Goal: Complete application form: Complete application form

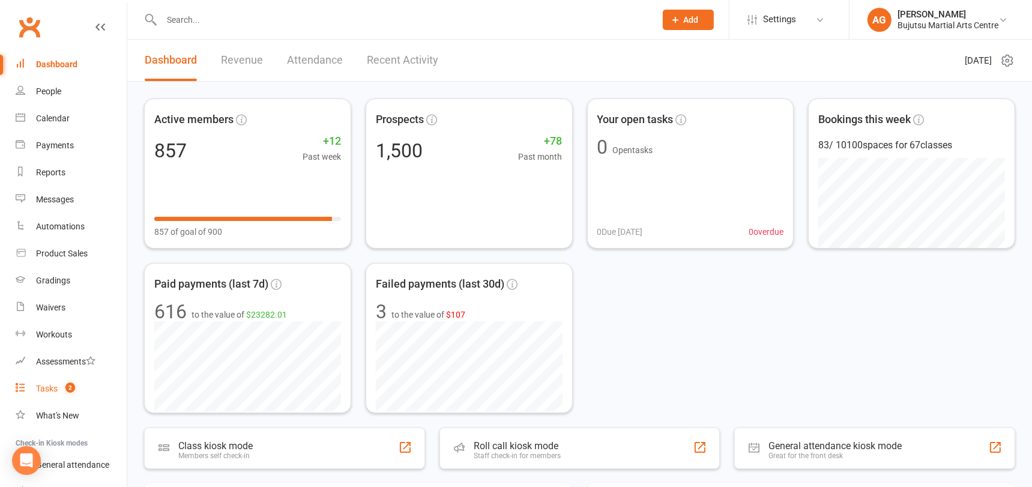
click at [45, 389] on div "Tasks" at bounding box center [47, 388] width 22 height 10
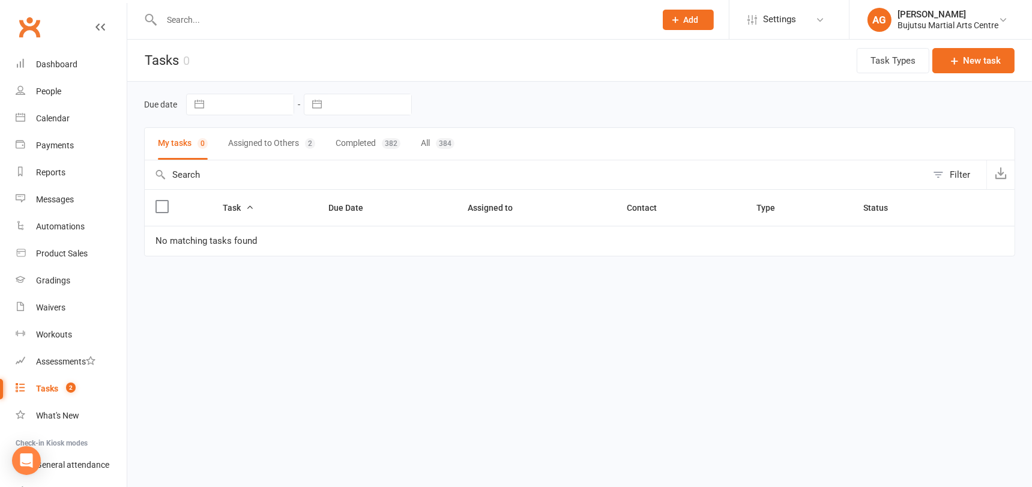
click at [260, 138] on button "Assigned to Others 2" at bounding box center [271, 144] width 87 height 32
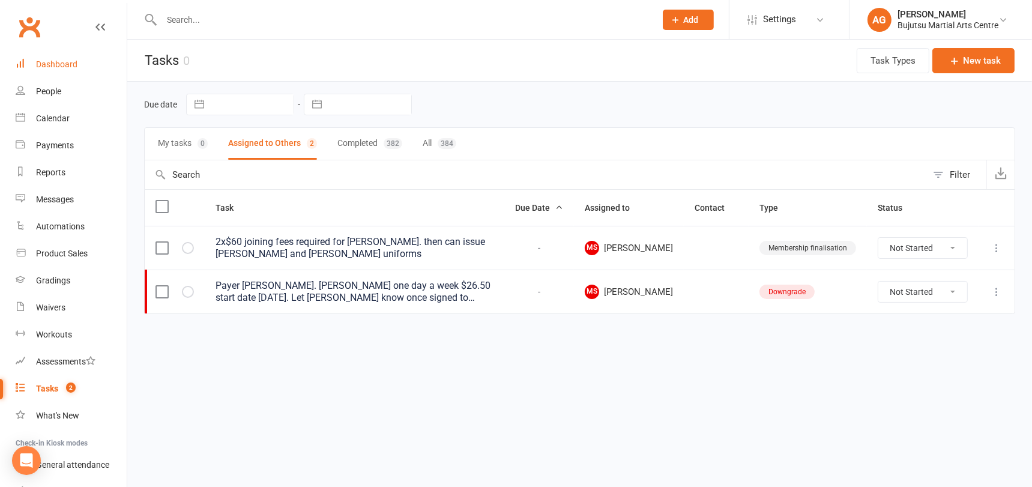
click at [56, 58] on link "Dashboard" at bounding box center [71, 64] width 111 height 27
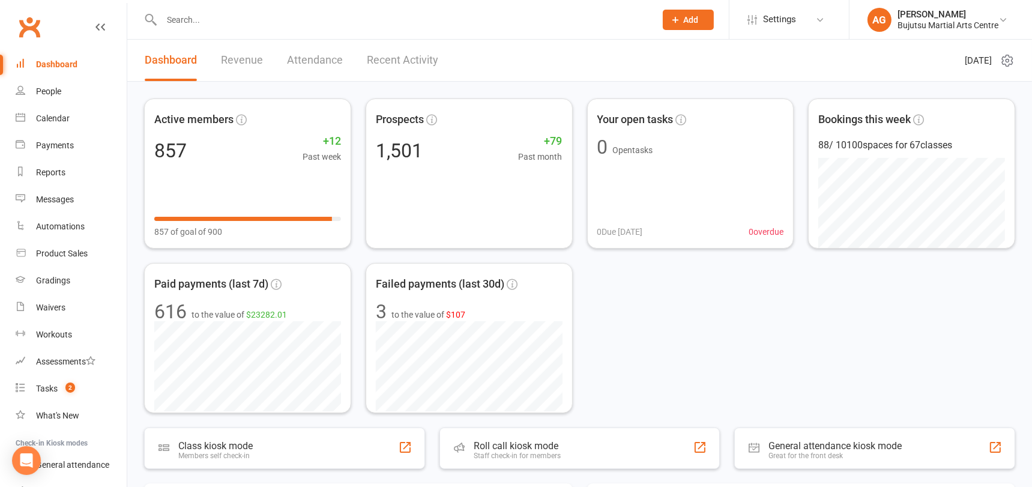
click at [182, 17] on input "text" at bounding box center [402, 19] width 489 height 17
type input "p"
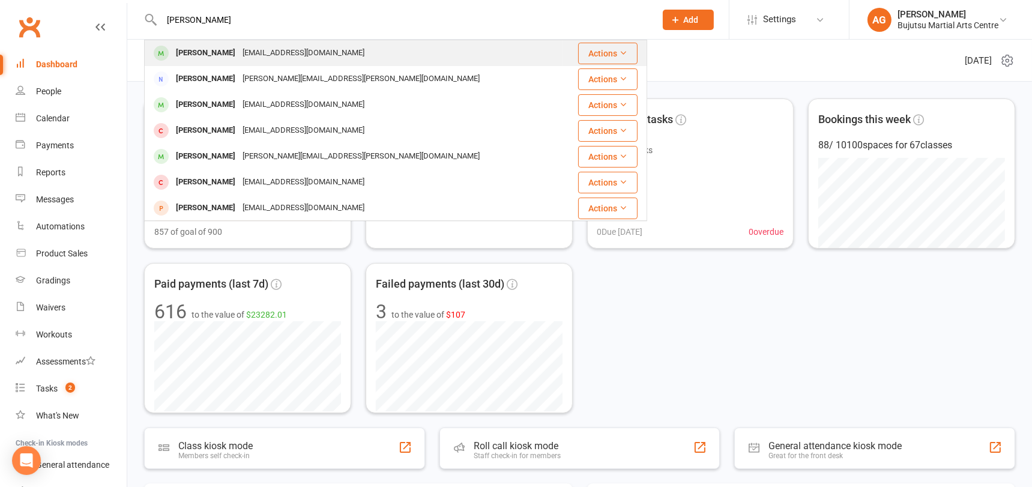
type input "isaac penman"
click at [187, 56] on div "Isaac Penman" at bounding box center [205, 52] width 67 height 17
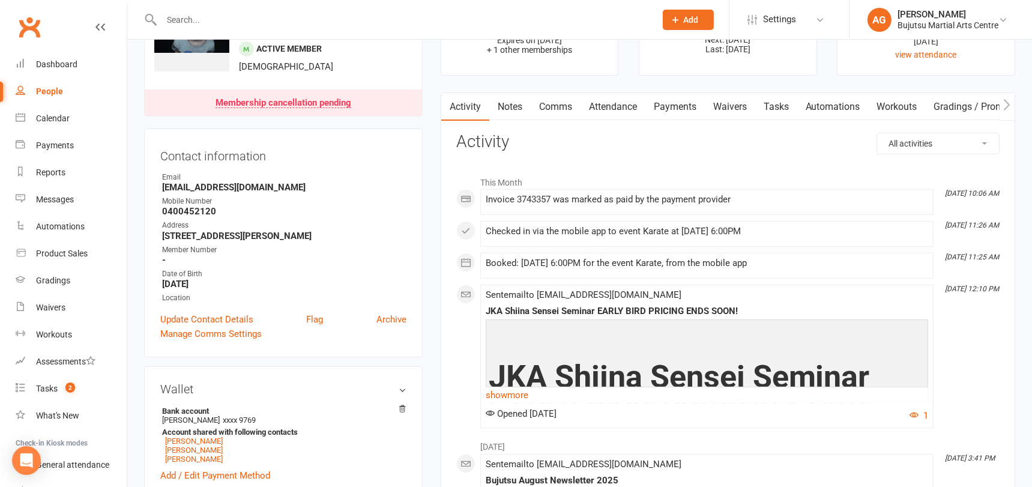
scroll to position [72, 0]
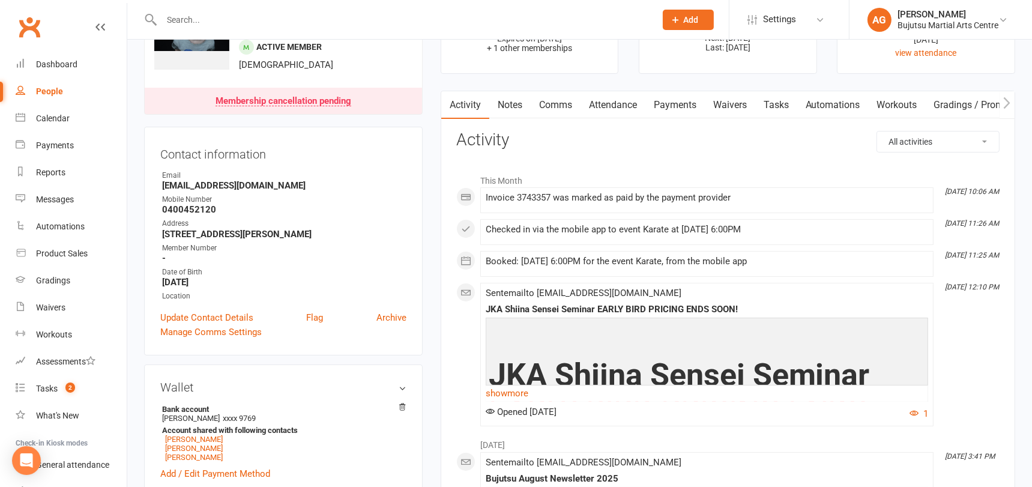
click at [678, 106] on link "Payments" at bounding box center [674, 105] width 59 height 28
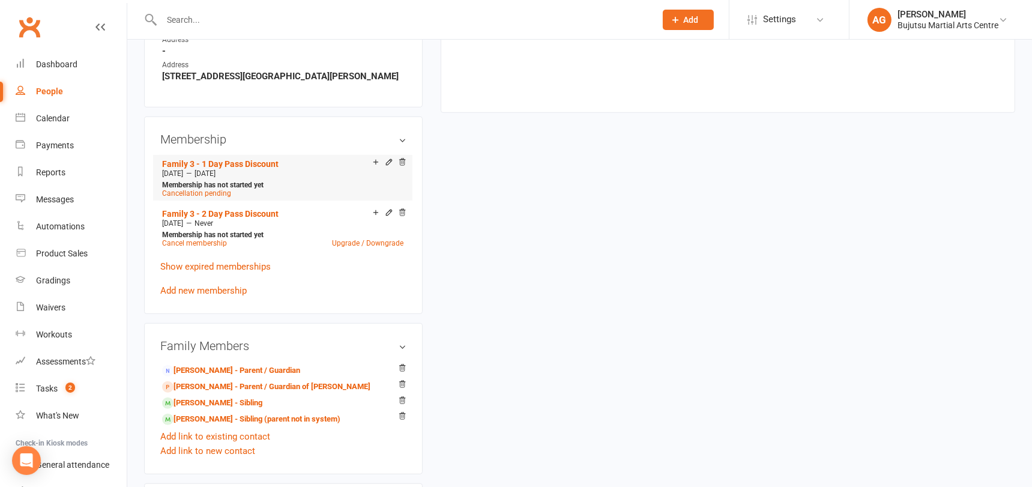
scroll to position [835, 0]
click at [227, 159] on link "Family 3 - 1 Day Pass Discount" at bounding box center [220, 164] width 116 height 10
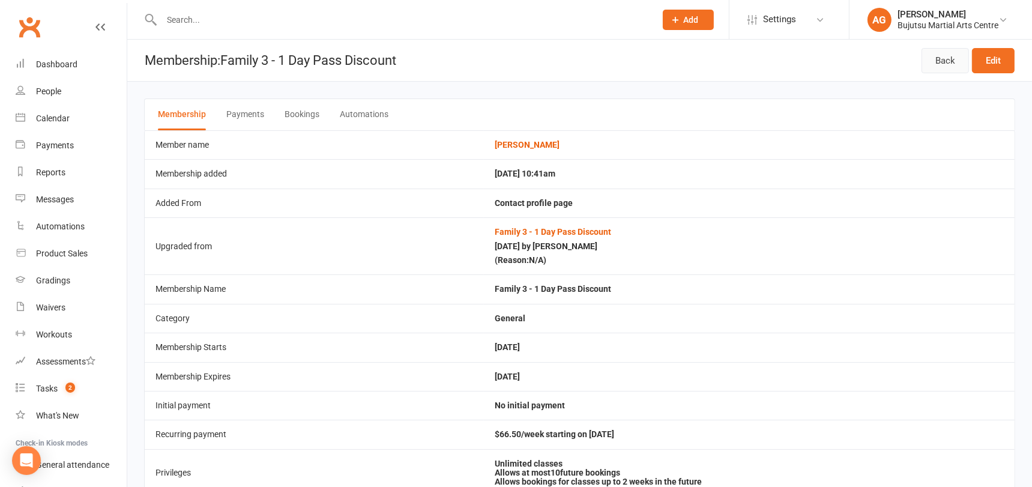
click at [936, 60] on link "Back" at bounding box center [944, 60] width 47 height 25
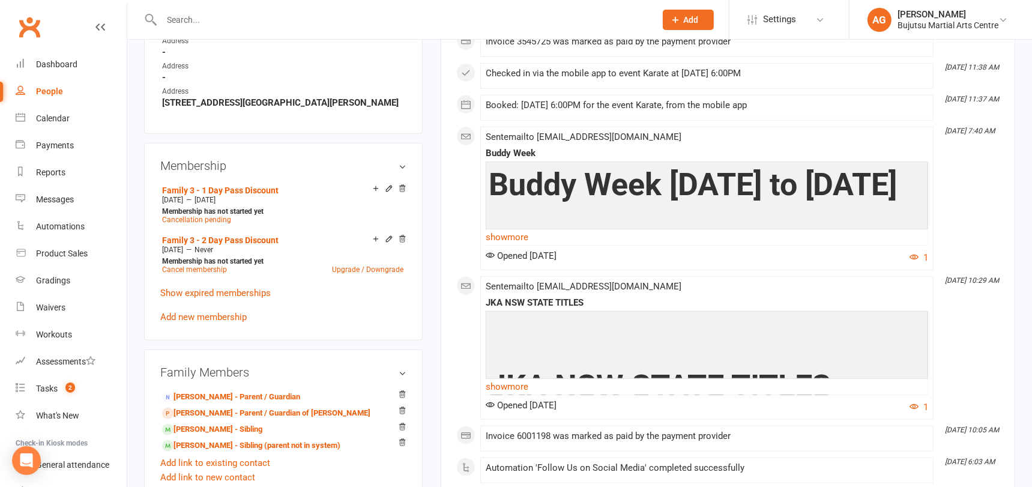
scroll to position [811, 0]
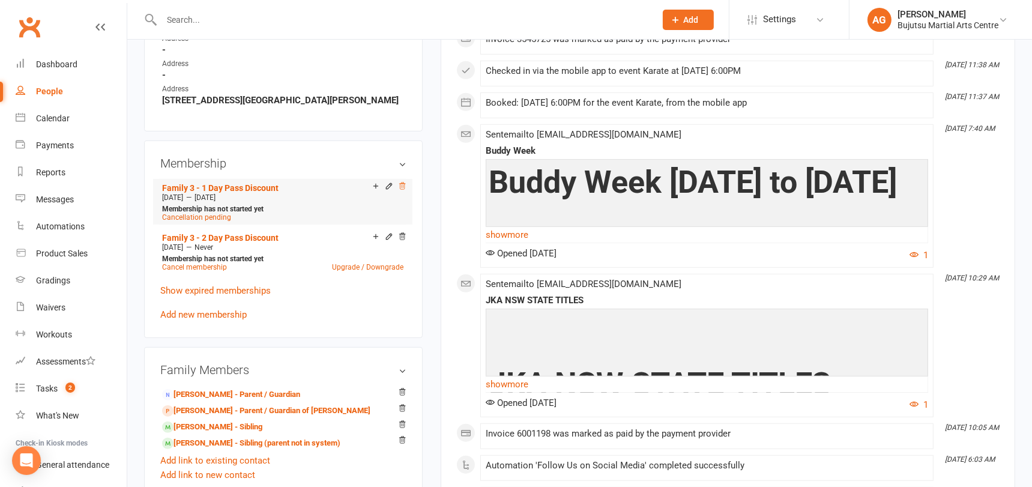
click at [404, 183] on icon at bounding box center [402, 186] width 6 height 7
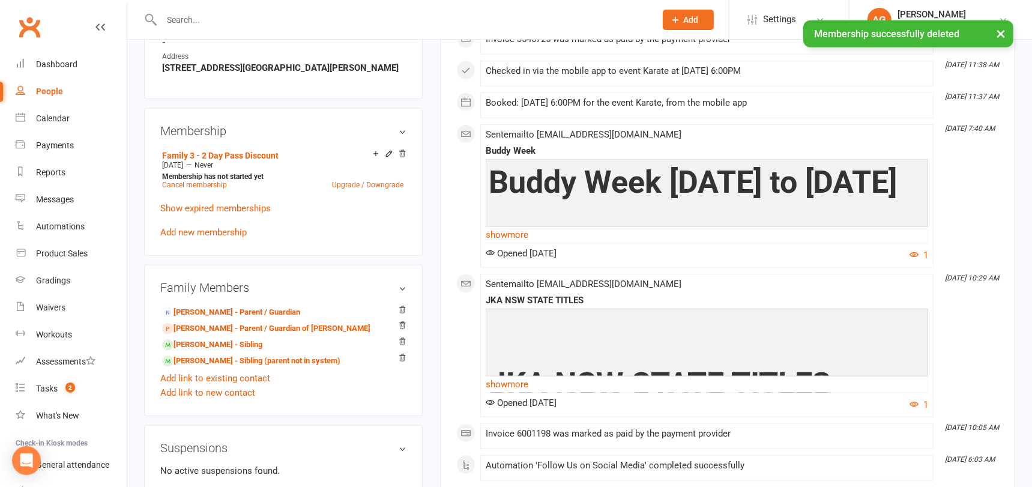
scroll to position [779, 0]
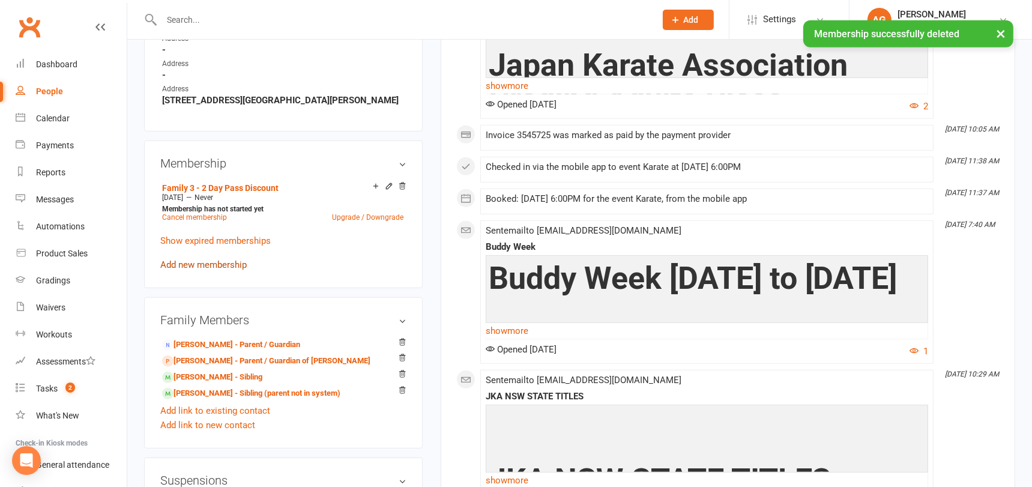
click at [192, 260] on link "Add new membership" at bounding box center [203, 264] width 86 height 11
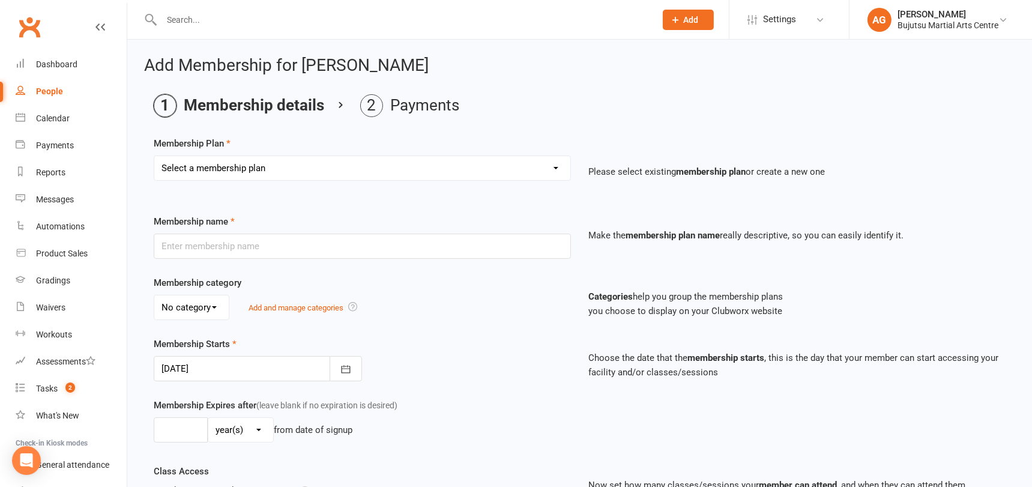
click at [250, 167] on select "Select a membership plan Create new Membership Plan 1 Day Pass 2 Day Pass Unlim…" at bounding box center [362, 168] width 416 height 24
select select "7"
click at [154, 156] on select "Select a membership plan Create new Membership Plan 1 Day Pass 2 Day Pass Unlim…" at bounding box center [362, 168] width 416 height 24
type input "Family 3 - 1 Day Pass Discount"
select select "0"
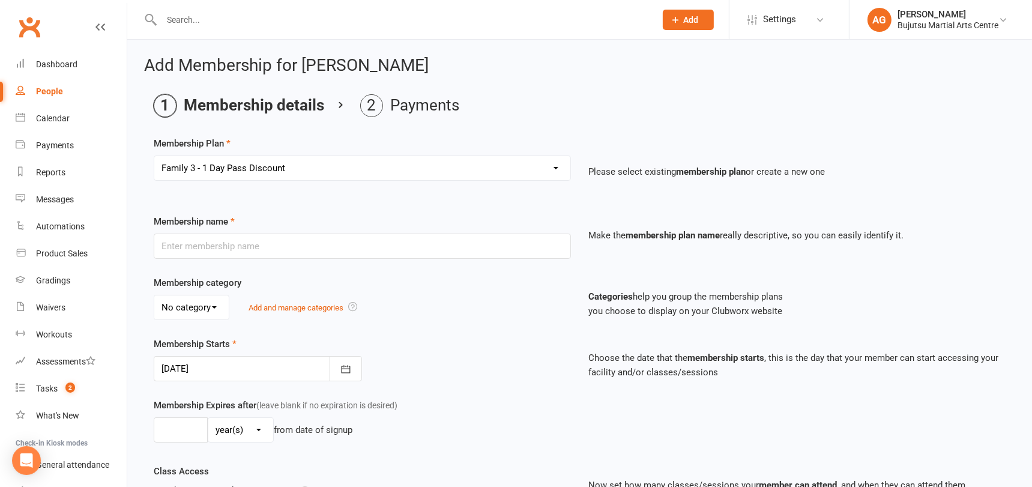
type input "10"
type input "2"
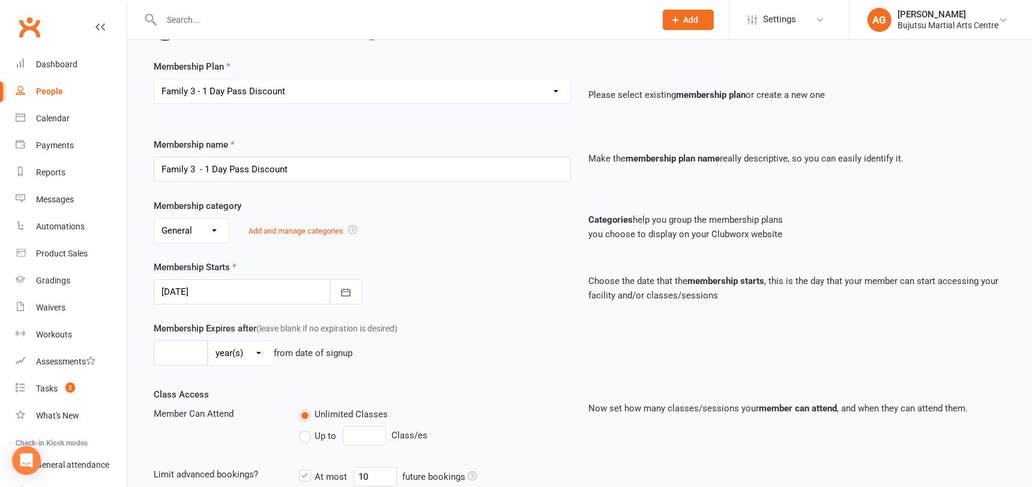
scroll to position [87, 0]
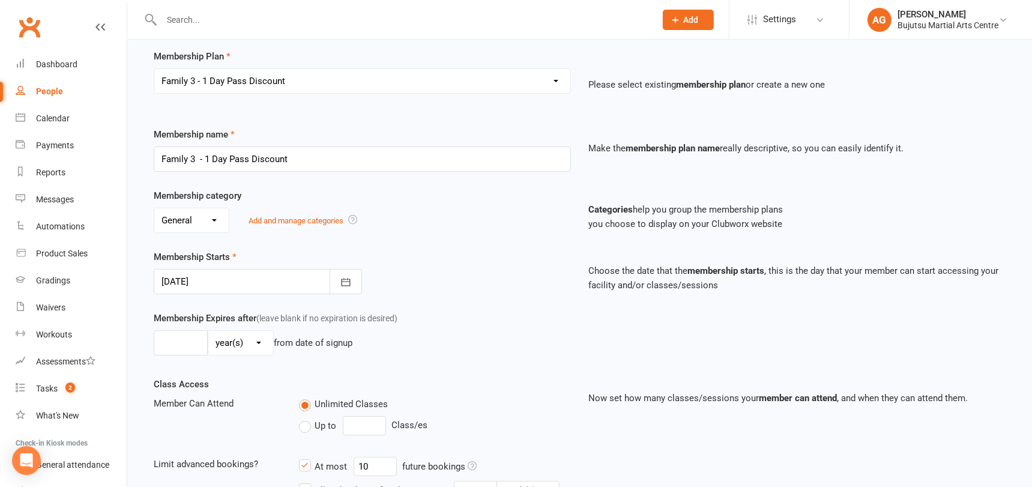
click at [195, 281] on div at bounding box center [258, 281] width 208 height 25
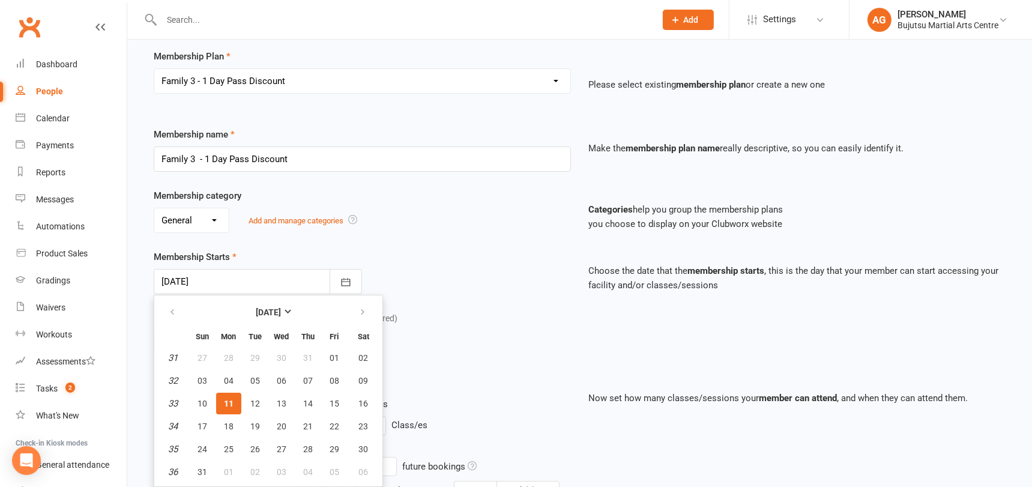
click at [225, 401] on span "11" at bounding box center [229, 403] width 10 height 10
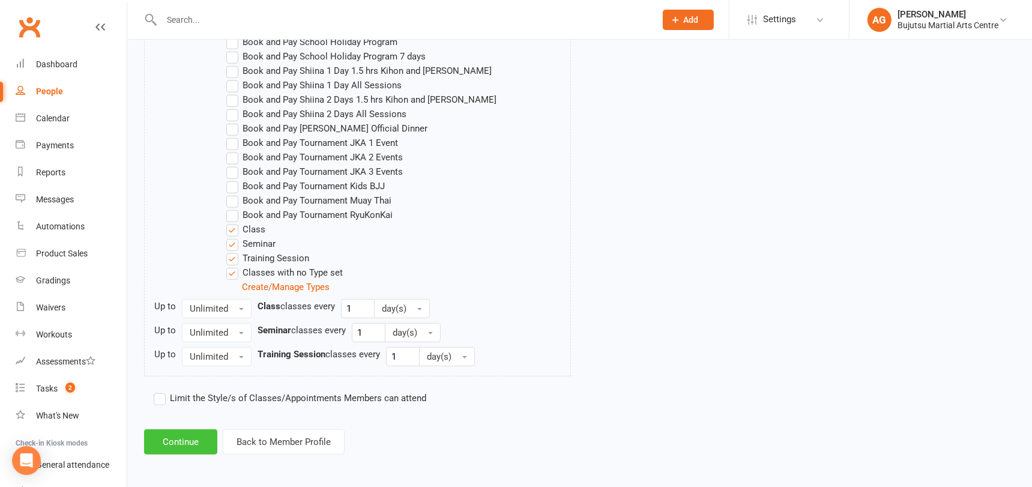
click at [172, 436] on button "Continue" at bounding box center [180, 441] width 73 height 25
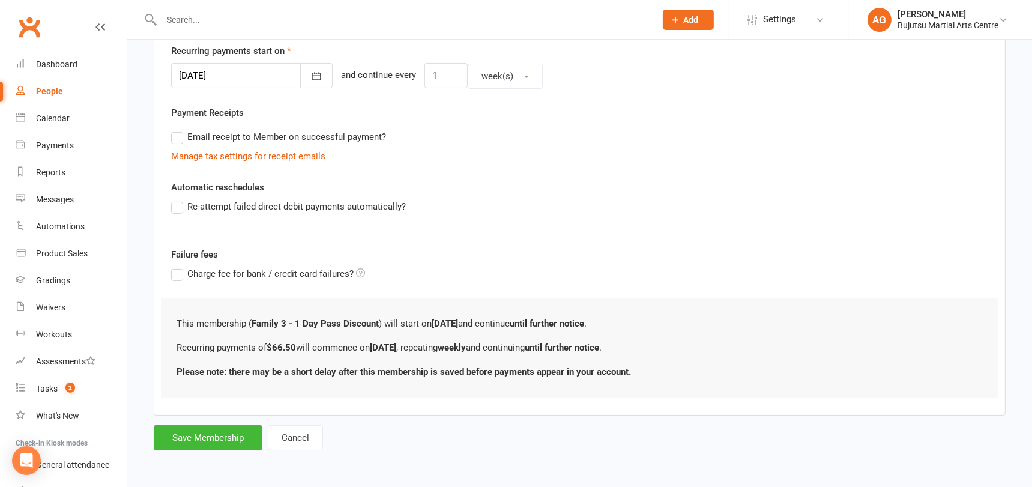
scroll to position [0, 0]
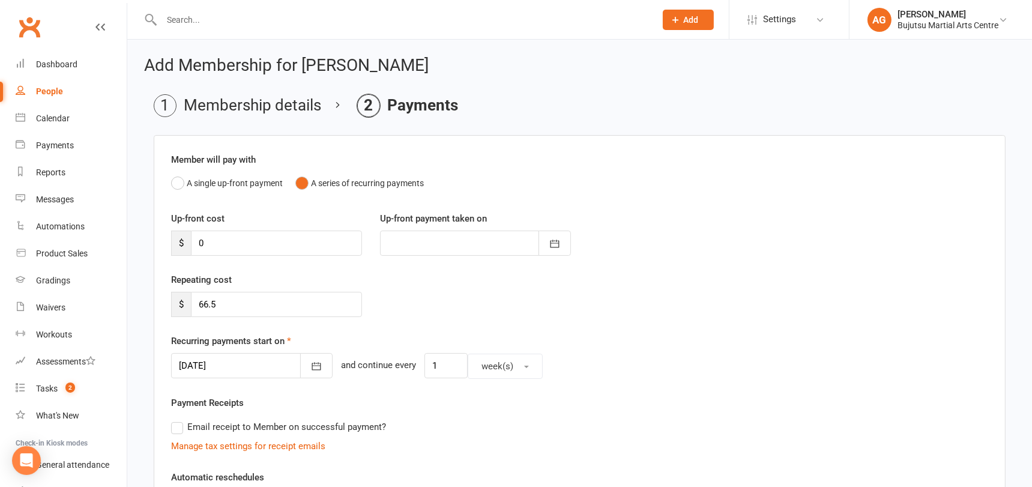
click at [251, 362] on div at bounding box center [251, 365] width 161 height 25
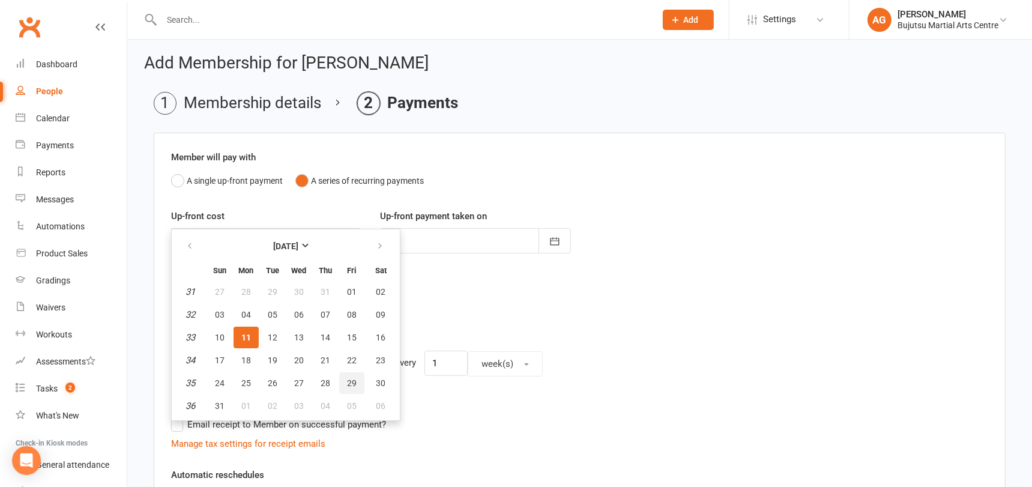
scroll to position [1, 0]
click at [352, 335] on span "15" at bounding box center [352, 339] width 10 height 10
type input "15 Aug 2025"
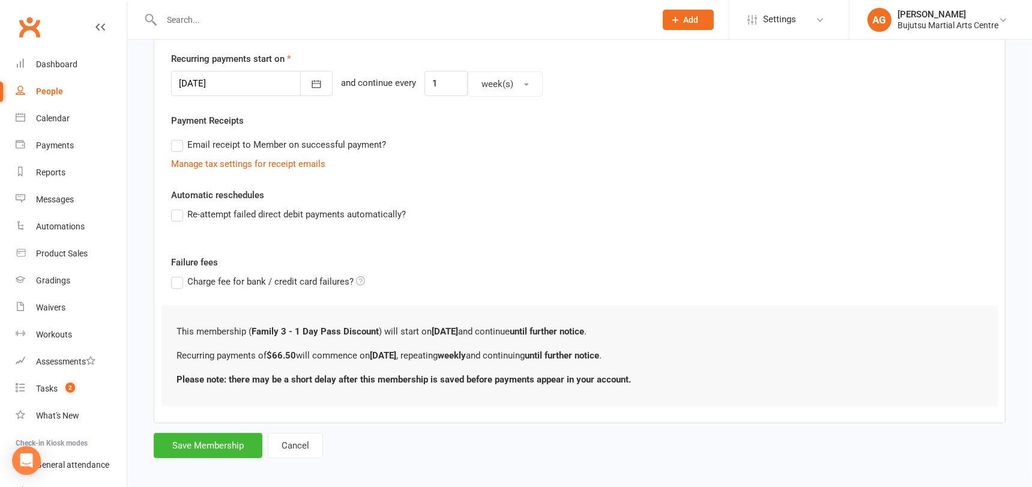
scroll to position [288, 0]
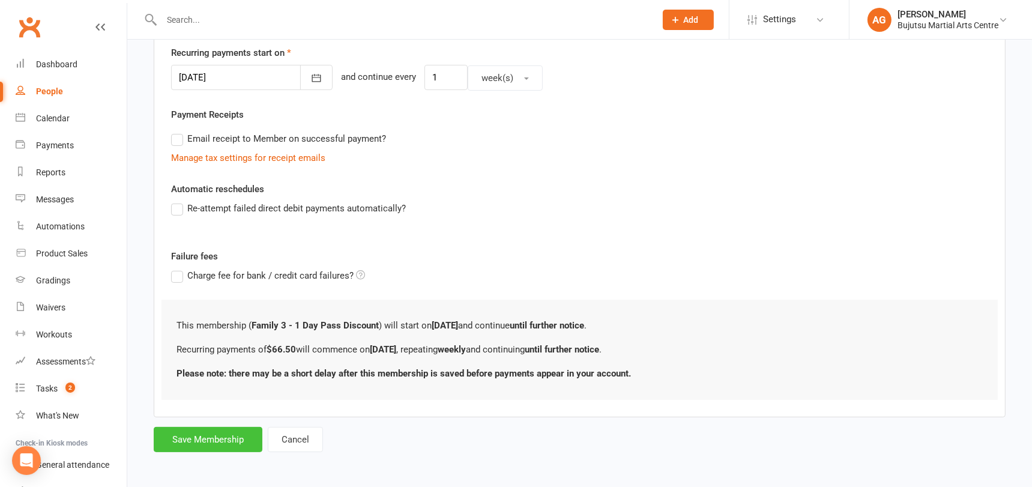
click at [214, 433] on button "Save Membership" at bounding box center [208, 439] width 109 height 25
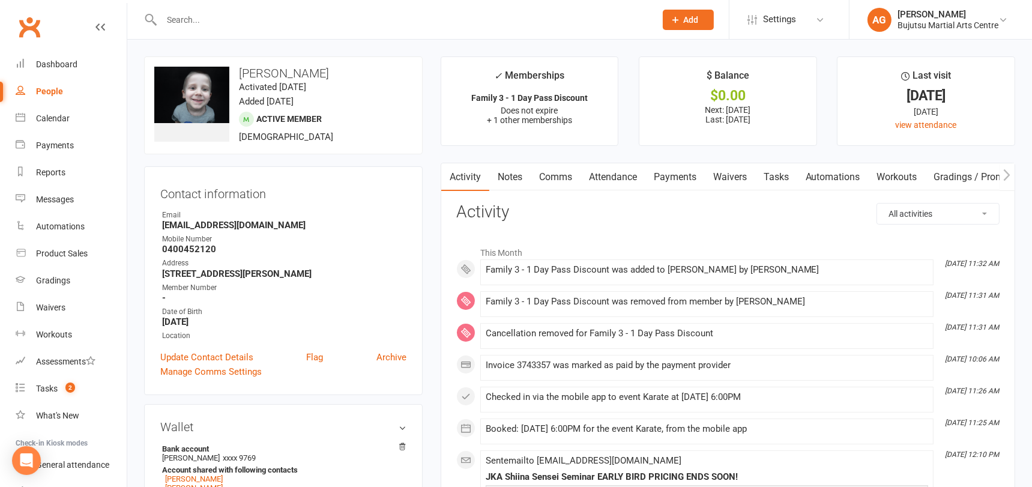
click at [678, 175] on link "Payments" at bounding box center [674, 177] width 59 height 28
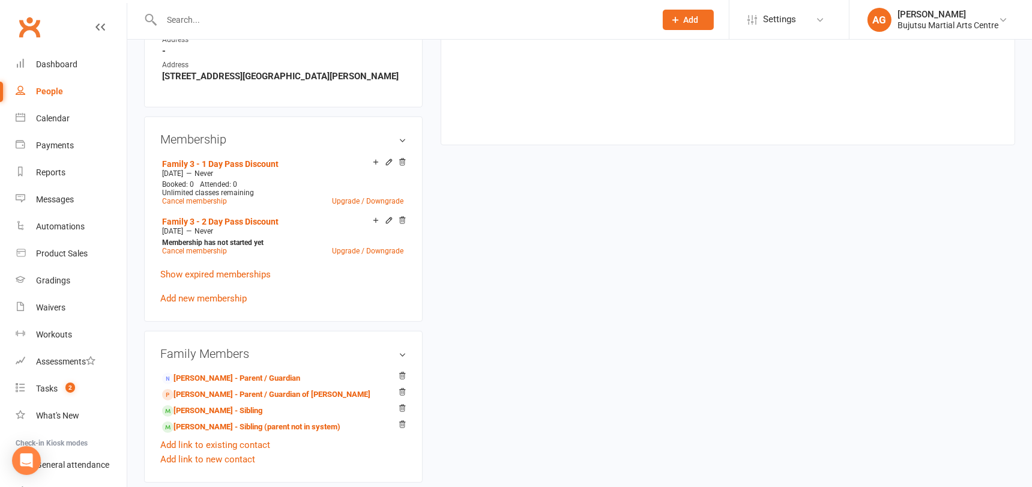
scroll to position [804, 0]
click at [205, 196] on link "Cancel membership" at bounding box center [194, 200] width 65 height 8
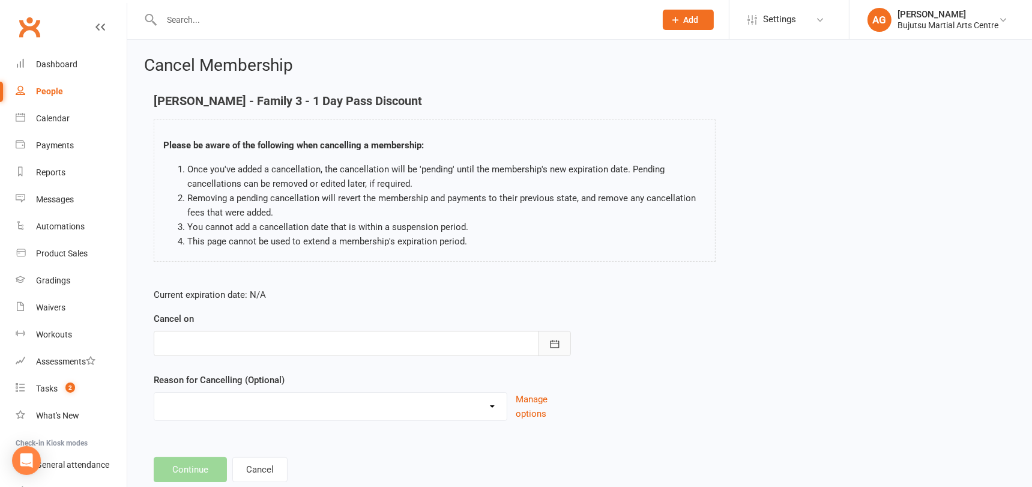
click at [555, 340] on icon "button" at bounding box center [555, 344] width 12 height 12
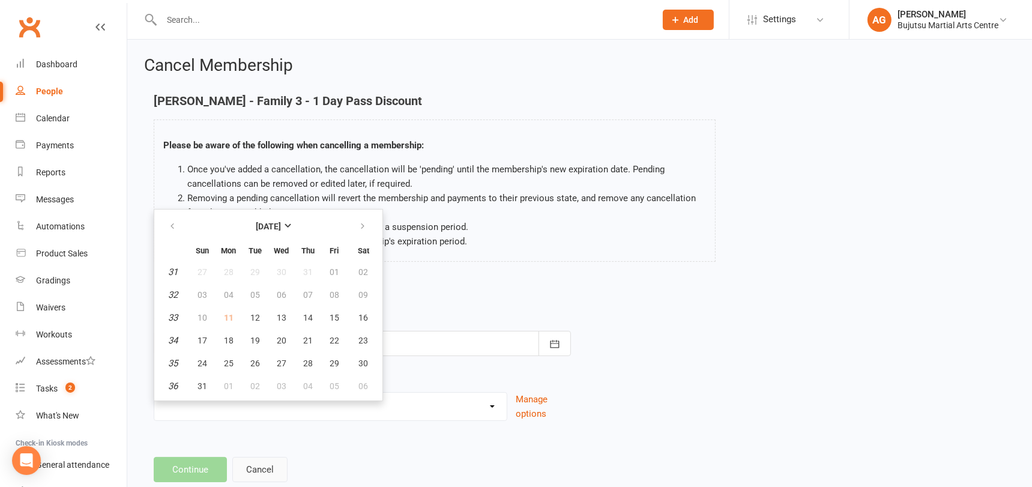
click at [248, 468] on button "Cancel" at bounding box center [259, 469] width 55 height 25
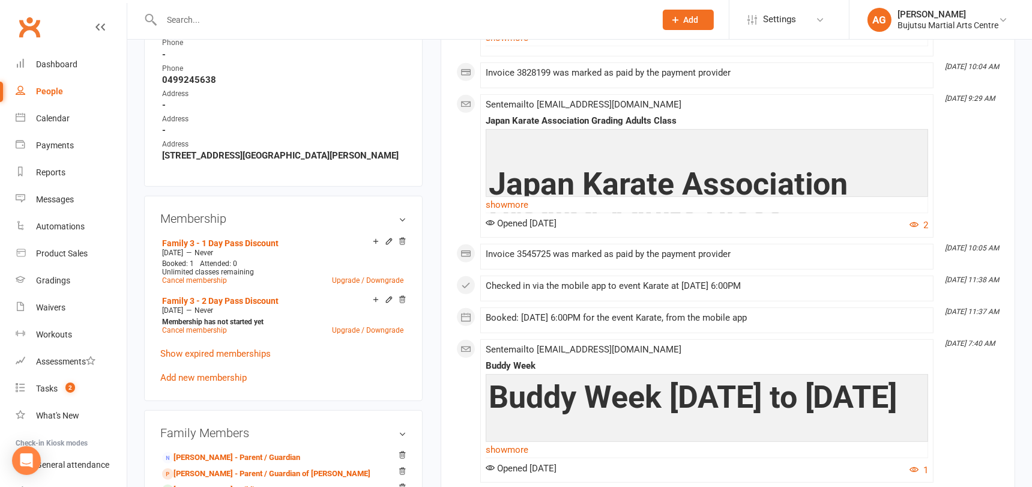
scroll to position [730, 0]
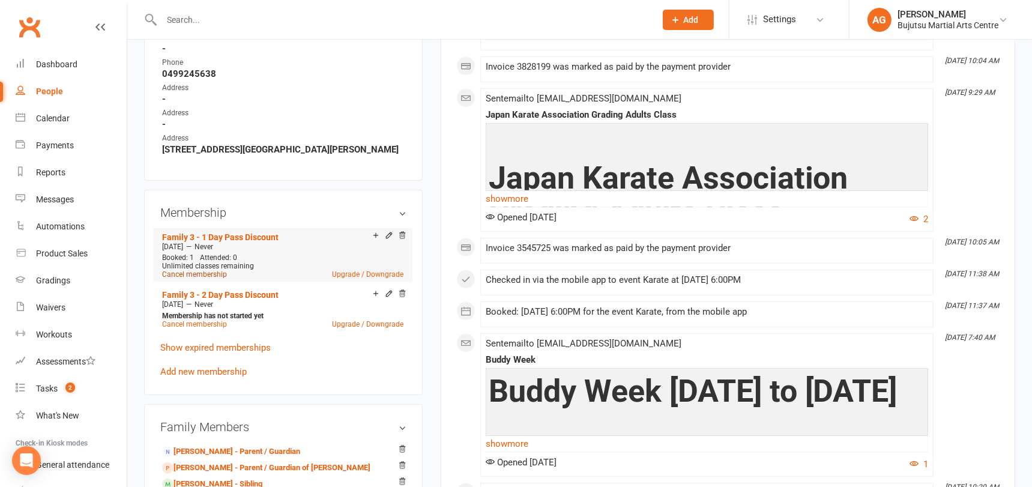
click at [203, 271] on link "Cancel membership" at bounding box center [194, 274] width 65 height 8
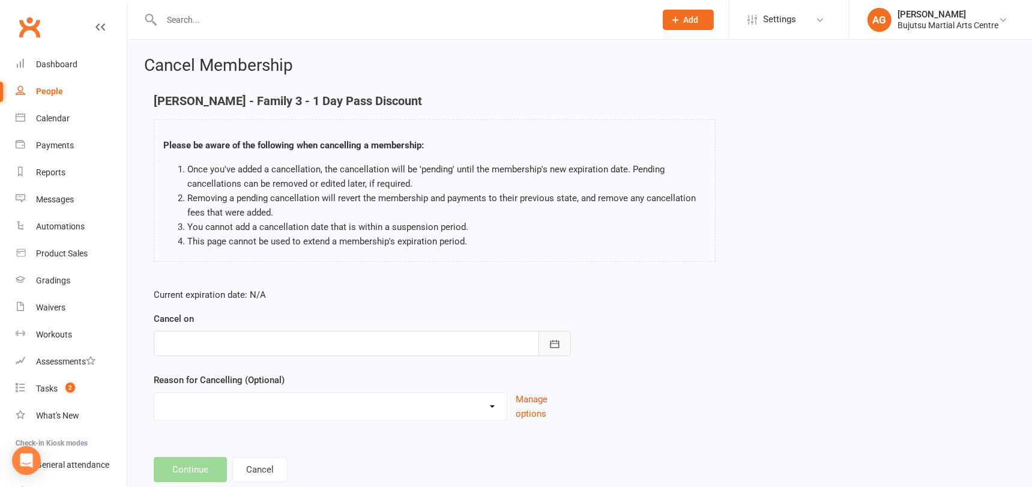
click at [552, 347] on icon "button" at bounding box center [555, 344] width 12 height 12
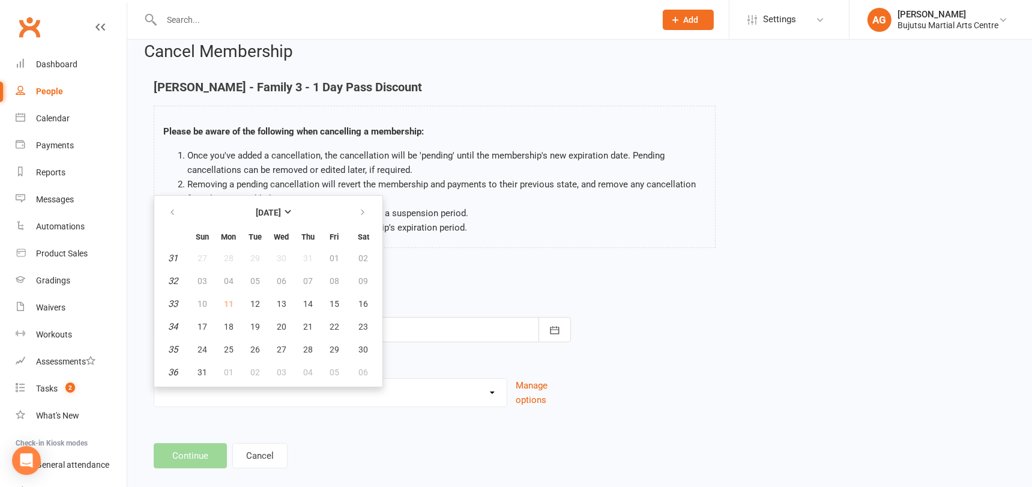
scroll to position [14, 0]
click at [361, 211] on icon "button" at bounding box center [362, 212] width 8 height 10
click at [199, 347] on span "28" at bounding box center [202, 349] width 10 height 10
type input "28 Sep 2025"
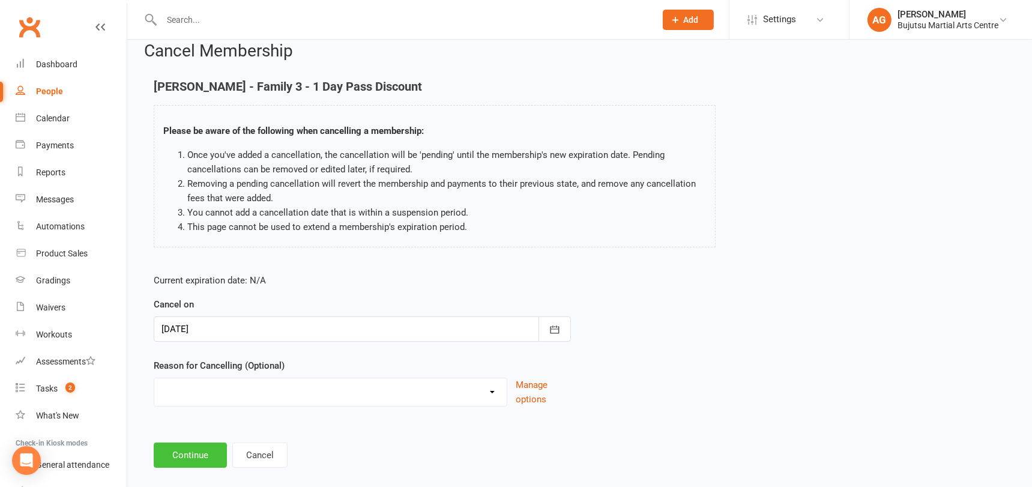
click at [193, 454] on button "Continue" at bounding box center [190, 454] width 73 height 25
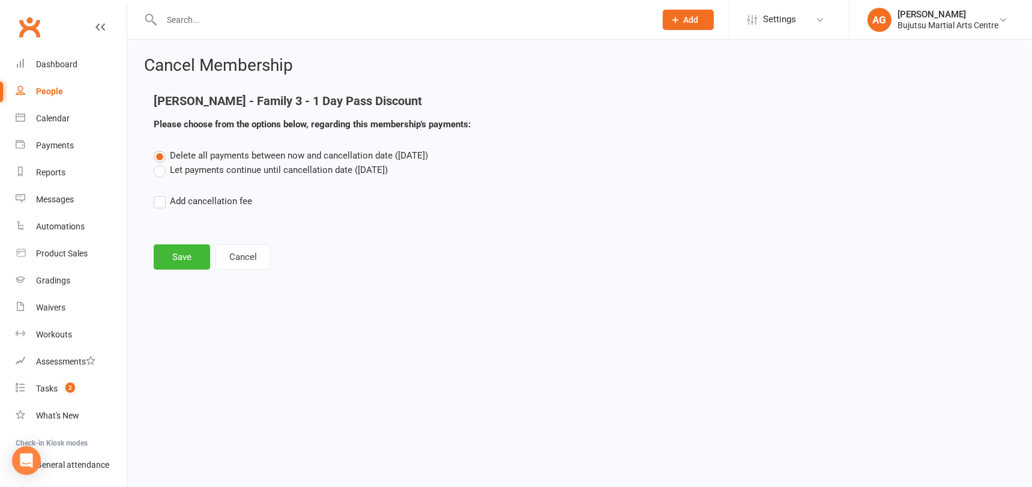
click at [160, 172] on label "Let payments continue until cancellation date (Sep 28, 2025)" at bounding box center [271, 170] width 234 height 14
click at [160, 163] on input "Let payments continue until cancellation date (Sep 28, 2025)" at bounding box center [158, 163] width 8 height 0
click at [178, 253] on button "Save" at bounding box center [182, 256] width 56 height 25
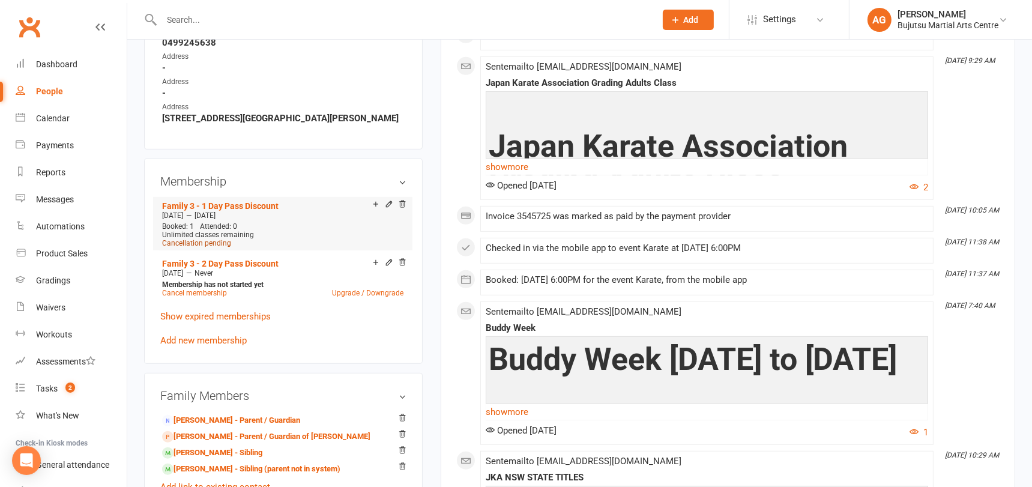
scroll to position [795, 0]
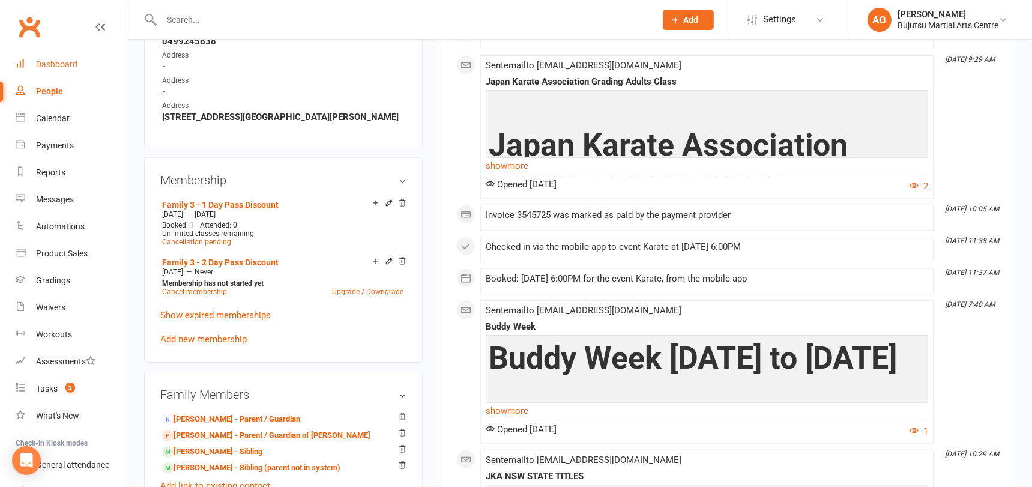
click at [55, 63] on div "Dashboard" at bounding box center [56, 64] width 41 height 10
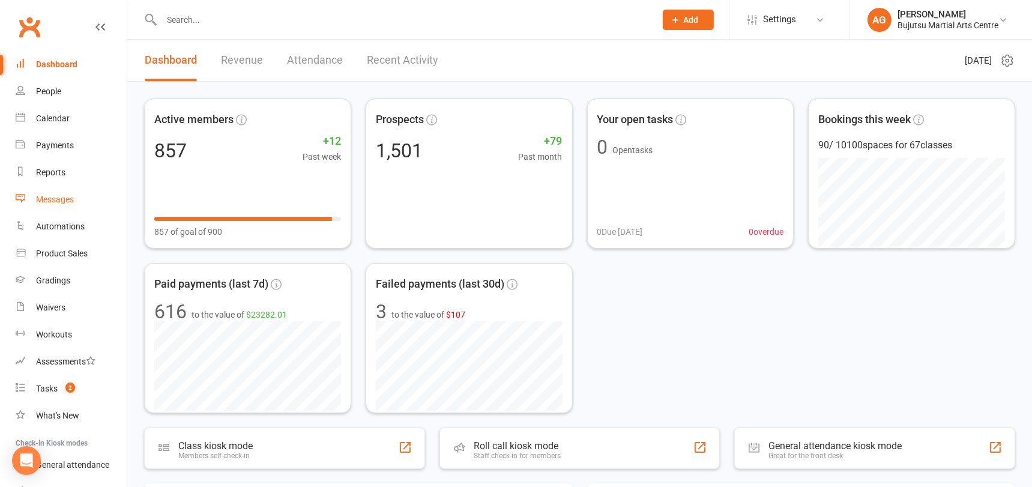
click at [58, 200] on div "Messages" at bounding box center [55, 199] width 38 height 10
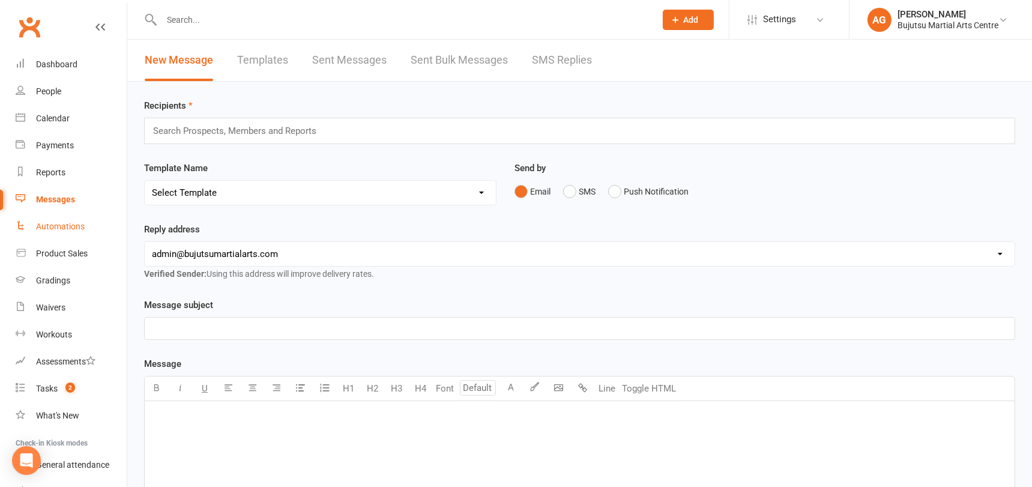
click at [52, 227] on div "Automations" at bounding box center [60, 226] width 49 height 10
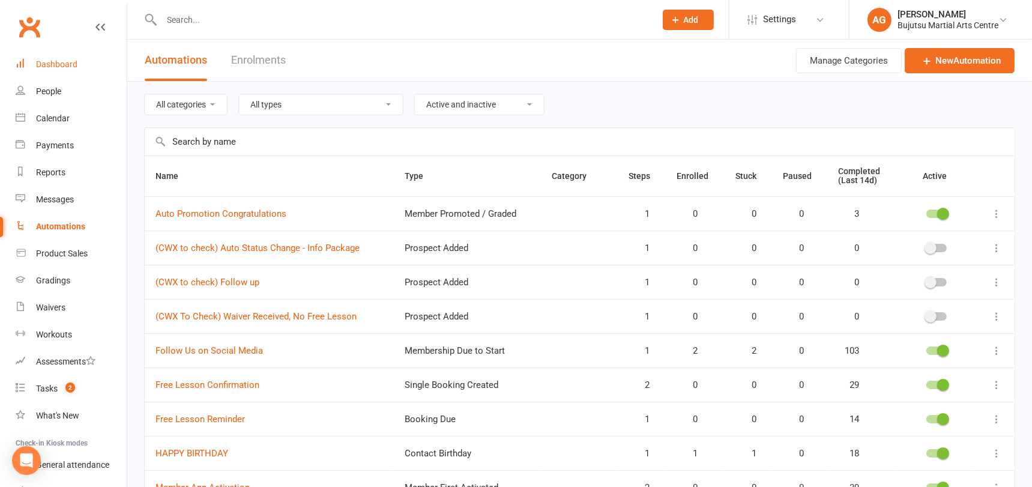
click at [61, 65] on div "Dashboard" at bounding box center [56, 64] width 41 height 10
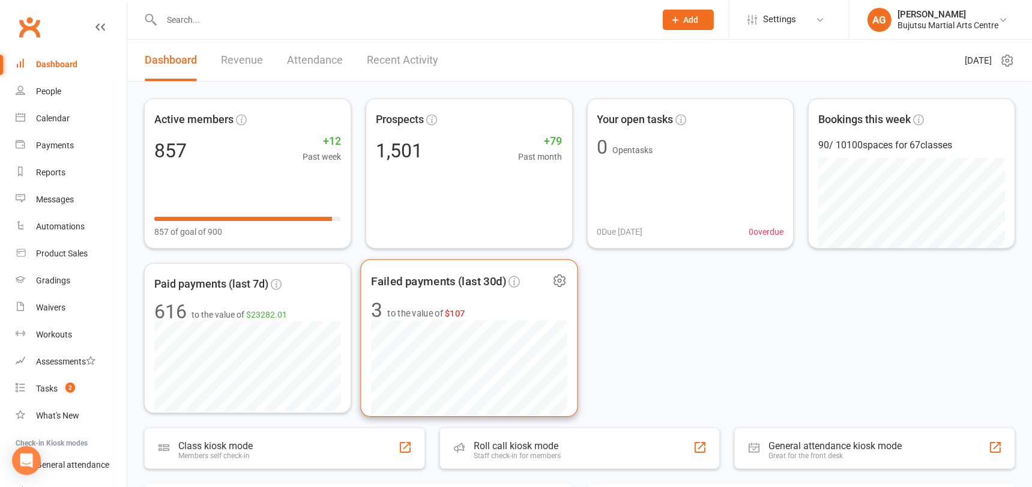
click at [410, 310] on span "to the value of $107" at bounding box center [425, 313] width 77 height 14
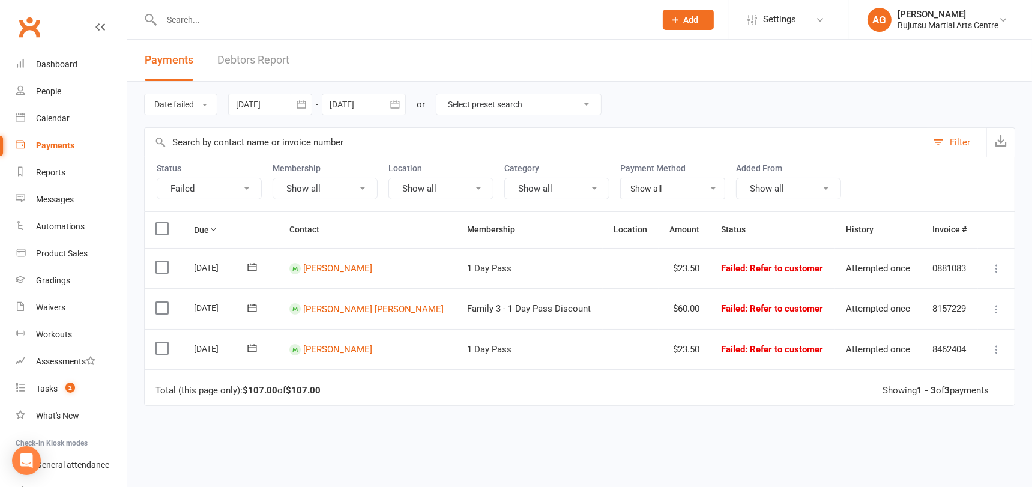
click at [998, 311] on icon at bounding box center [996, 309] width 12 height 12
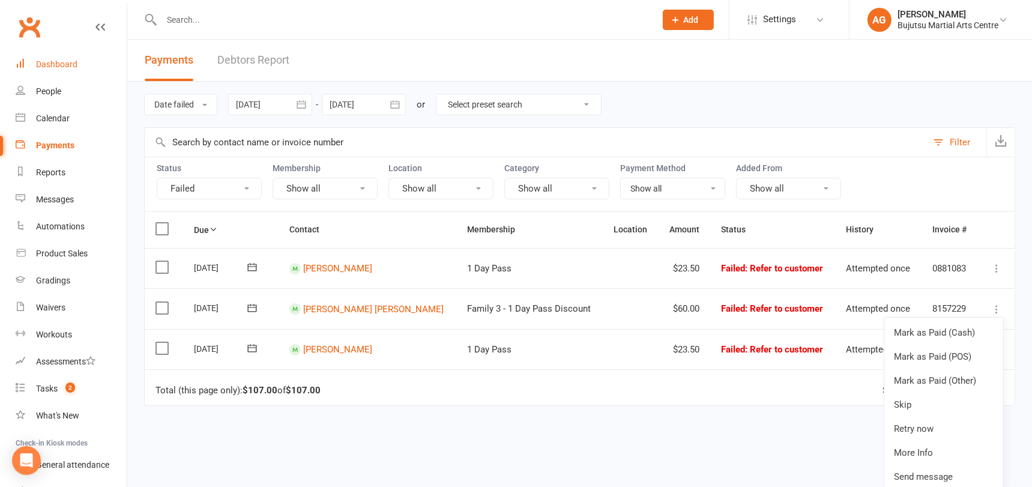
click at [50, 61] on div "Dashboard" at bounding box center [56, 64] width 41 height 10
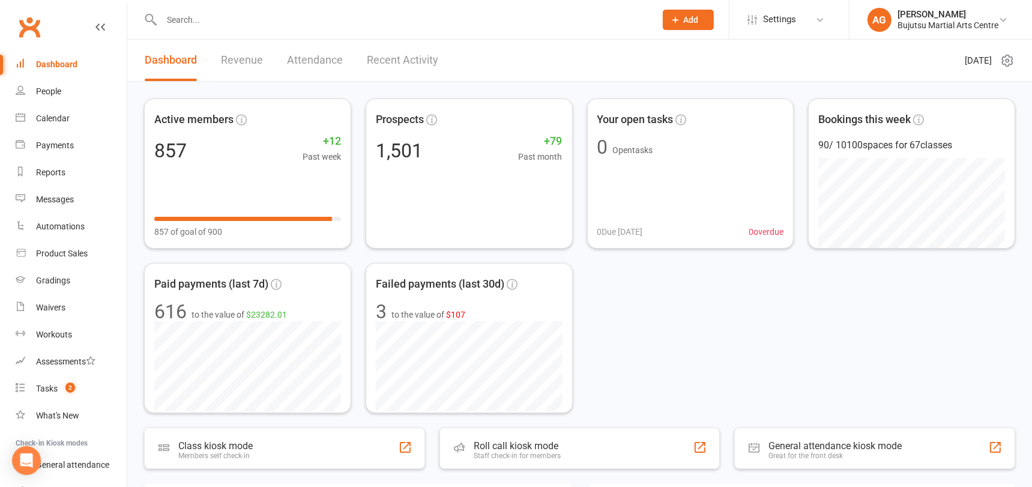
click at [51, 64] on div "Dashboard" at bounding box center [56, 64] width 41 height 10
drag, startPoint x: 53, startPoint y: 92, endPoint x: 47, endPoint y: 71, distance: 21.4
click at [53, 92] on div "People" at bounding box center [48, 91] width 25 height 10
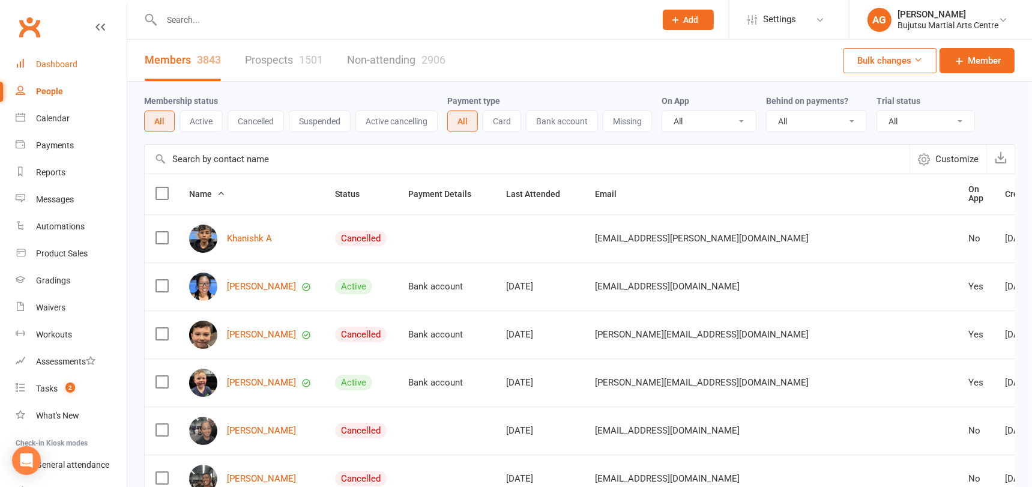
click at [46, 64] on div "Dashboard" at bounding box center [56, 64] width 41 height 10
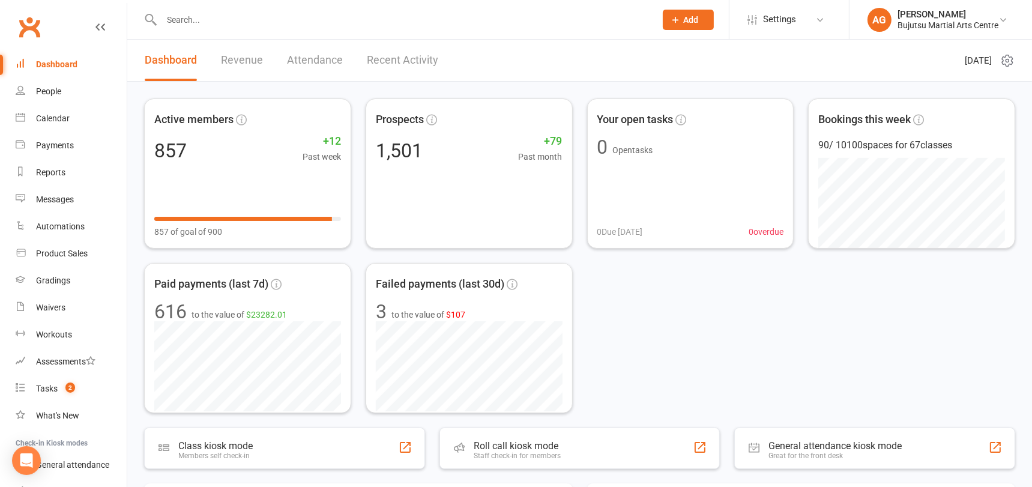
click at [56, 62] on div "Dashboard" at bounding box center [56, 64] width 41 height 10
drag, startPoint x: 49, startPoint y: 94, endPoint x: 49, endPoint y: 88, distance: 6.6
click at [49, 94] on div "People" at bounding box center [48, 91] width 25 height 10
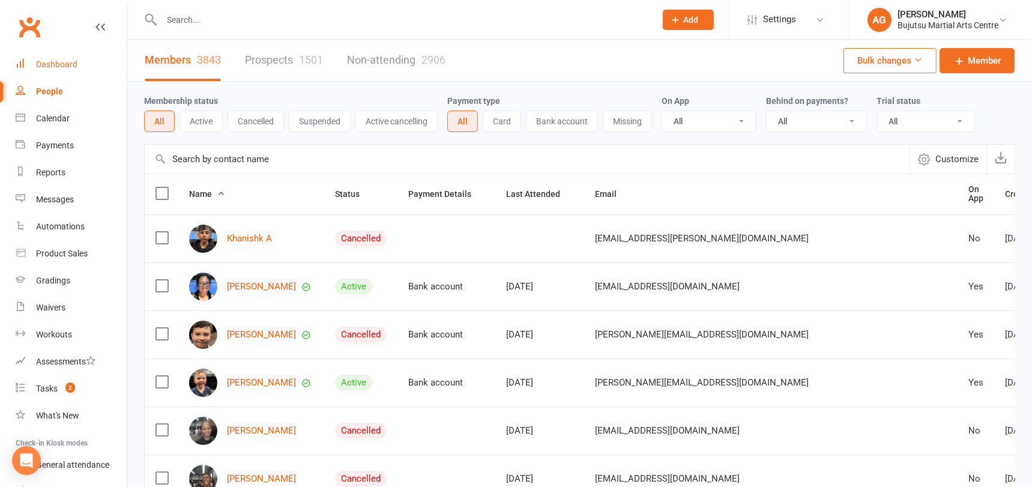
click at [49, 62] on div "Dashboard" at bounding box center [56, 64] width 41 height 10
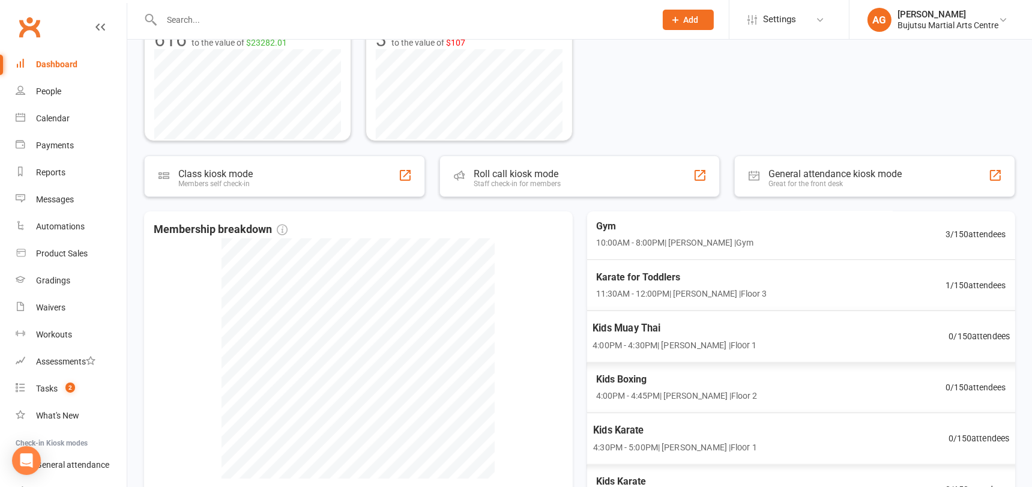
scroll to position [41, 0]
click at [201, 23] on input "text" at bounding box center [402, 19] width 489 height 17
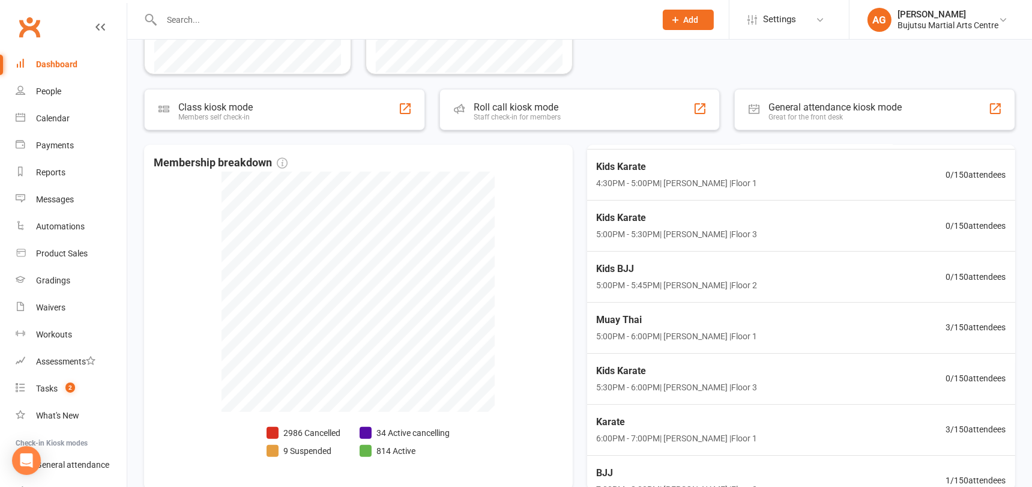
scroll to position [242, 0]
click at [967, 320] on span "3 / 150 attendees" at bounding box center [978, 325] width 61 height 14
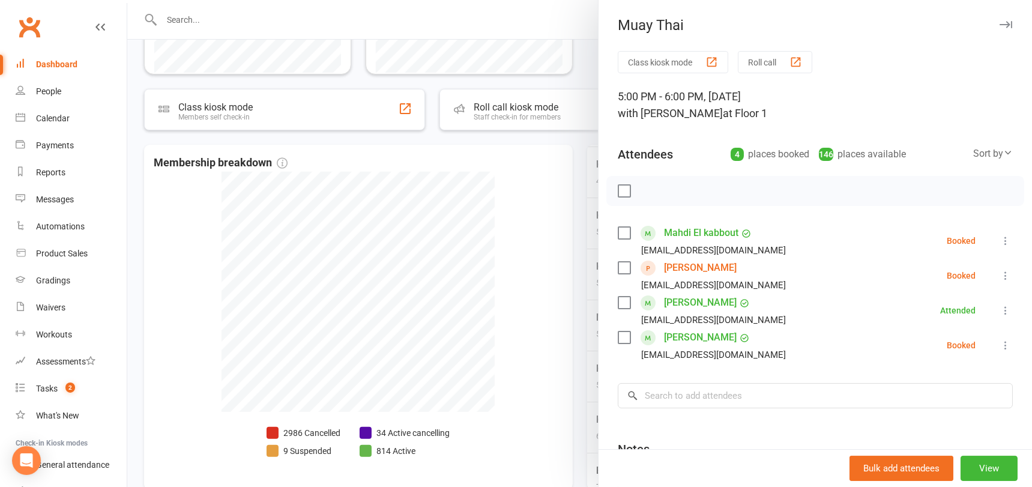
click at [524, 285] on div at bounding box center [579, 243] width 904 height 487
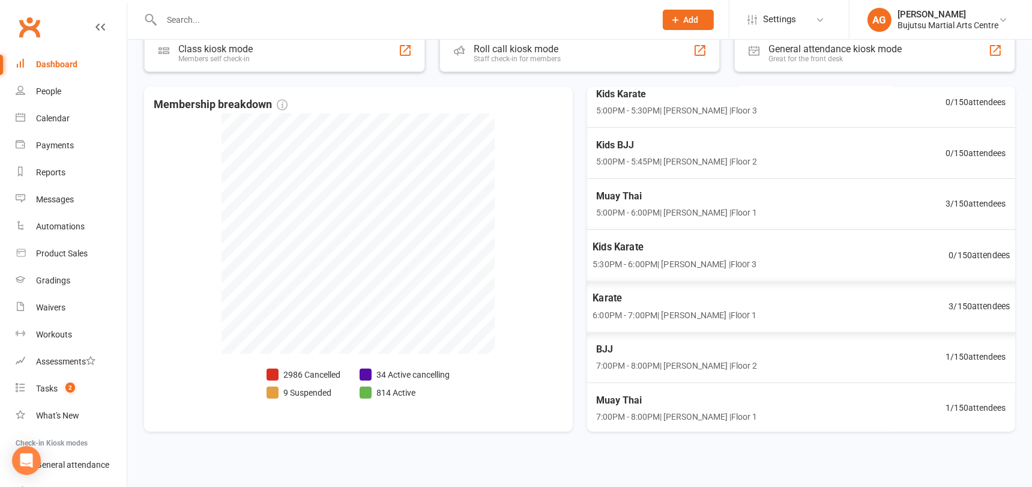
scroll to position [404, 0]
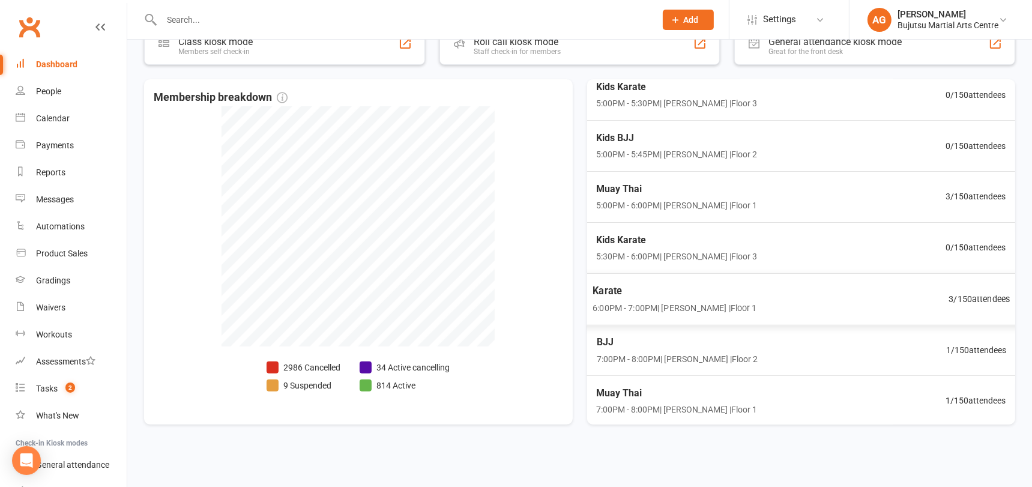
click at [976, 295] on span "3 / 150 attendees" at bounding box center [978, 299] width 61 height 14
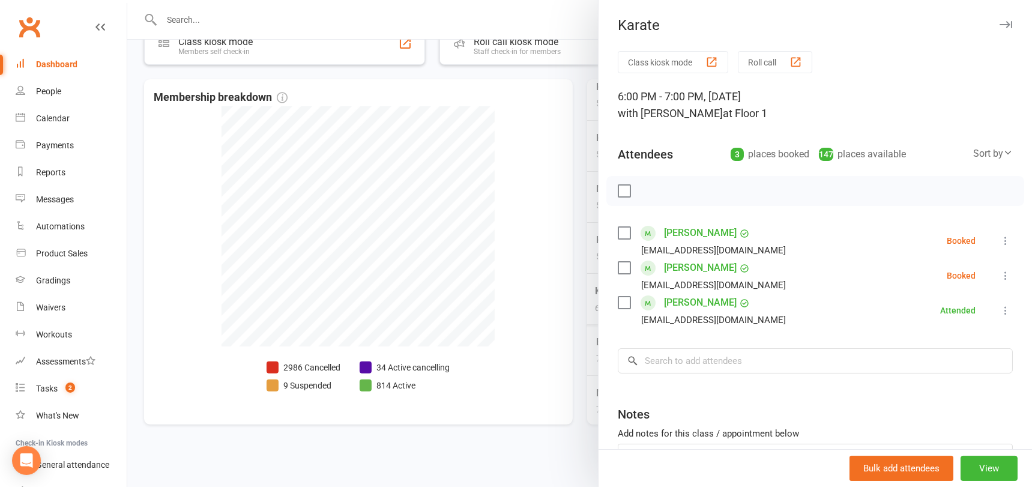
click at [466, 287] on div at bounding box center [579, 243] width 904 height 487
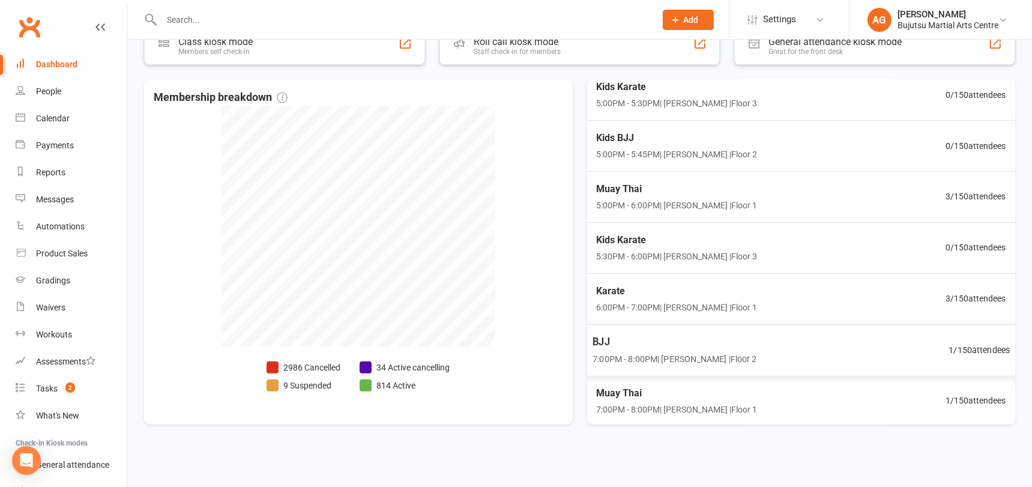
click at [987, 345] on span "1 / 150 attendees" at bounding box center [978, 350] width 61 height 14
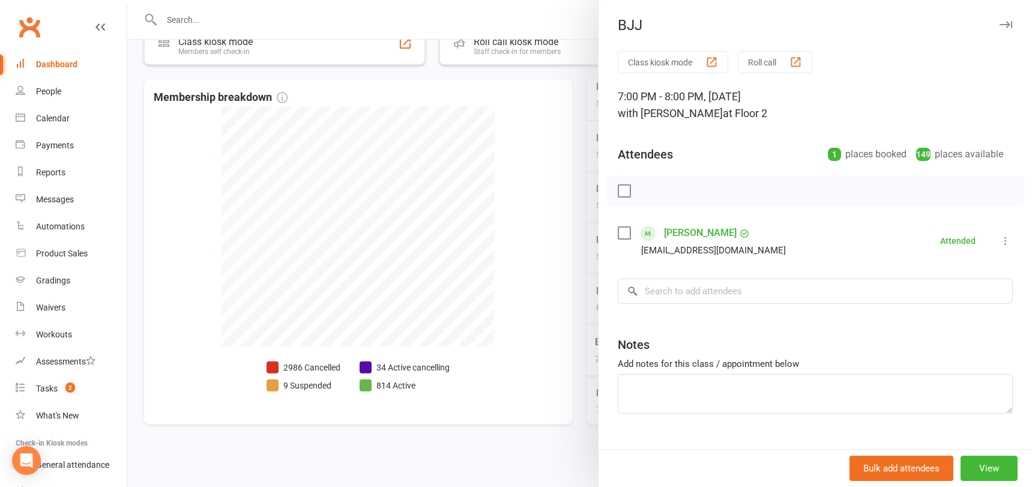
click at [541, 296] on div at bounding box center [579, 243] width 904 height 487
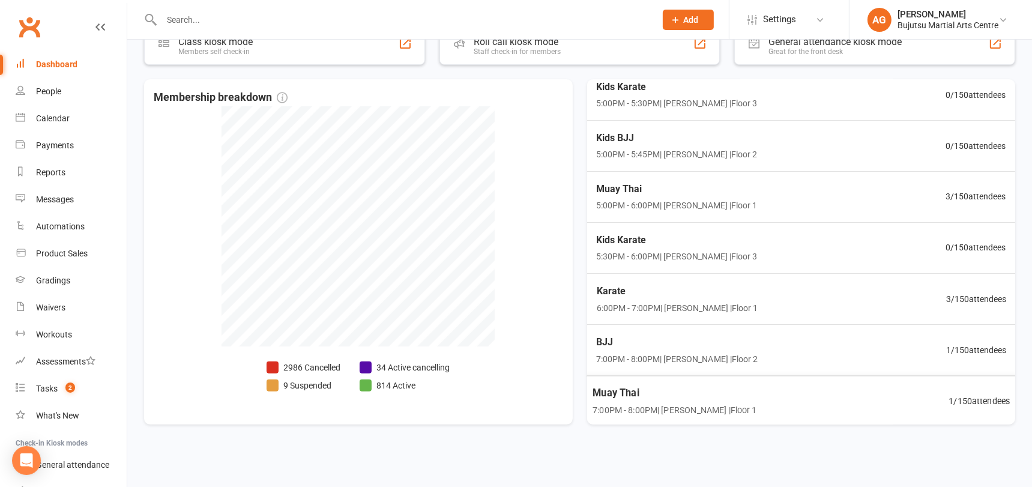
scroll to position [306, 0]
click at [971, 398] on span "1 / 150 attendees" at bounding box center [978, 400] width 61 height 14
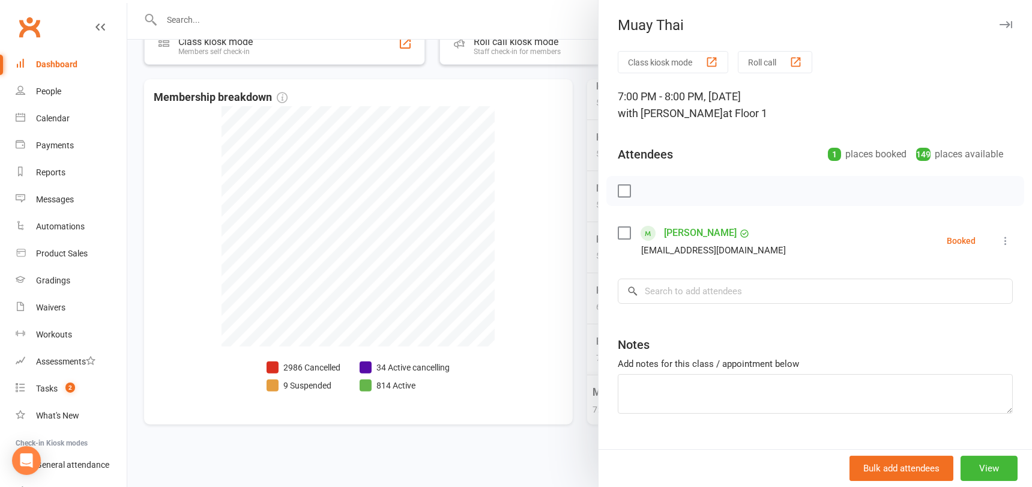
click at [546, 285] on div at bounding box center [579, 243] width 904 height 487
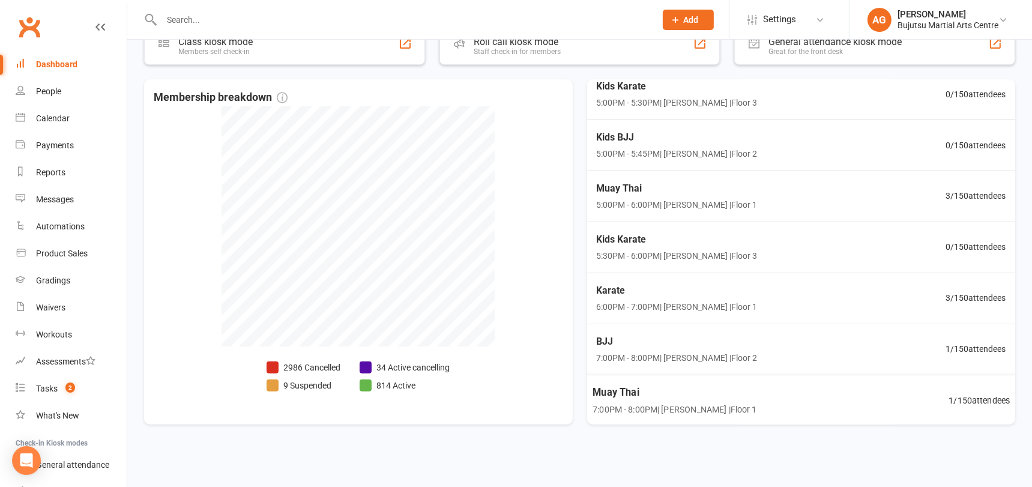
scroll to position [305, 0]
click at [44, 88] on div "People" at bounding box center [48, 91] width 25 height 10
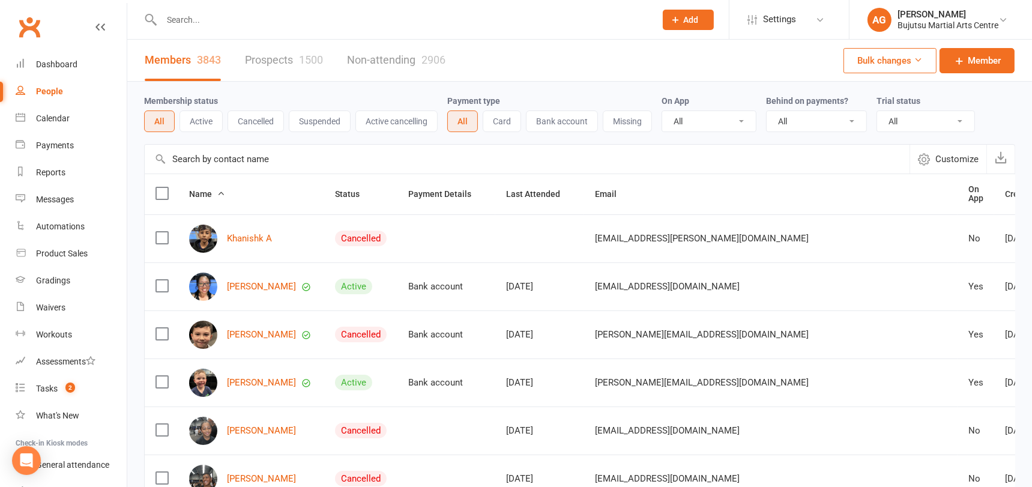
click at [295, 58] on link "Prospects 1500" at bounding box center [284, 60] width 78 height 41
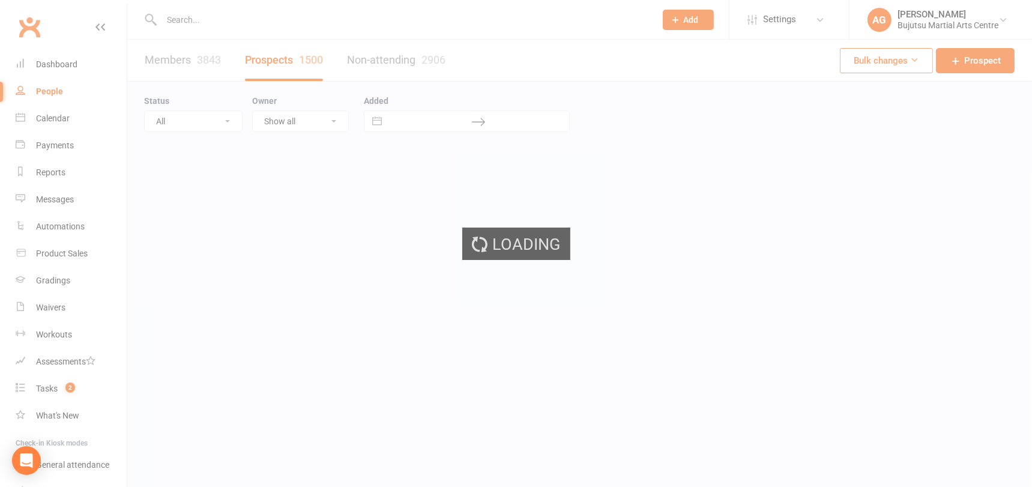
select select "100"
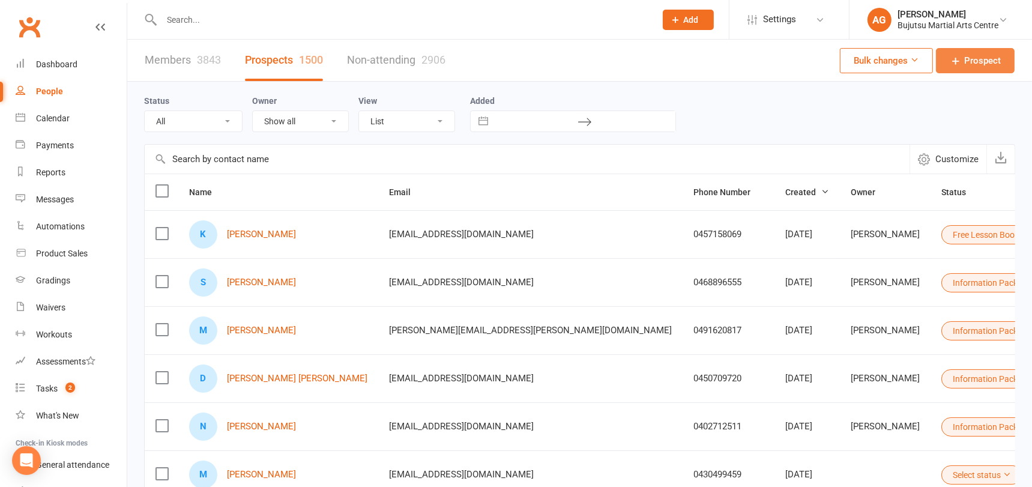
click at [970, 64] on span "Prospect" at bounding box center [982, 60] width 37 height 14
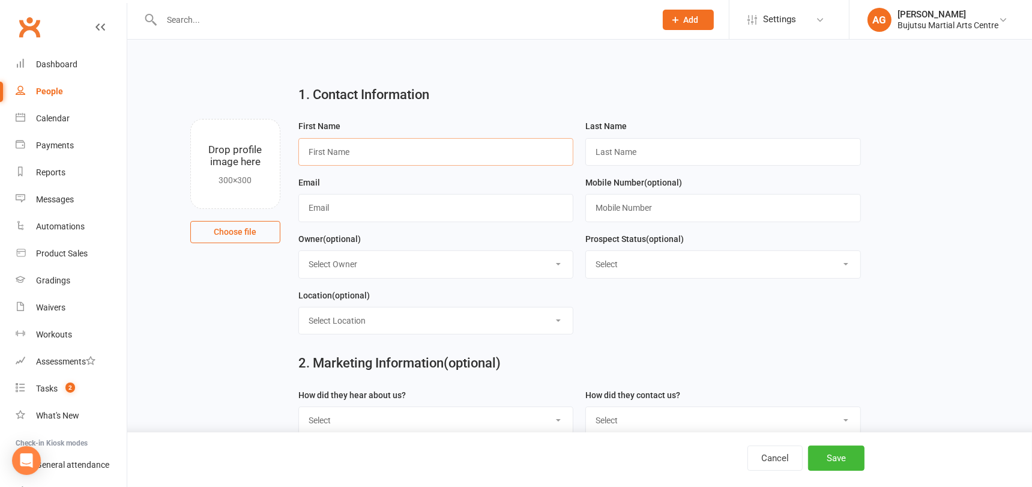
click at [506, 150] on input "text" at bounding box center [435, 152] width 275 height 28
click at [604, 208] on input "text" at bounding box center [722, 208] width 275 height 28
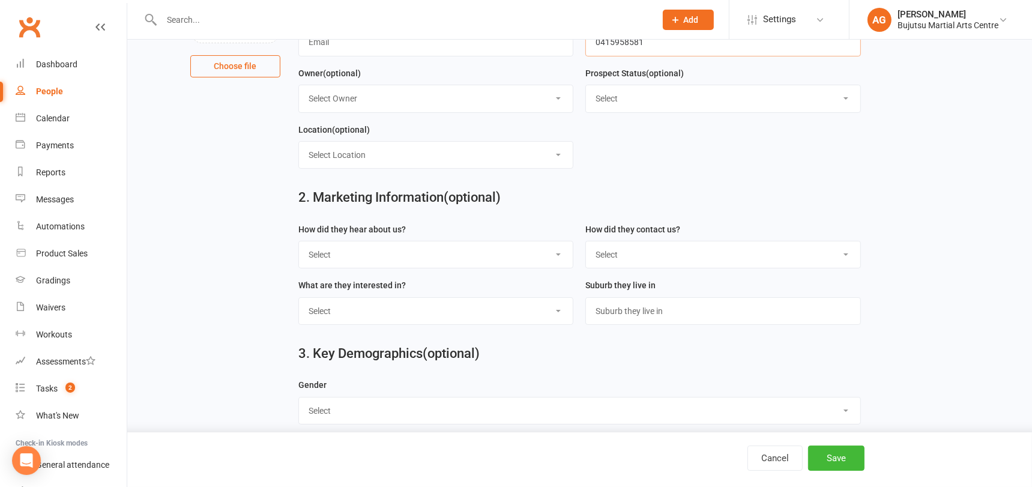
scroll to position [167, 0]
type input "0415958581"
click at [403, 256] on select "Select Google Other Social Media Through A Friend Walk by Referred" at bounding box center [436, 252] width 274 height 26
select select "Google"
click at [299, 240] on select "Select Google Other Social Media Through A Friend Walk by Referred" at bounding box center [436, 252] width 274 height 26
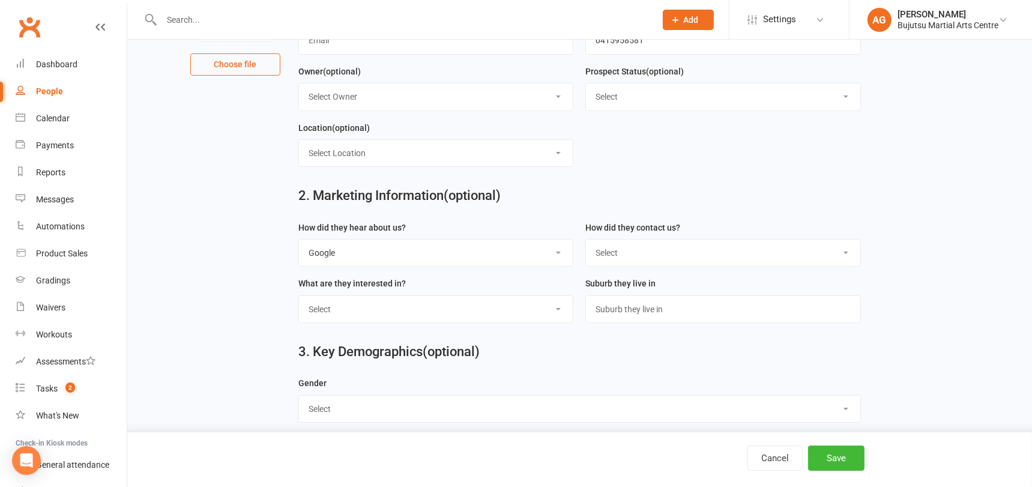
click at [621, 259] on select "Select Phone Email In-Facility Social Media Website Chat" at bounding box center [723, 252] width 274 height 26
select select "Phone"
click at [586, 240] on select "Select Phone Email In-Facility Social Media Website Chat" at bounding box center [723, 252] width 274 height 26
click at [616, 315] on input "text" at bounding box center [722, 309] width 275 height 28
type input "Cobbitty"
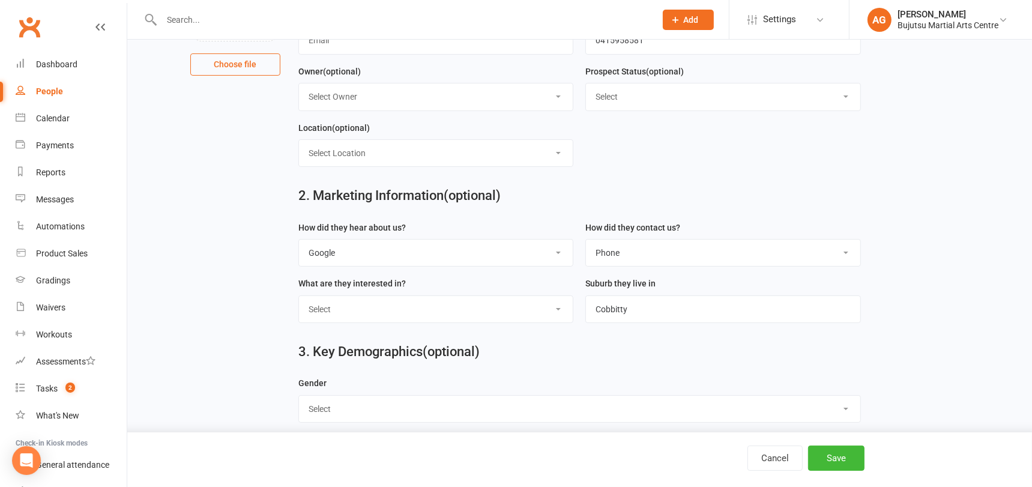
click at [467, 310] on select "Select BJJ Boxing Gym Iaido Jodo Karate Karate for Toddlers Kobudo Kids BJJ Kid…" at bounding box center [436, 309] width 274 height 26
select select "Karate"
click at [299, 296] on select "Select BJJ Boxing Gym Iaido Jodo Karate Karate for Toddlers Kobudo Kids BJJ Kid…" at bounding box center [436, 309] width 274 height 26
click at [341, 414] on select "Select Male Female" at bounding box center [579, 408] width 561 height 26
select select "Male"
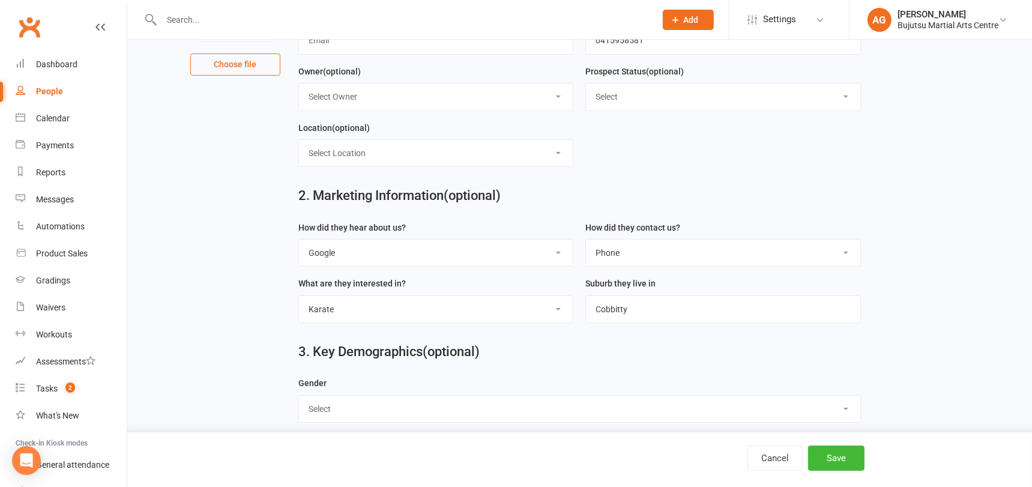
click at [299, 396] on select "Select Male Female" at bounding box center [579, 408] width 561 height 26
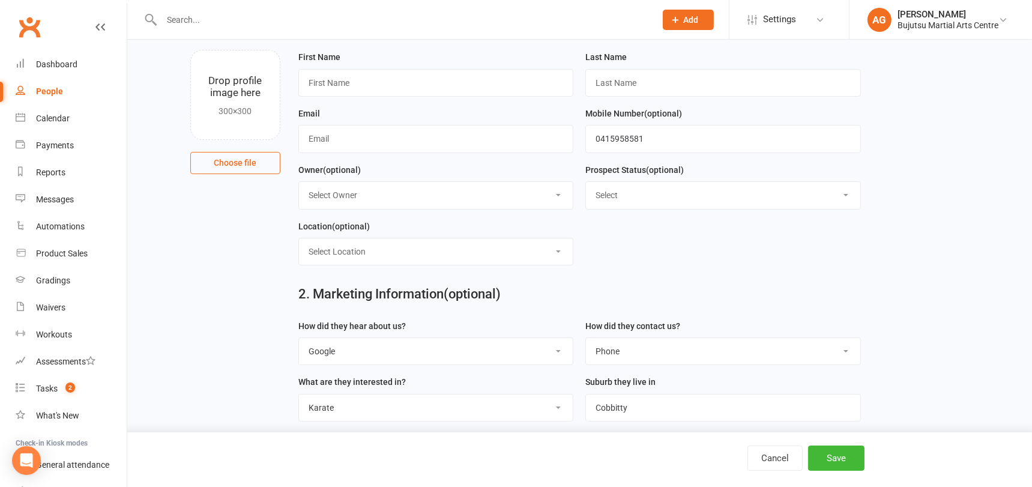
scroll to position [0, 0]
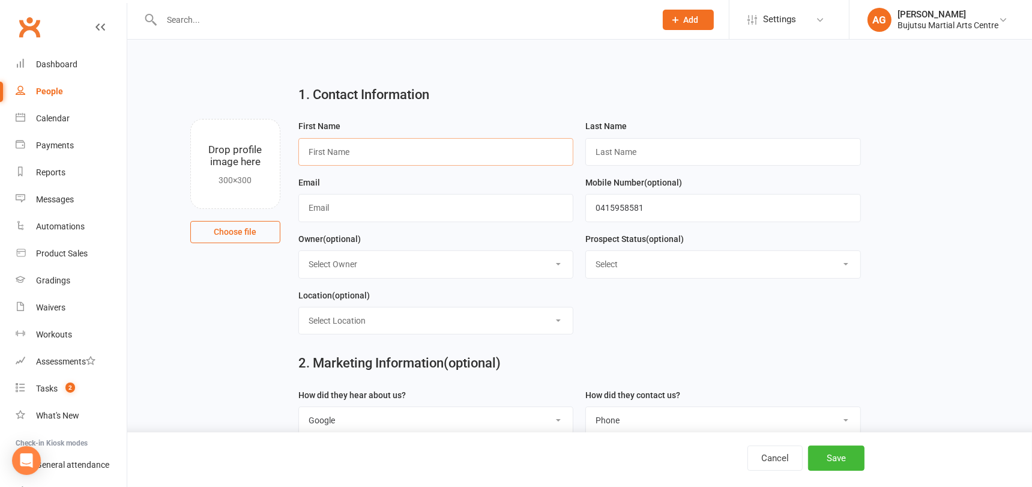
click at [356, 155] on input "text" at bounding box center [435, 152] width 275 height 28
click at [702, 337] on form "First Name Last Name Email Mobile Number (optional) 0415958581 Owner (optional)…" at bounding box center [579, 231] width 574 height 225
click at [679, 342] on form "First Name Last Name Email Mobile Number (optional) 0415958581 Owner (optional)…" at bounding box center [579, 231] width 574 height 225
click at [151, 130] on div "Drop profile image here 300×300 Choose file" at bounding box center [216, 181] width 145 height 124
click at [327, 151] on input "text" at bounding box center [435, 152] width 275 height 28
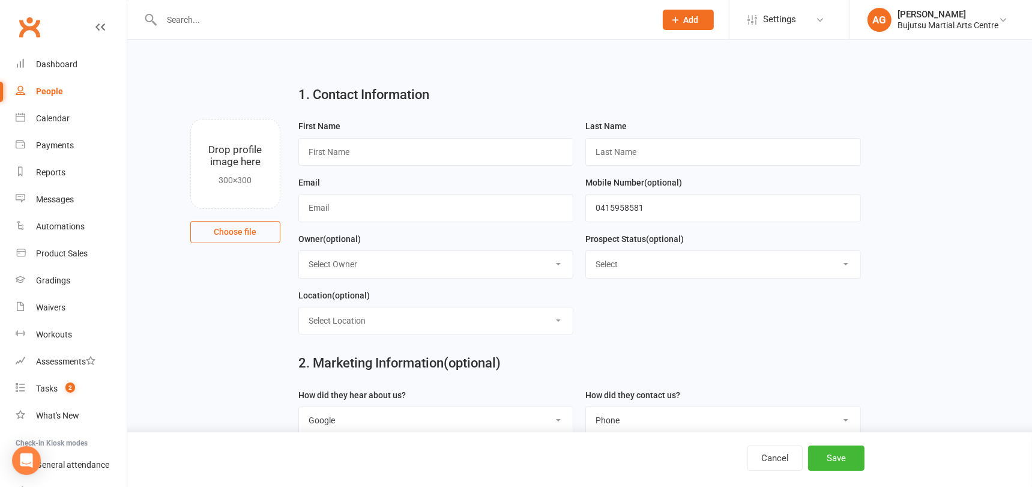
click at [163, 208] on contact-image-uploader "Drop profile image here 300×300 Choose file" at bounding box center [216, 181] width 127 height 124
click at [323, 154] on input "text" at bounding box center [435, 152] width 275 height 28
click at [929, 187] on main "1. Contact Information Drop profile image here 300×300 Choose file First Name L…" at bounding box center [579, 309] width 871 height 467
click at [433, 160] on input "text" at bounding box center [435, 152] width 275 height 28
click at [388, 156] on input "text" at bounding box center [435, 152] width 275 height 28
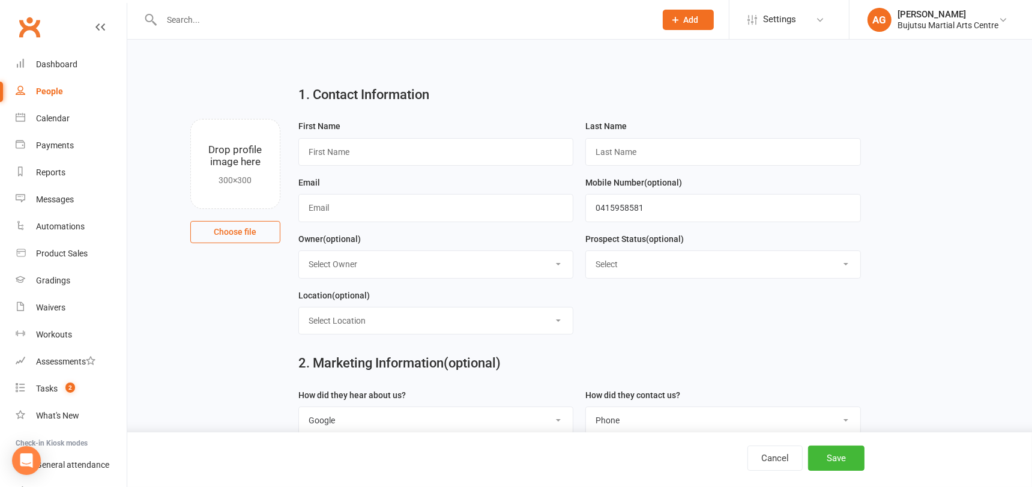
click at [451, 175] on div "Email" at bounding box center [435, 198] width 275 height 47
click at [408, 180] on div "Email" at bounding box center [435, 198] width 275 height 47
click at [395, 151] on input "text" at bounding box center [435, 152] width 275 height 28
click at [358, 152] on input "text" at bounding box center [435, 152] width 275 height 28
type input "Rebecca"
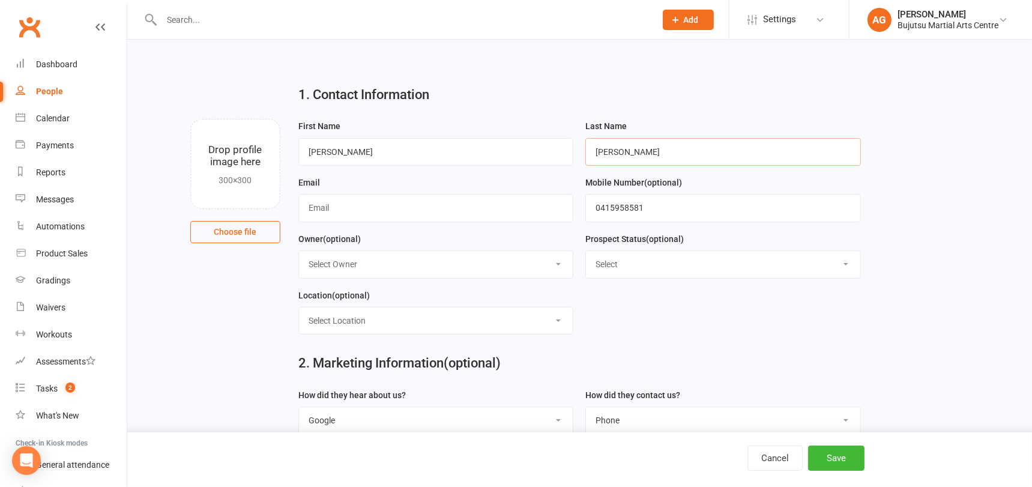
type input "Jackson"
type input "becsta.jackson@gmail.com"
click at [367, 265] on select "Select Owner Mark Szalajko Llewena Carrero Bujutsu Martial Arts Alice Graydon T…" at bounding box center [436, 264] width 274 height 26
click at [429, 232] on div "Owner (optional) Select Owner Mark Szalajko Llewena Carrero Bujutsu Martial Art…" at bounding box center [435, 255] width 275 height 47
click at [850, 463] on button "Save" at bounding box center [836, 457] width 56 height 25
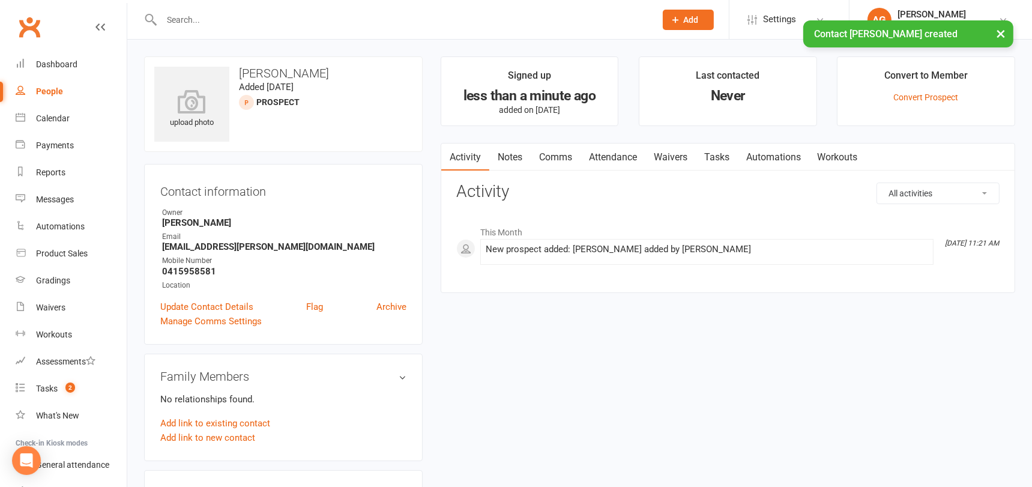
click at [553, 156] on link "Comms" at bounding box center [556, 157] width 50 height 28
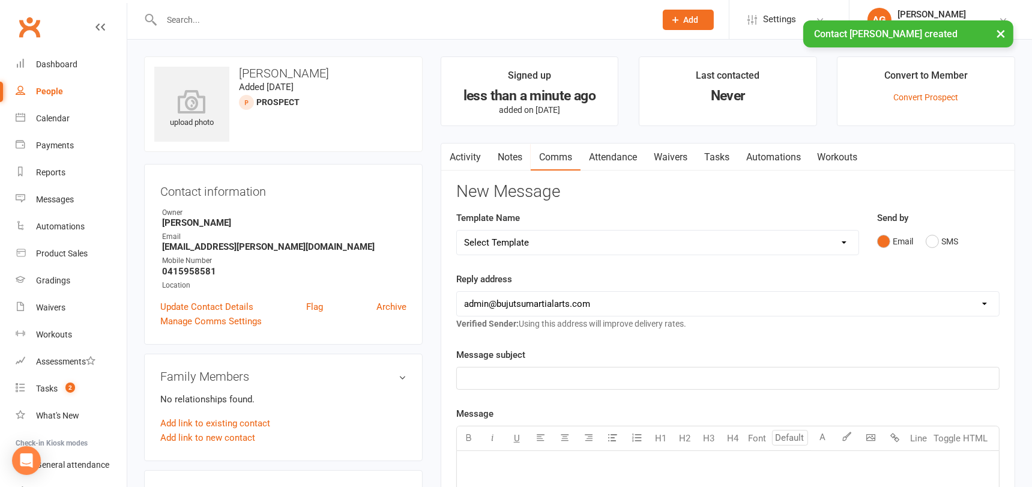
click at [570, 241] on select "Select Template [Email] Buddy Week [Email] Japan Karate Association Grading Adu…" at bounding box center [657, 242] width 401 height 24
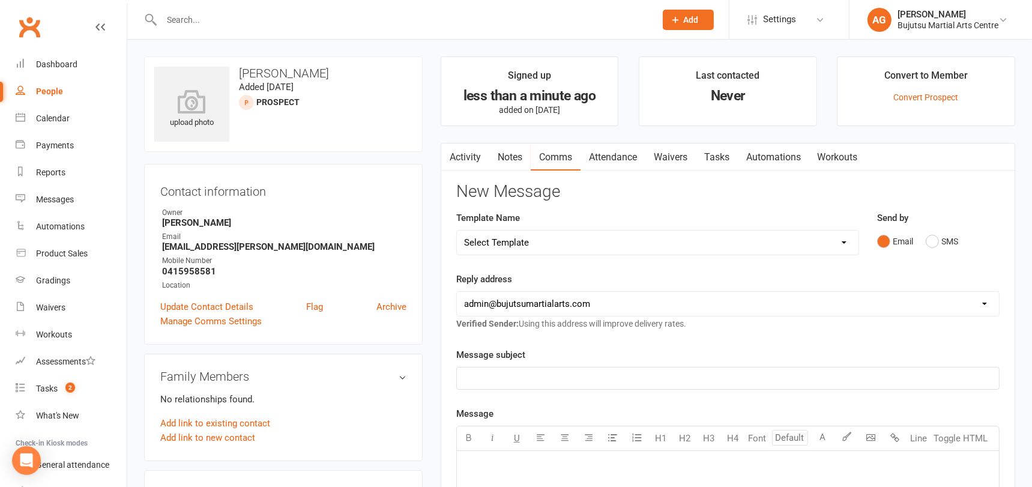
select select "22"
click at [457, 230] on select "Select Template [Email] Buddy Week [Email] Japan Karate Association Grading Adu…" at bounding box center [657, 242] width 401 height 24
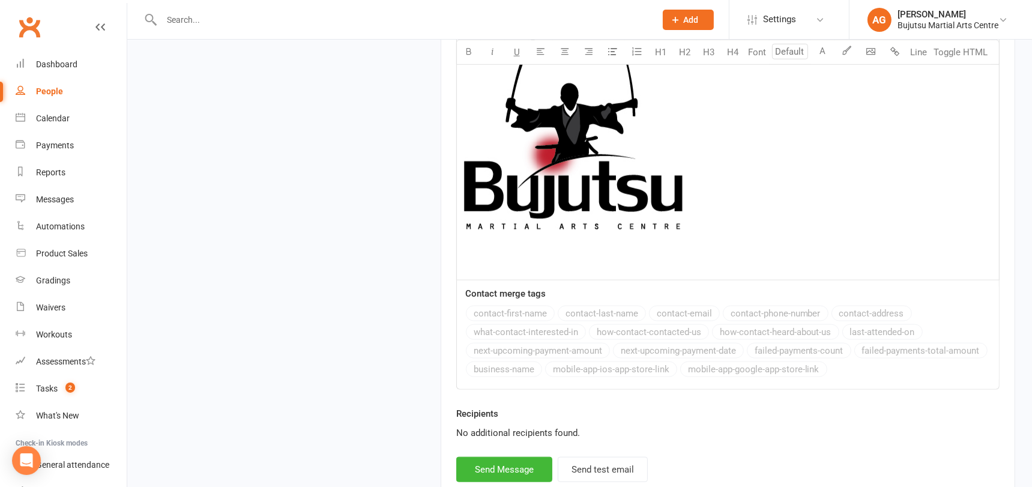
scroll to position [1496, 0]
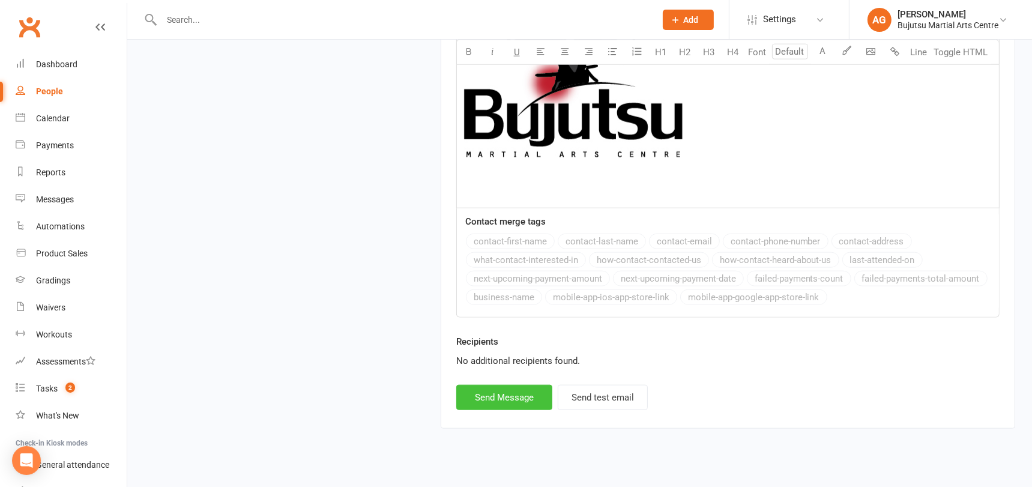
click at [512, 385] on button "Send Message" at bounding box center [504, 397] width 96 height 25
select select
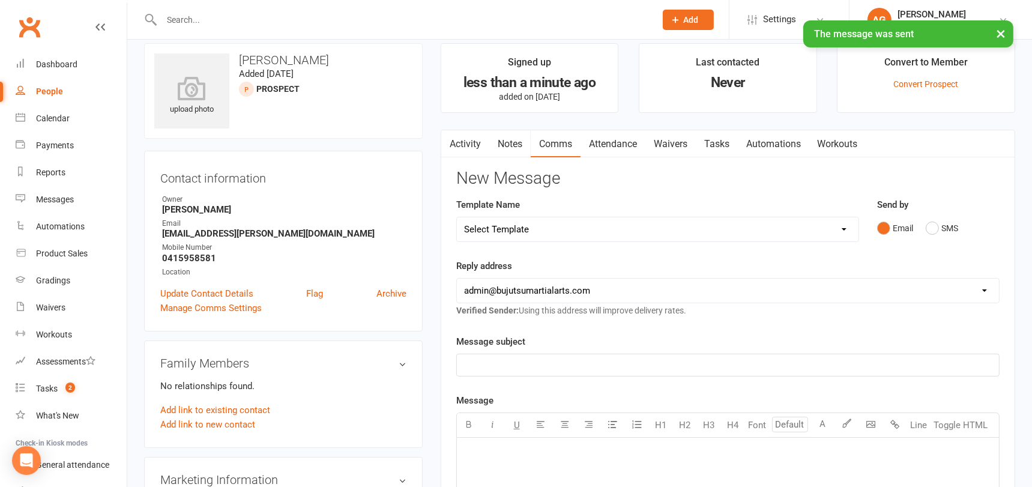
scroll to position [0, 0]
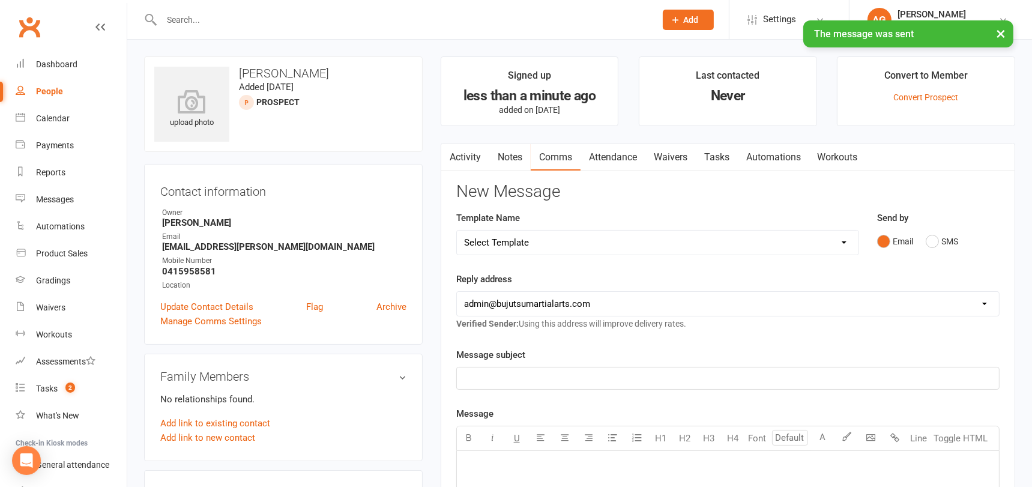
click at [612, 155] on link "Attendance" at bounding box center [612, 157] width 65 height 28
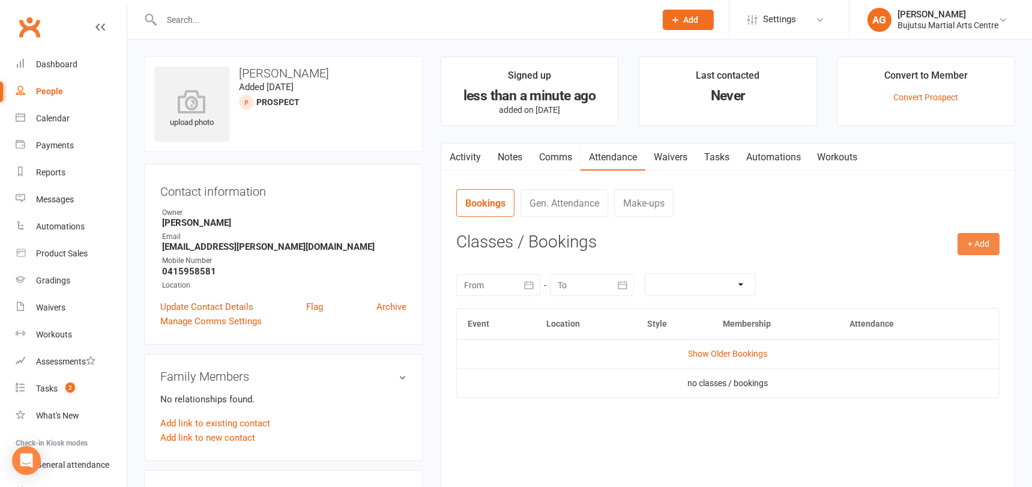
click at [981, 238] on button "+ Add" at bounding box center [978, 244] width 42 height 22
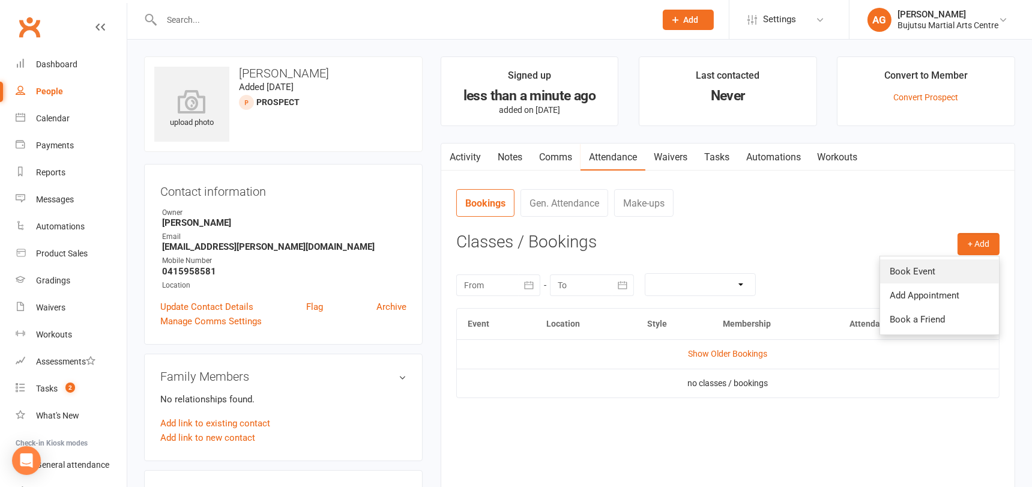
click at [936, 265] on link "Book Event" at bounding box center [939, 271] width 119 height 24
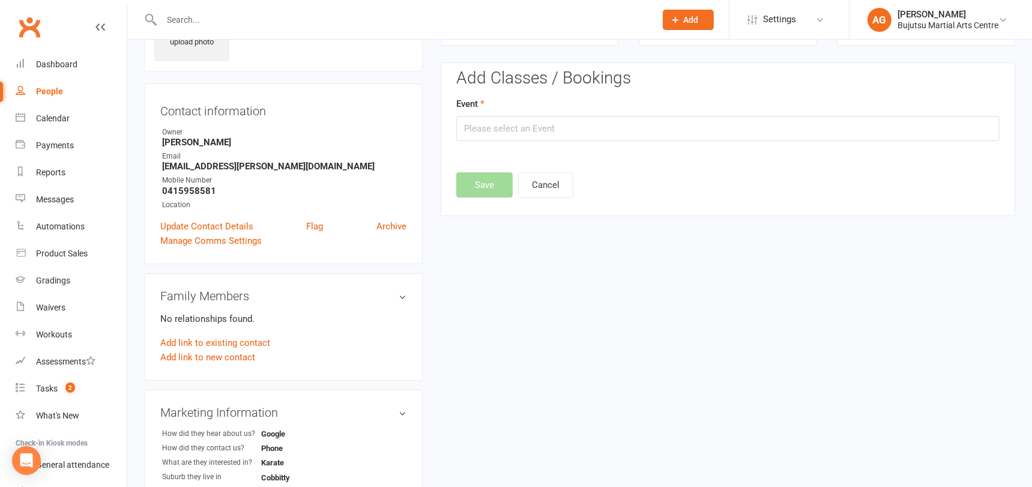
scroll to position [82, 0]
click at [564, 130] on input "text" at bounding box center [727, 126] width 543 height 25
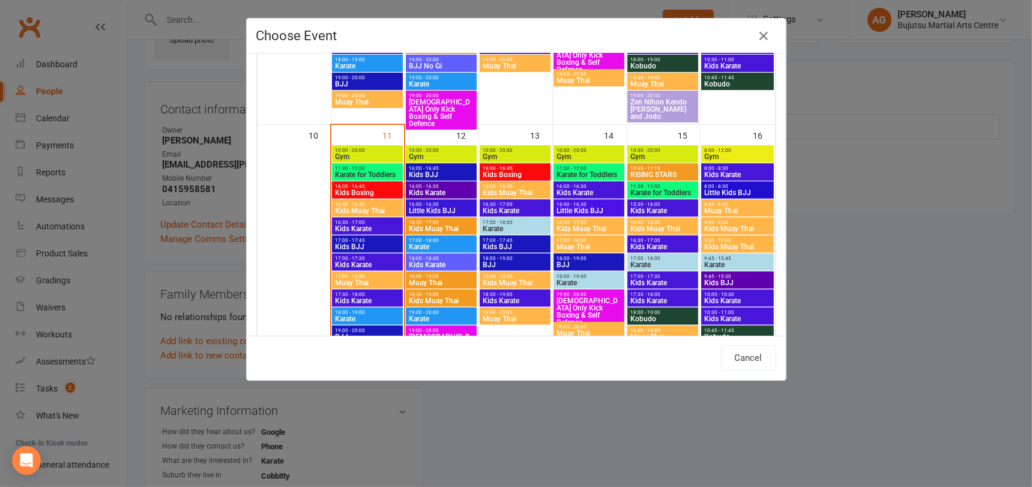
scroll to position [519, 0]
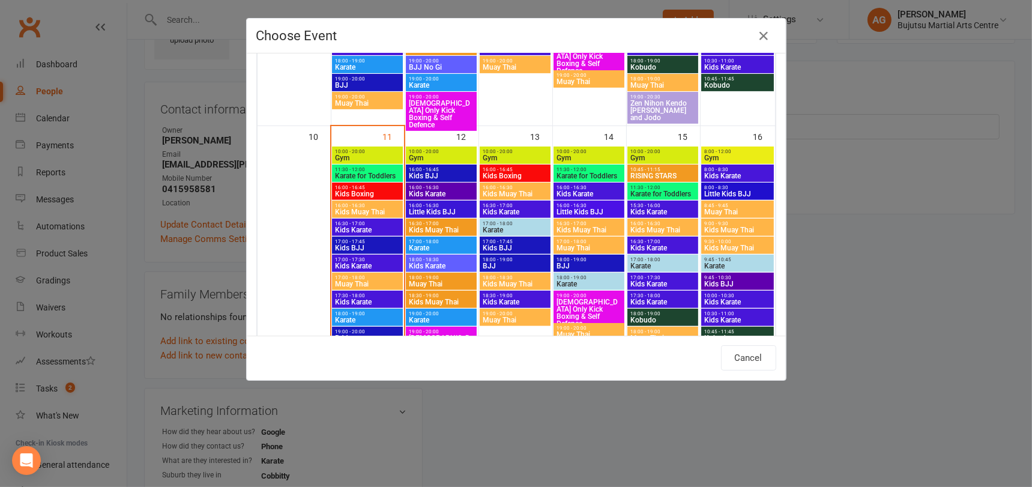
click at [588, 169] on div "11:30 - 12:00 Karate for Toddlers" at bounding box center [588, 172] width 71 height 17
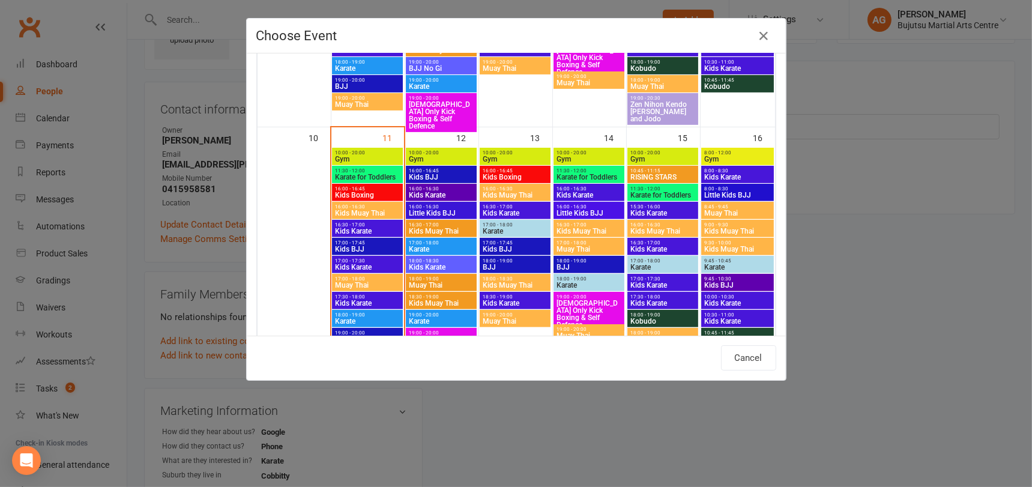
type input "Karate for Toddlers - Aug 14, 2025 11:30:00 AM"
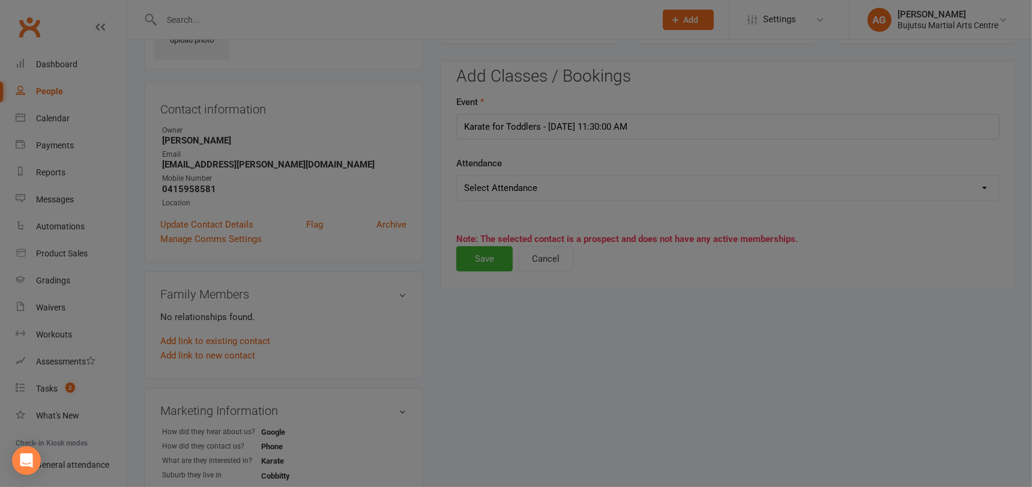
scroll to position [511, 0]
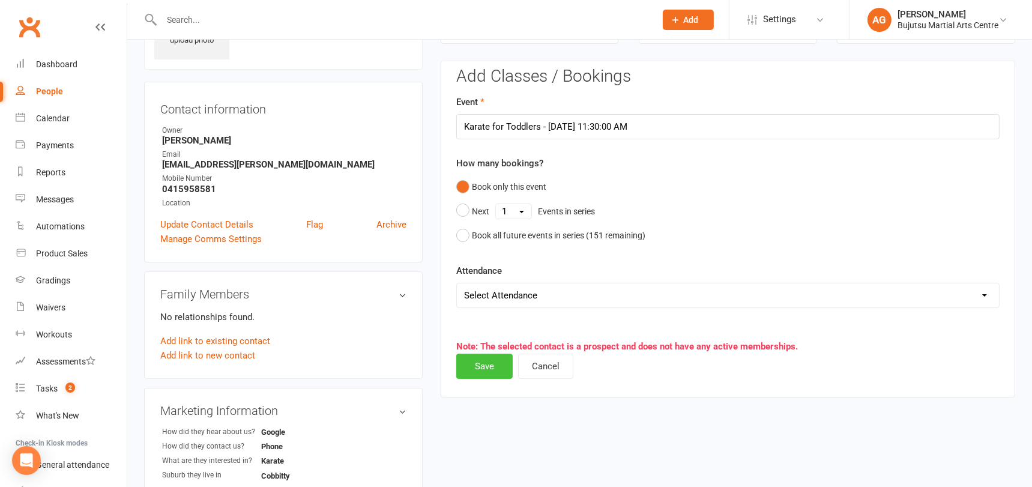
click at [479, 364] on button "Save" at bounding box center [484, 365] width 56 height 25
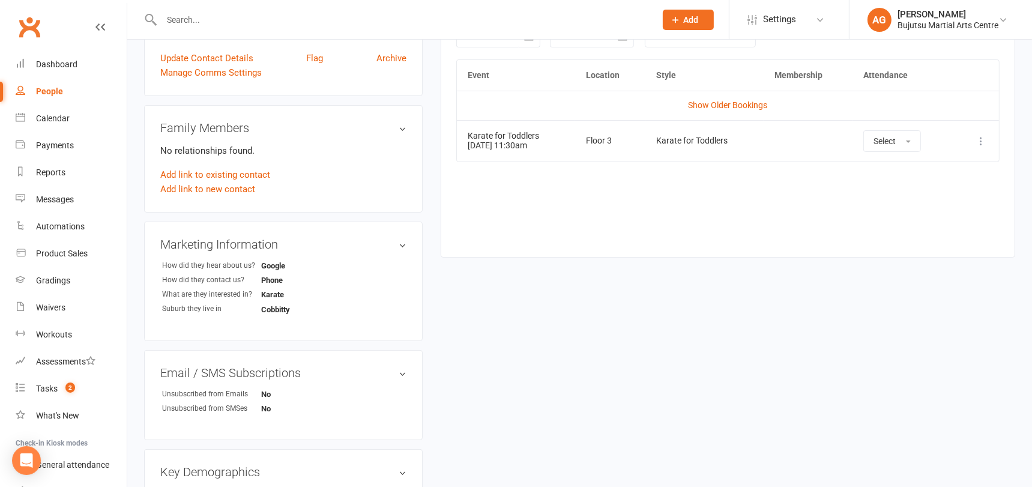
scroll to position [0, 0]
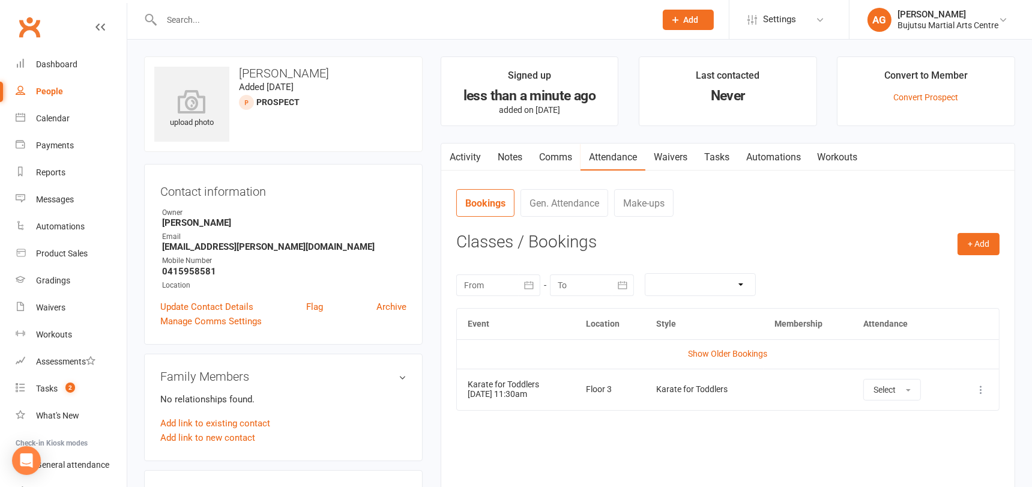
click at [672, 158] on link "Waivers" at bounding box center [670, 157] width 50 height 28
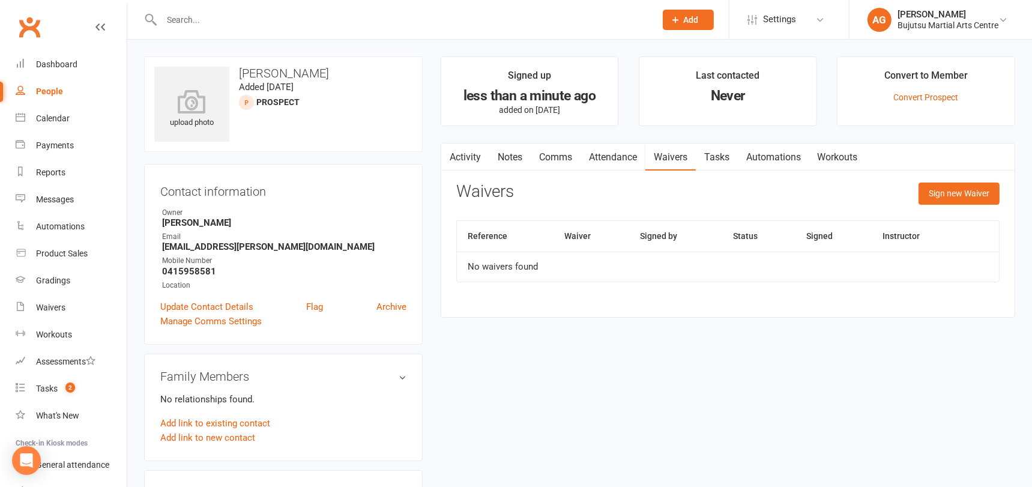
click at [601, 154] on link "Attendance" at bounding box center [612, 157] width 65 height 28
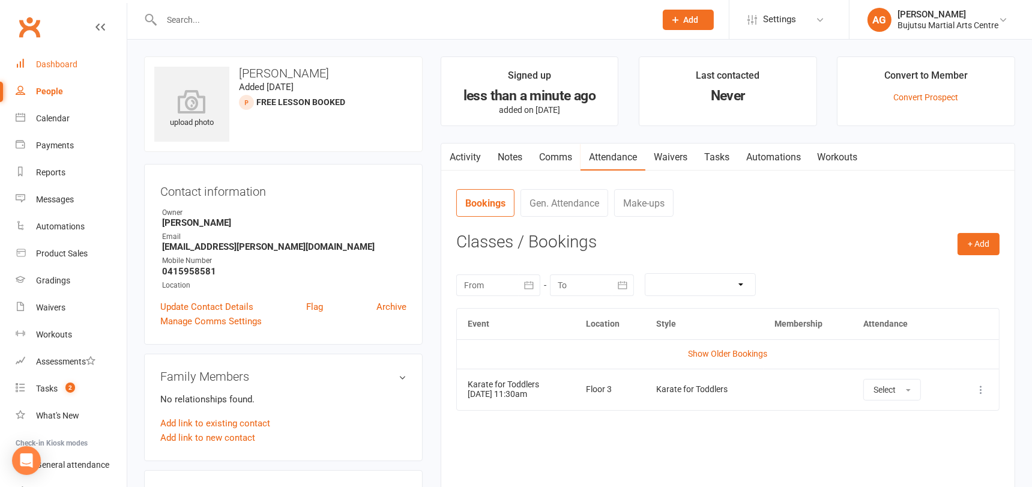
click at [53, 65] on div "Dashboard" at bounding box center [56, 64] width 41 height 10
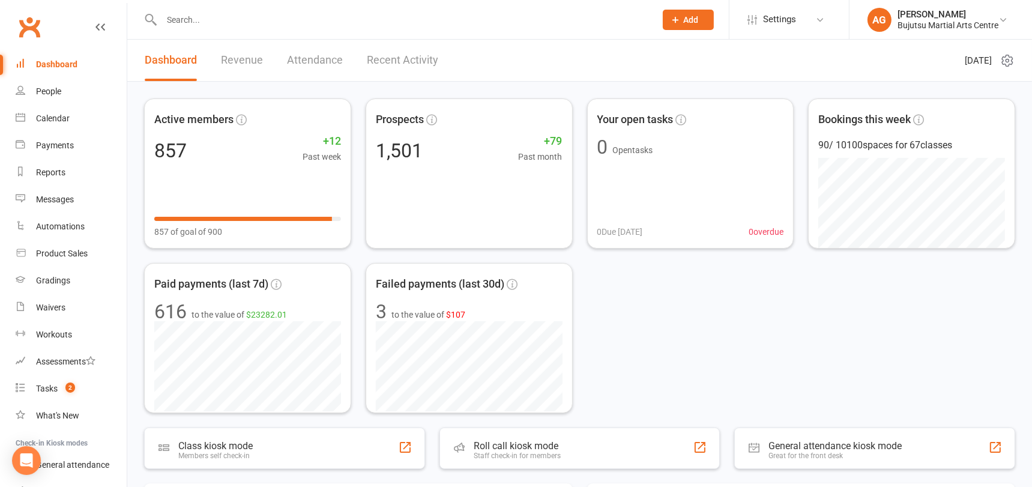
click at [206, 21] on input "text" at bounding box center [402, 19] width 489 height 17
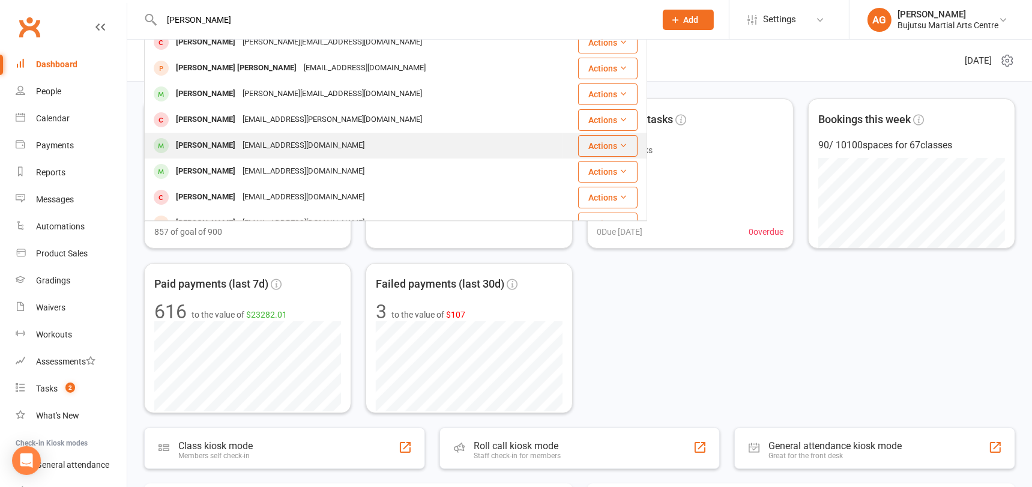
scroll to position [38, 0]
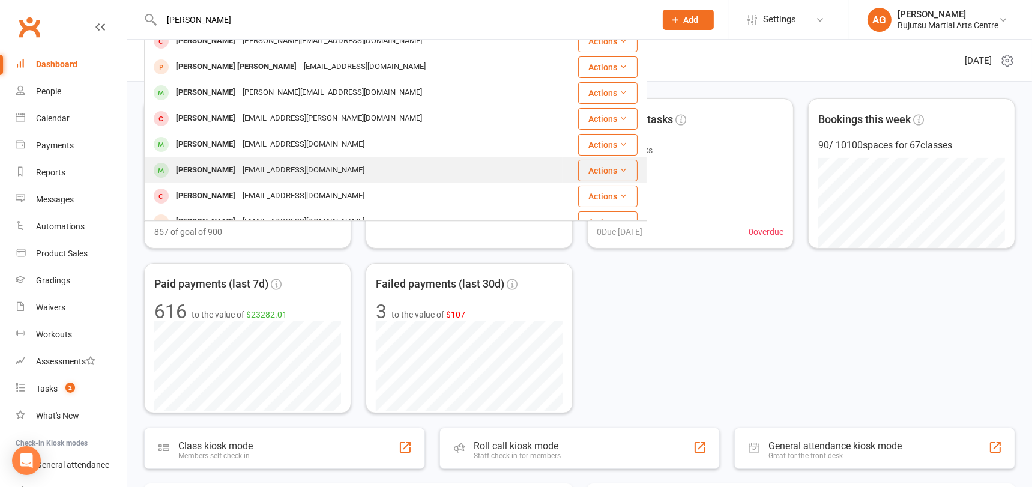
type input "rafael"
click at [209, 163] on div "Glenn Rafael Dulig" at bounding box center [205, 169] width 67 height 17
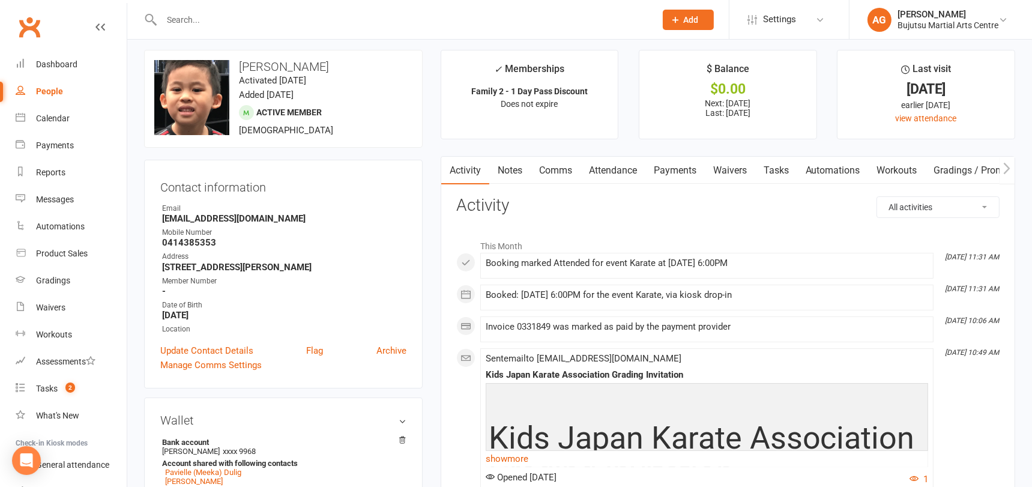
scroll to position [9, 0]
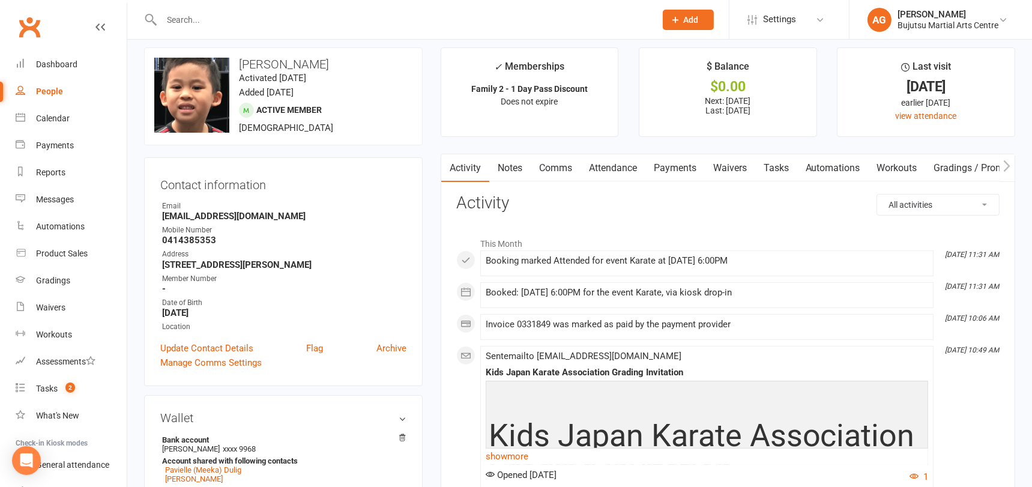
click at [615, 166] on link "Attendance" at bounding box center [612, 168] width 65 height 28
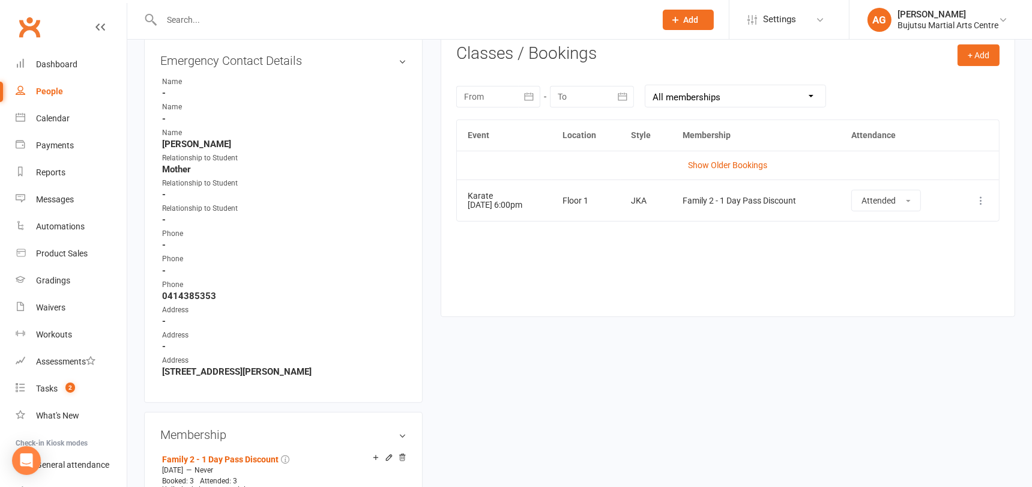
scroll to position [499, 0]
click at [981, 201] on icon at bounding box center [981, 200] width 12 height 12
click at [941, 265] on link "Remove booking" at bounding box center [927, 271] width 119 height 24
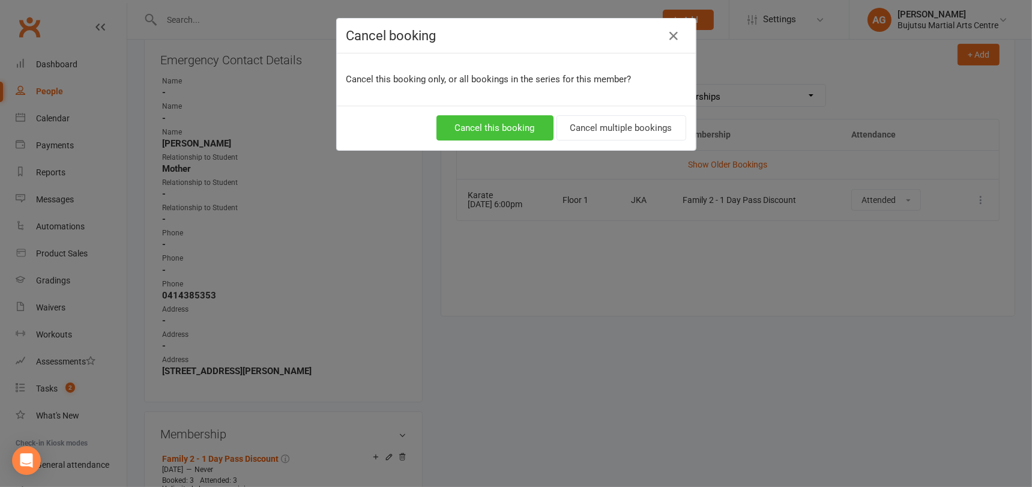
click at [474, 126] on button "Cancel this booking" at bounding box center [494, 127] width 117 height 25
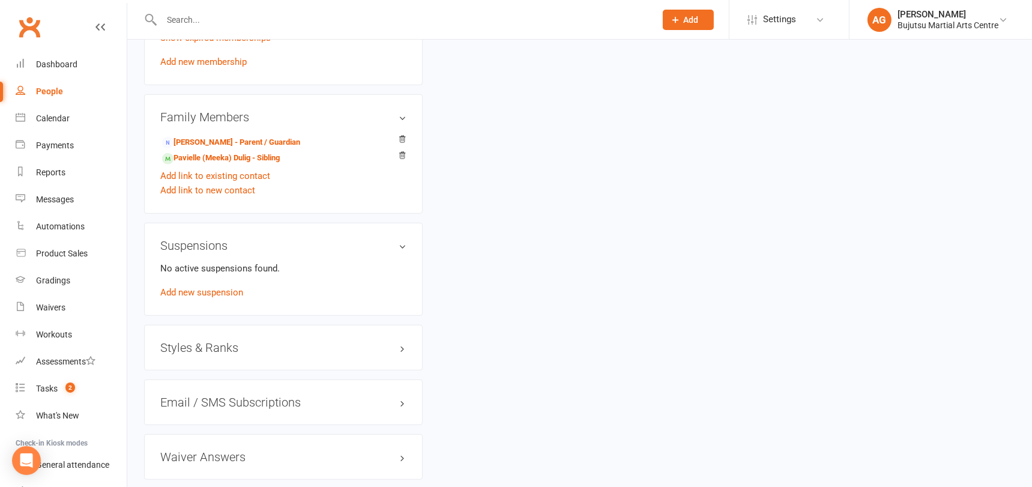
scroll to position [982, 0]
click at [58, 59] on link "Dashboard" at bounding box center [71, 64] width 111 height 27
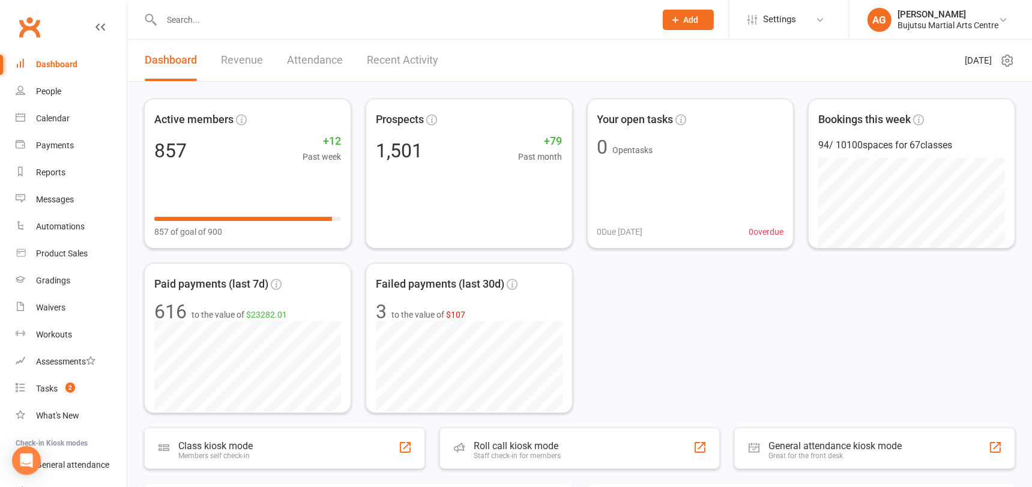
click at [55, 55] on link "Dashboard" at bounding box center [71, 64] width 111 height 27
click at [57, 62] on div "Dashboard" at bounding box center [56, 64] width 41 height 10
click at [176, 20] on input "text" at bounding box center [402, 19] width 489 height 17
click at [54, 141] on div "Payments" at bounding box center [55, 145] width 38 height 10
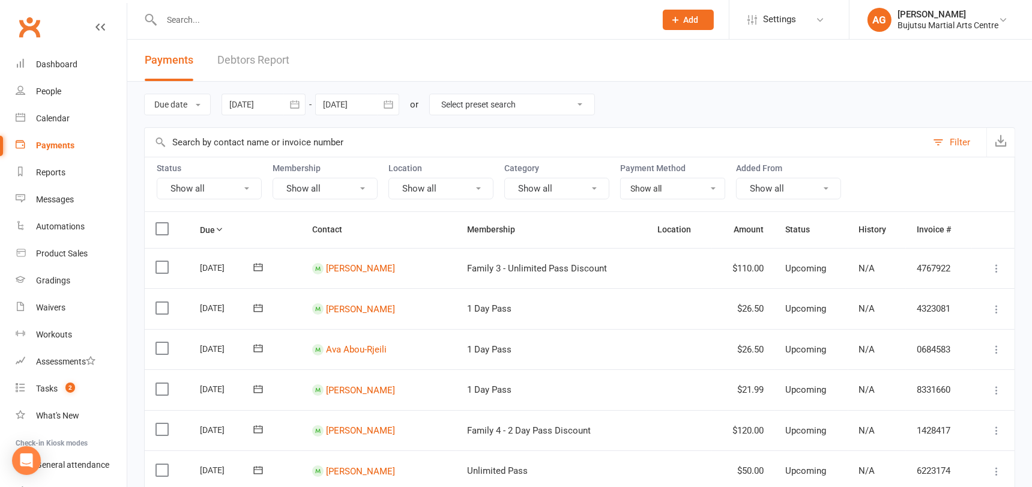
click at [252, 106] on div at bounding box center [263, 105] width 84 height 22
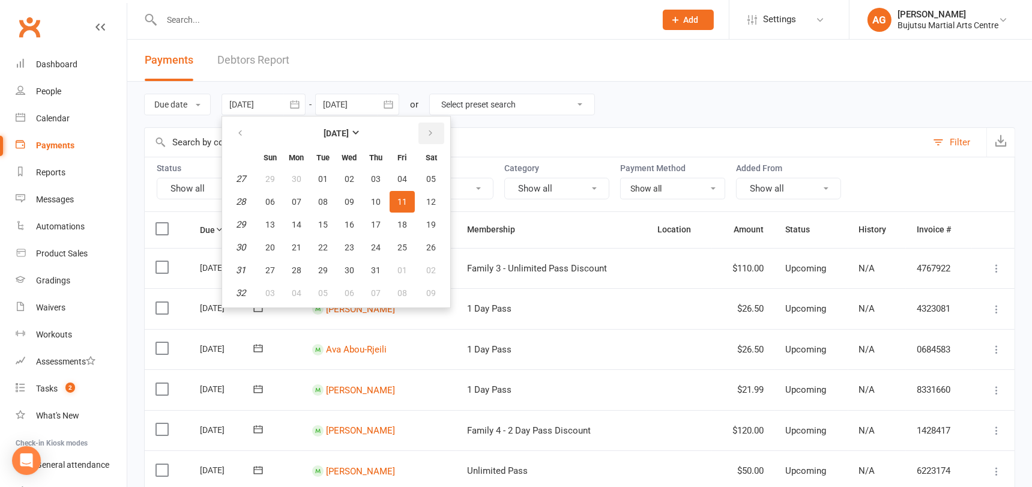
click at [432, 133] on icon "button" at bounding box center [430, 133] width 8 height 10
click at [401, 224] on span "15" at bounding box center [402, 225] width 10 height 10
type input "15 Aug 2025"
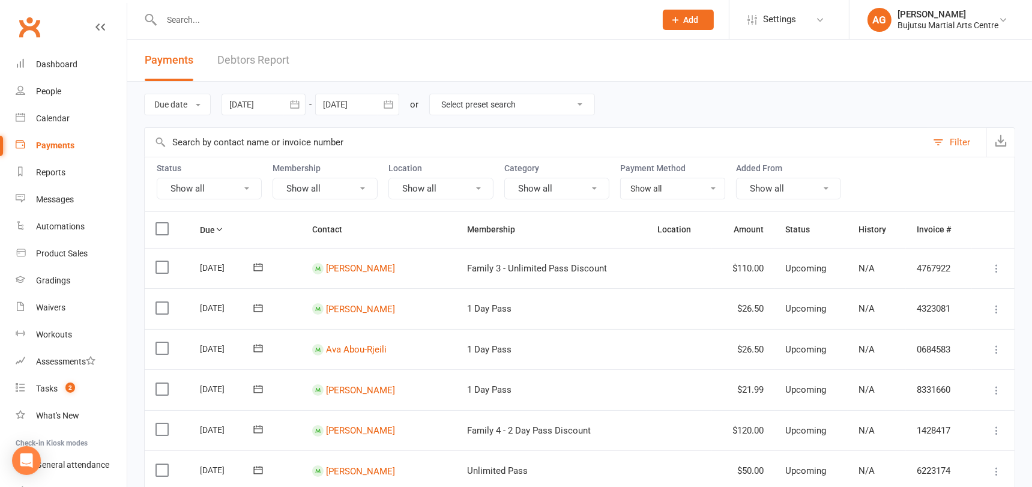
click at [367, 103] on div at bounding box center [357, 105] width 84 height 22
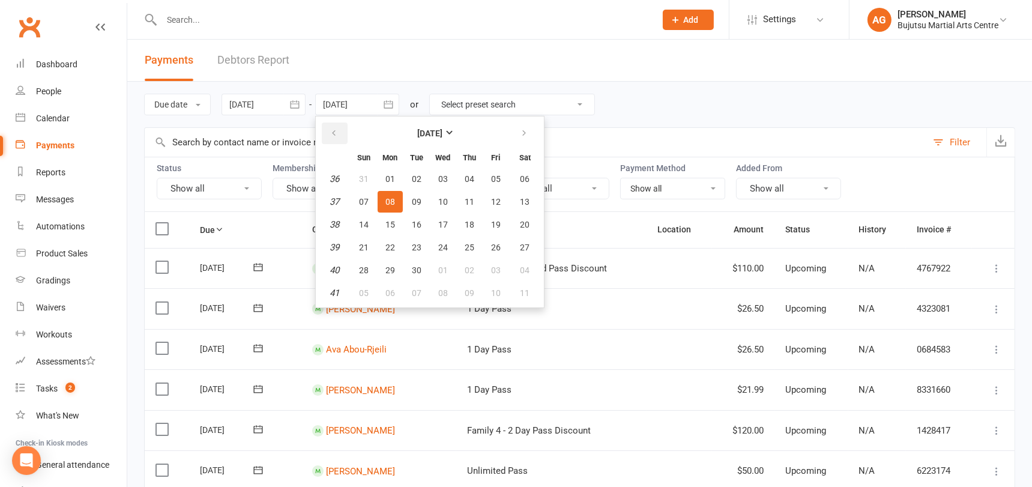
click at [334, 131] on icon "button" at bounding box center [333, 133] width 8 height 10
click at [499, 223] on span "15" at bounding box center [496, 225] width 10 height 10
type input "15 Aug 2025"
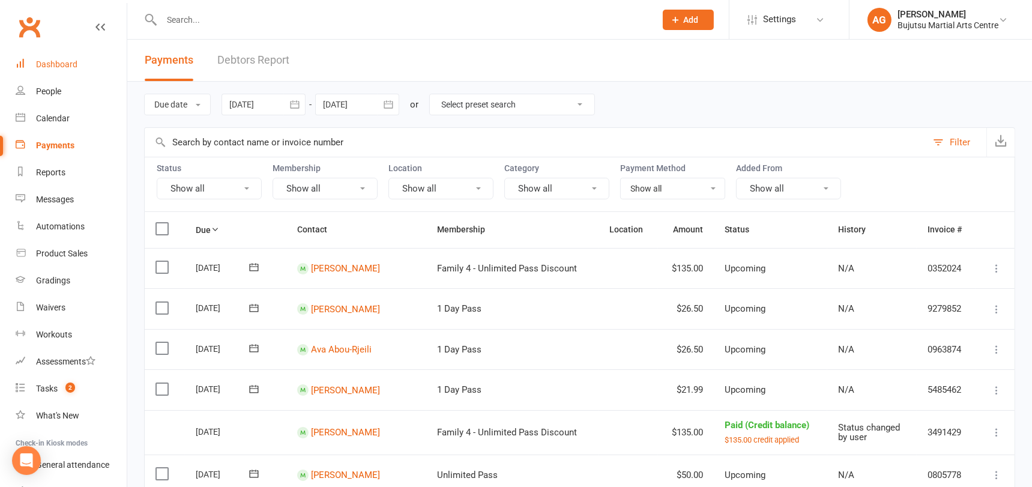
click at [52, 66] on div "Dashboard" at bounding box center [56, 64] width 41 height 10
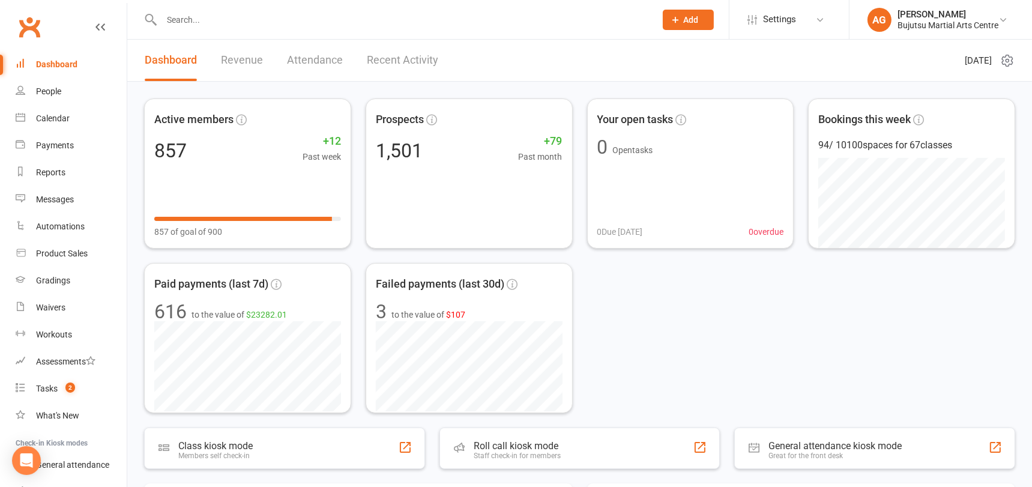
click at [686, 19] on span "Add" at bounding box center [691, 20] width 15 height 10
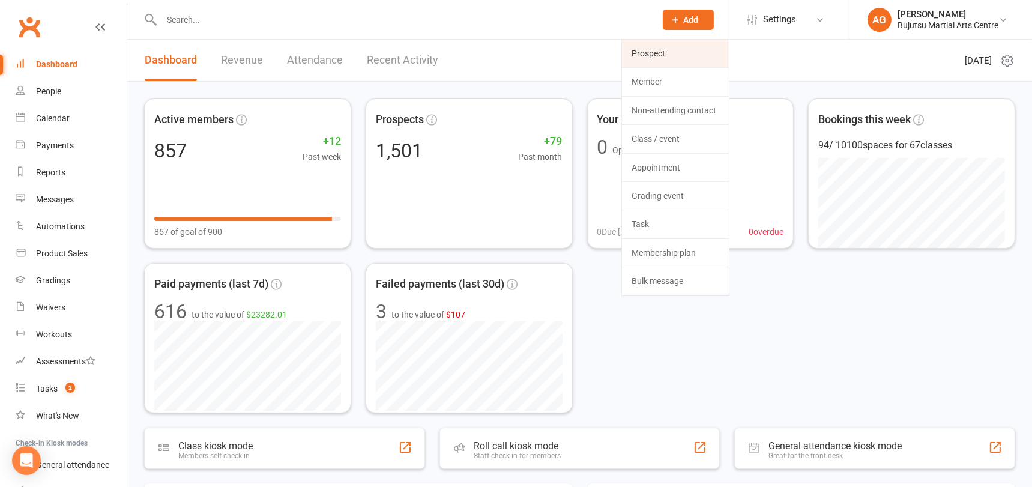
click at [673, 51] on link "Prospect" at bounding box center [675, 54] width 107 height 28
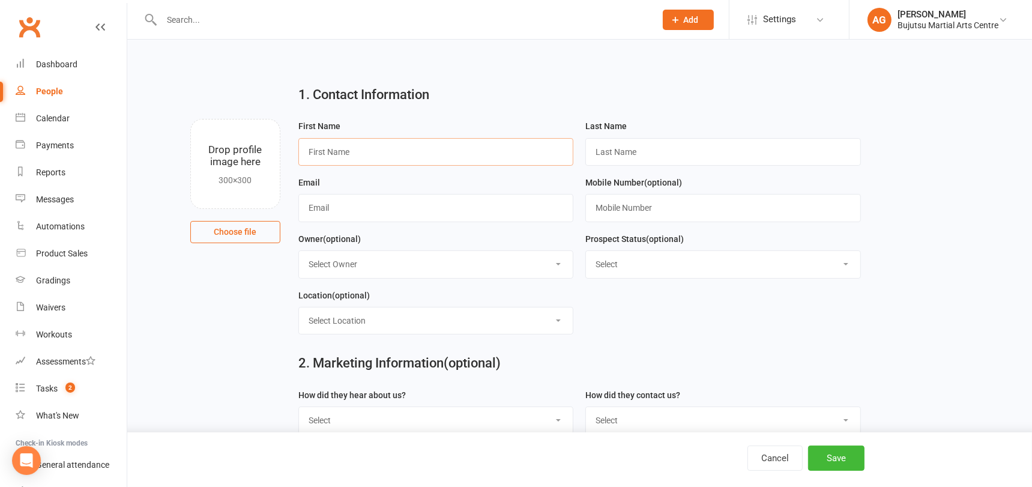
drag, startPoint x: 392, startPoint y: 152, endPoint x: 389, endPoint y: 146, distance: 7.0
click at [391, 148] on input "text" at bounding box center [435, 152] width 275 height 28
type input "Krisztian"
type input "Torok"
click at [410, 212] on input "text" at bounding box center [435, 208] width 275 height 28
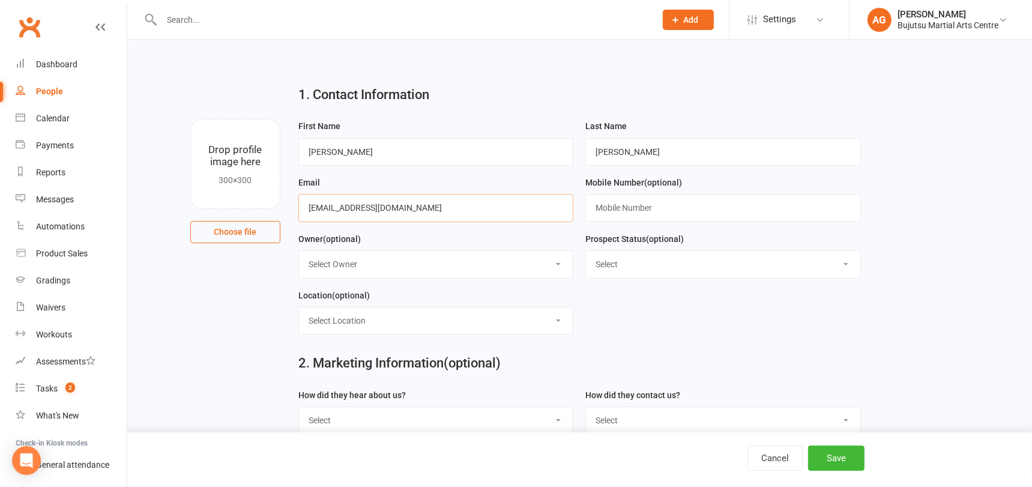
type input "kristiantorok2570@gmail.com"
type input "042443424"
click at [610, 264] on select "Select Initial Inquiry Information Package Sent Free Lesson Booked Follow Up Em…" at bounding box center [723, 264] width 274 height 26
select select "Information Package Sent"
click at [586, 251] on select "Select Initial Inquiry Information Package Sent Free Lesson Booked Follow Up Em…" at bounding box center [723, 264] width 274 height 26
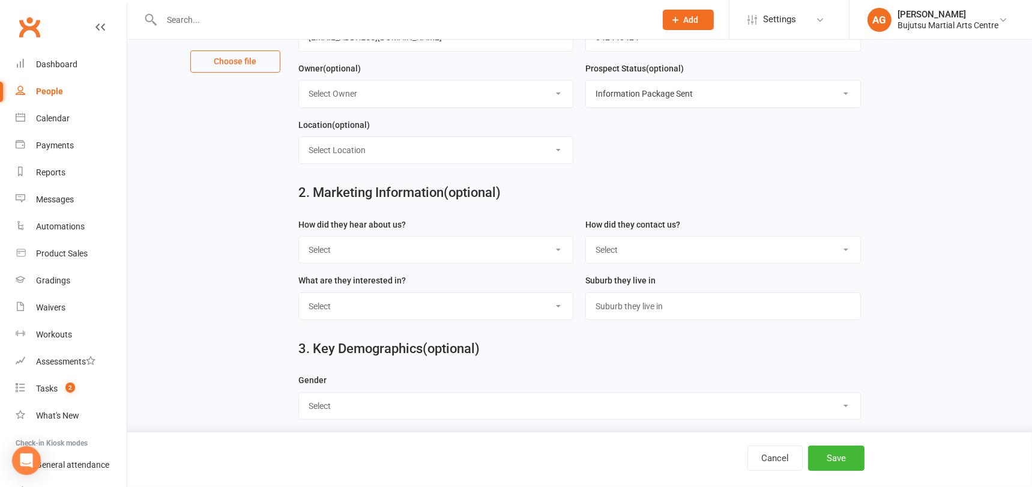
scroll to position [180, 0]
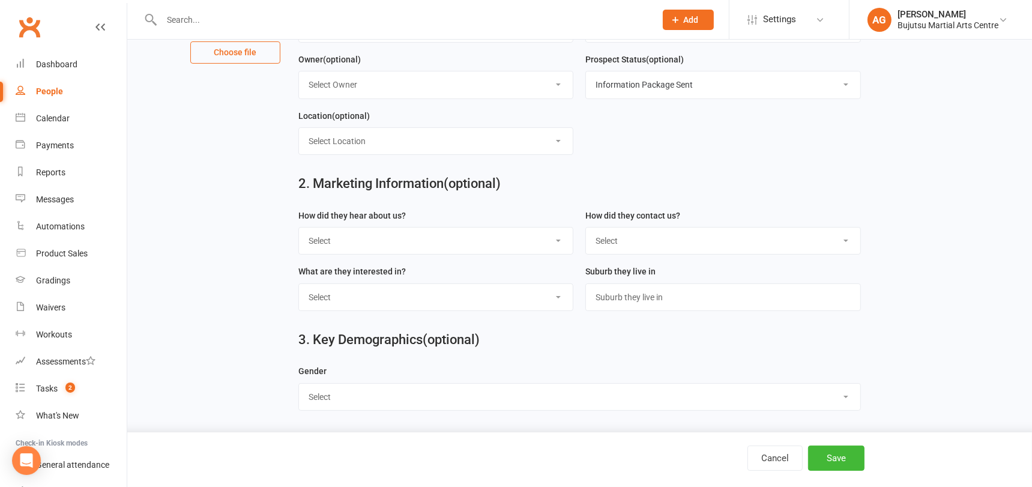
click at [647, 240] on select "Select Phone Email In-Facility Social Media Website Chat" at bounding box center [723, 240] width 274 height 26
select select "Phone"
click at [586, 227] on select "Select Phone Email In-Facility Social Media Website Chat" at bounding box center [723, 240] width 274 height 26
click at [645, 301] on input "text" at bounding box center [722, 297] width 275 height 28
type input "Oran Park"
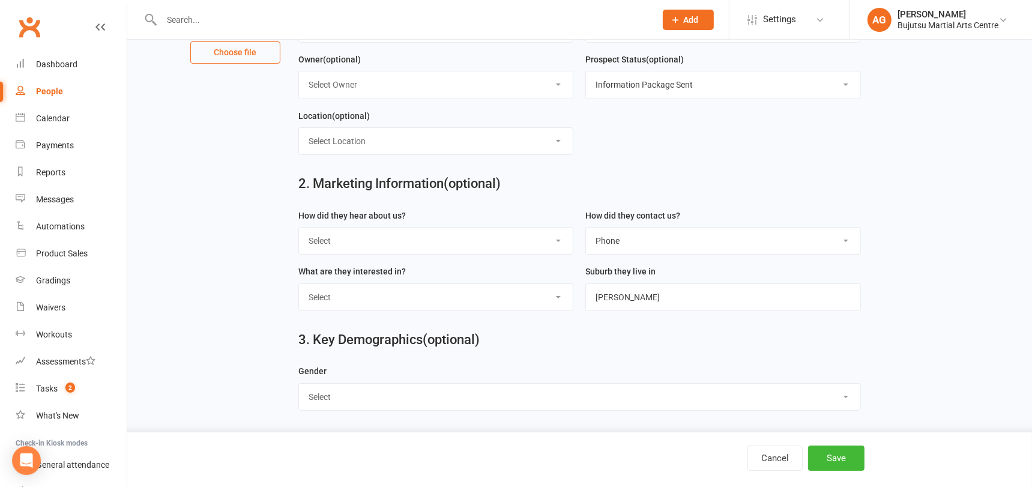
click at [551, 389] on select "Select Male Female" at bounding box center [579, 396] width 561 height 26
select select "Female"
click at [299, 383] on select "Select Male Female" at bounding box center [579, 396] width 561 height 26
click at [835, 453] on button "Save" at bounding box center [836, 457] width 56 height 25
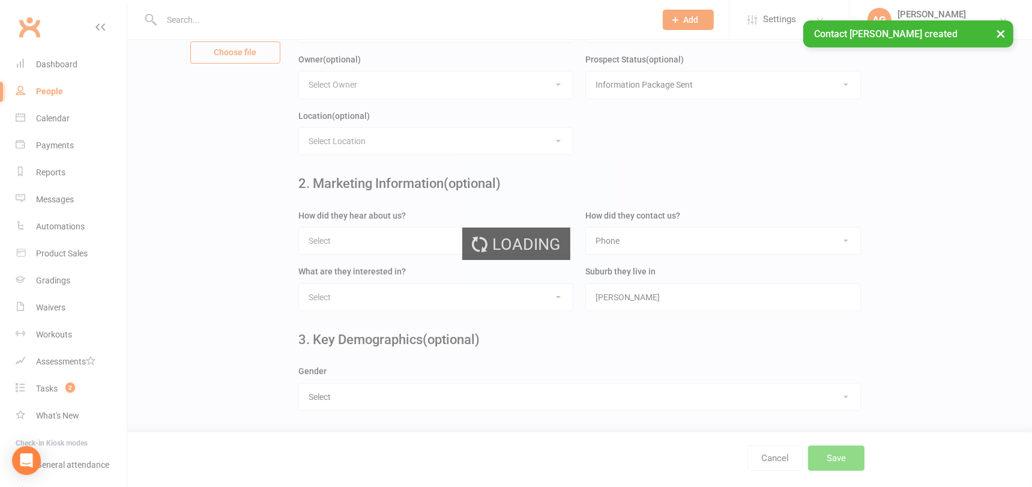
scroll to position [0, 0]
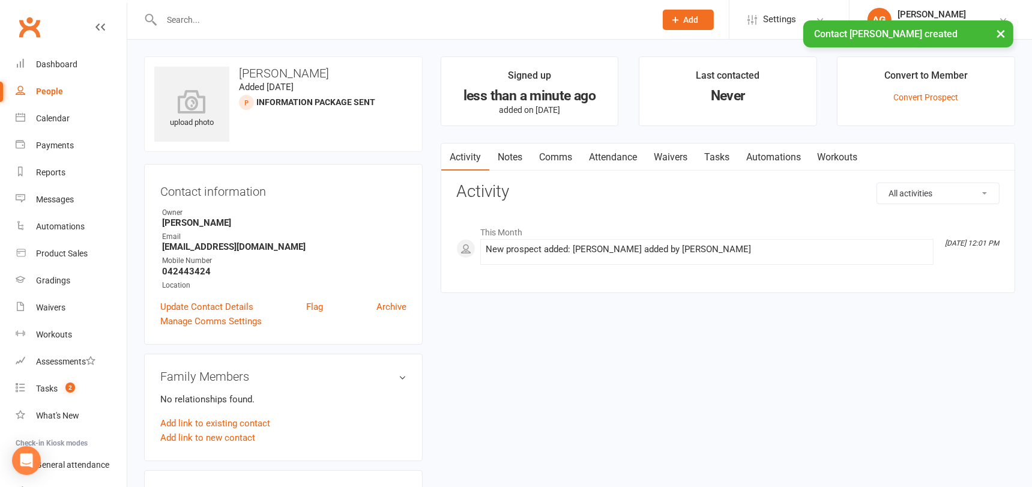
click at [558, 156] on link "Comms" at bounding box center [556, 157] width 50 height 28
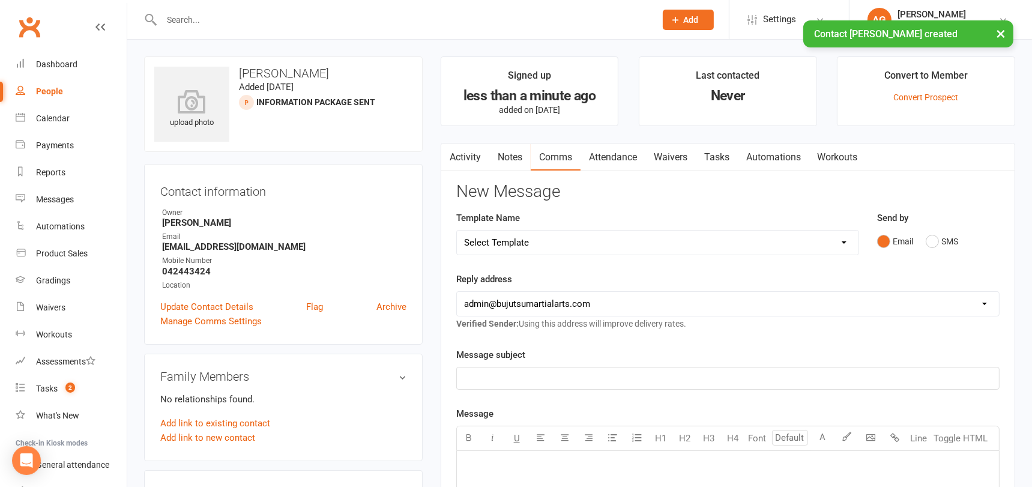
click at [545, 242] on select "Select Template [Email] Buddy Week [Email] Japan Karate Association Grading Adu…" at bounding box center [657, 242] width 401 height 24
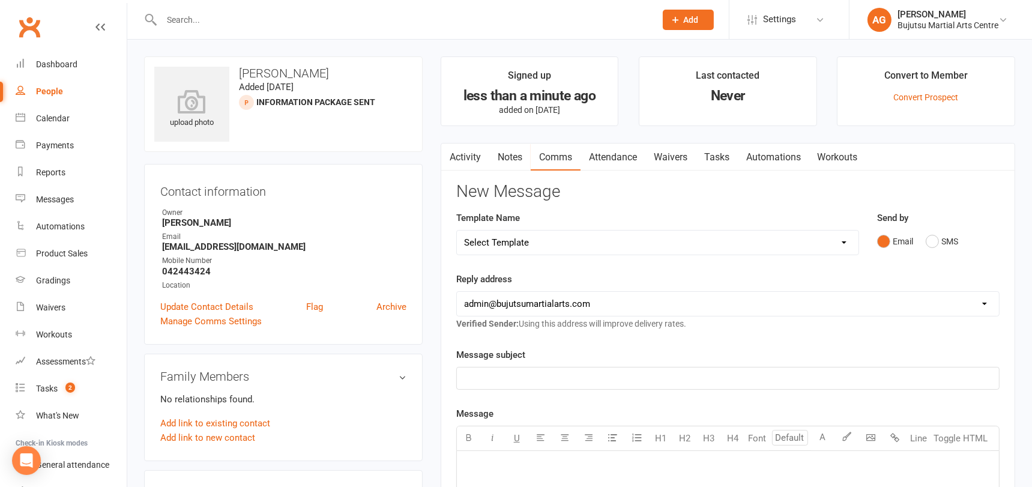
select select "22"
click at [457, 230] on select "Select Template [Email] Buddy Week [Email] Japan Karate Association Grading Adu…" at bounding box center [657, 242] width 401 height 24
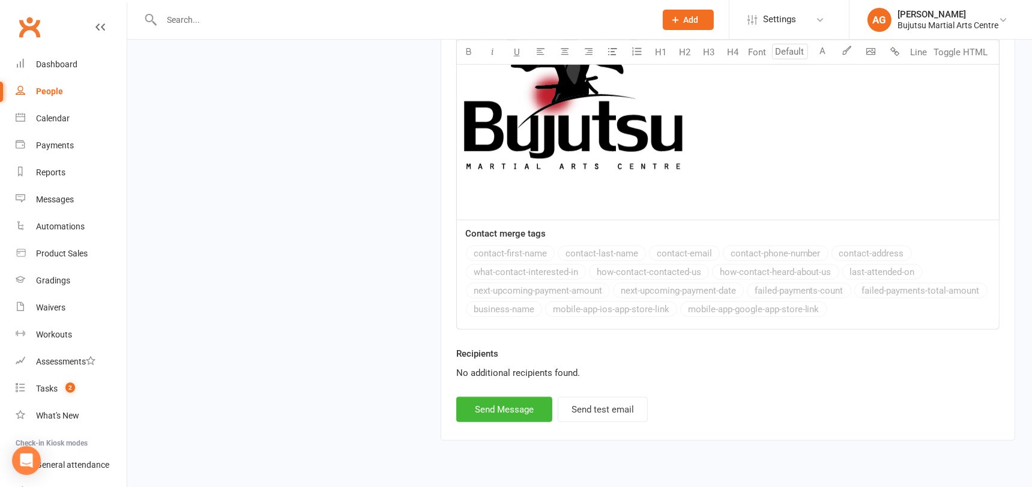
scroll to position [1496, 0]
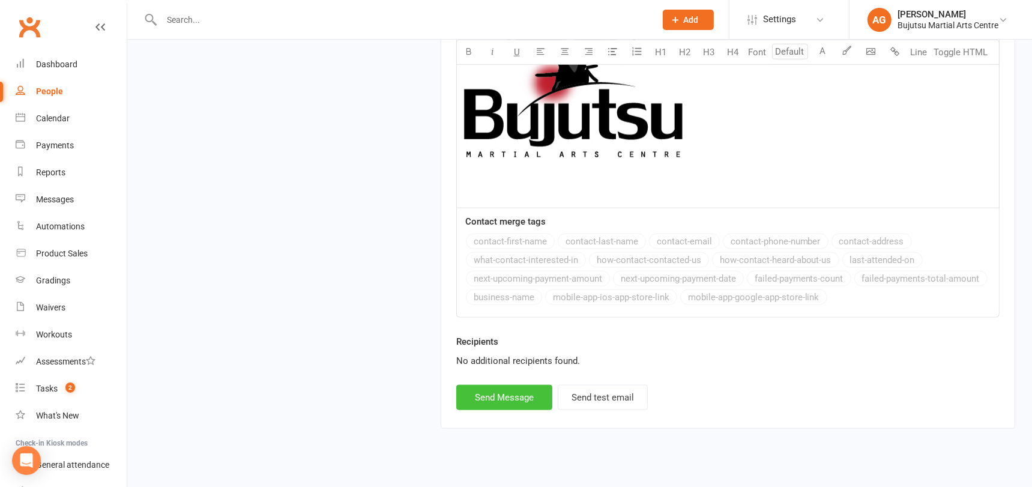
click at [484, 385] on button "Send Message" at bounding box center [504, 397] width 96 height 25
select select
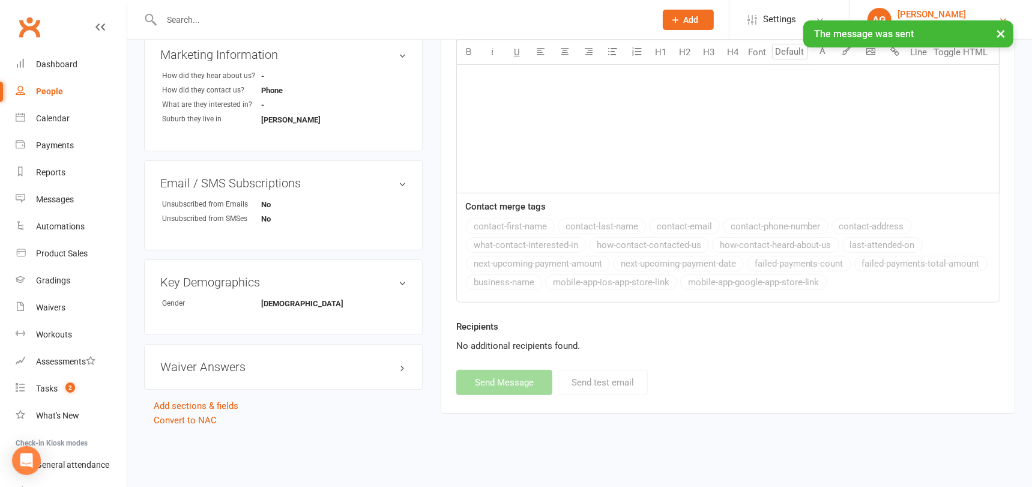
click at [1004, 31] on ui-view "Prospect Member Non-attending contact Class / event Appointment Grading event T…" at bounding box center [516, 18] width 1032 height 907
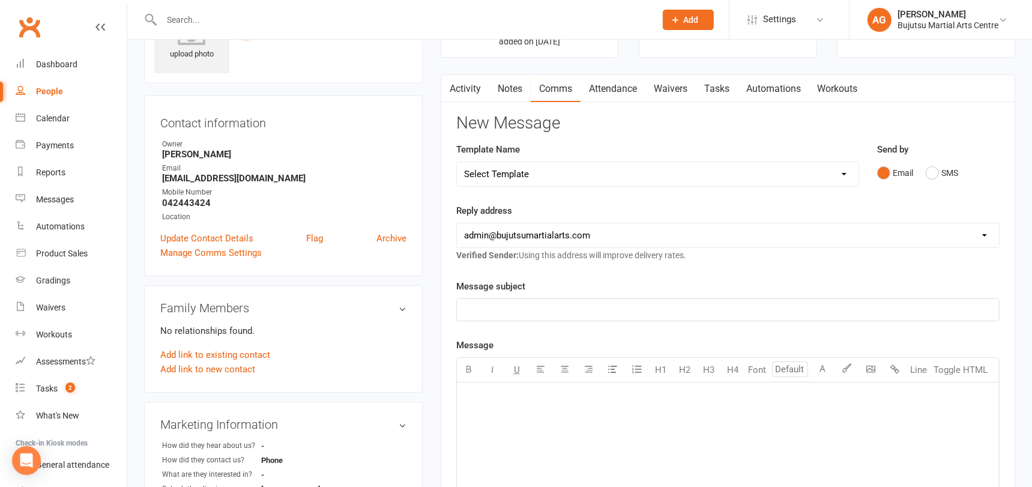
scroll to position [0, 0]
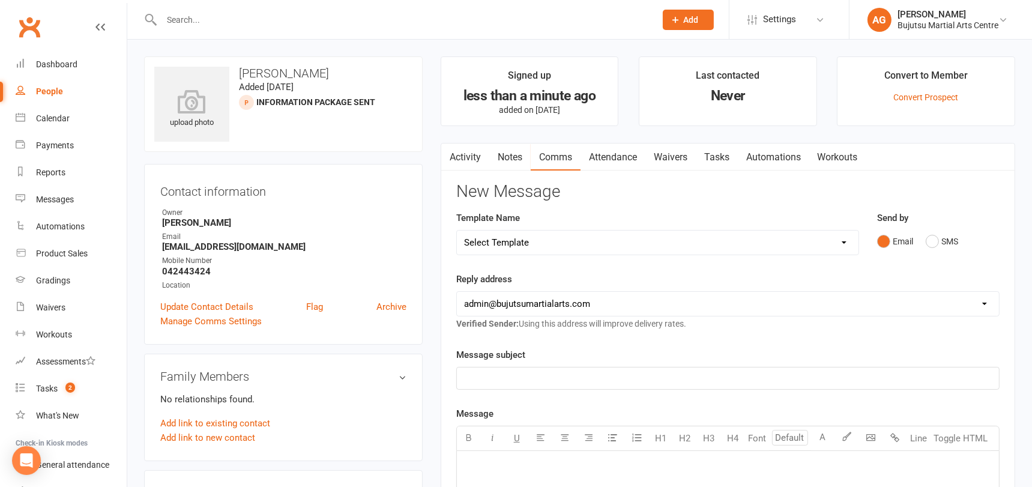
click at [461, 153] on link "Activity" at bounding box center [465, 157] width 48 height 28
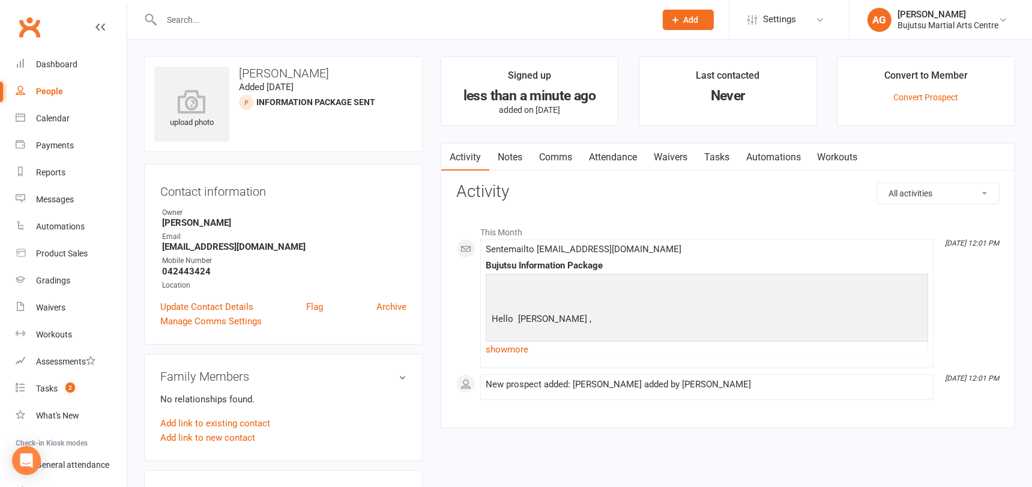
click at [519, 152] on link "Notes" at bounding box center [509, 157] width 41 height 28
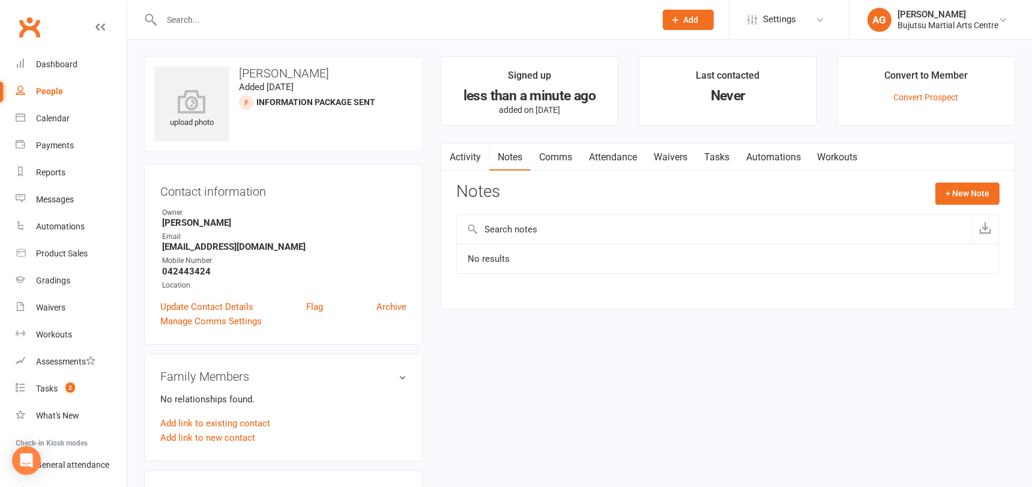
click at [473, 157] on link "Activity" at bounding box center [465, 157] width 48 height 28
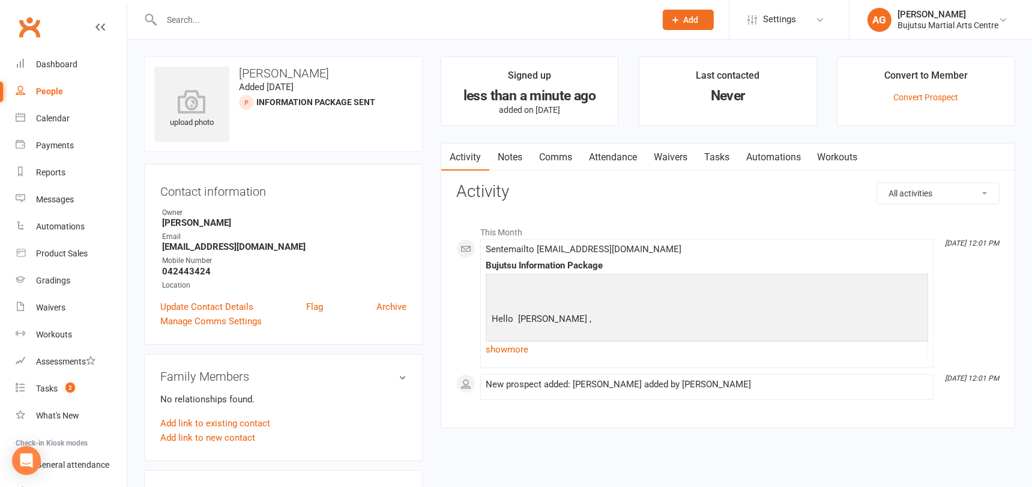
click at [511, 158] on link "Notes" at bounding box center [509, 157] width 41 height 28
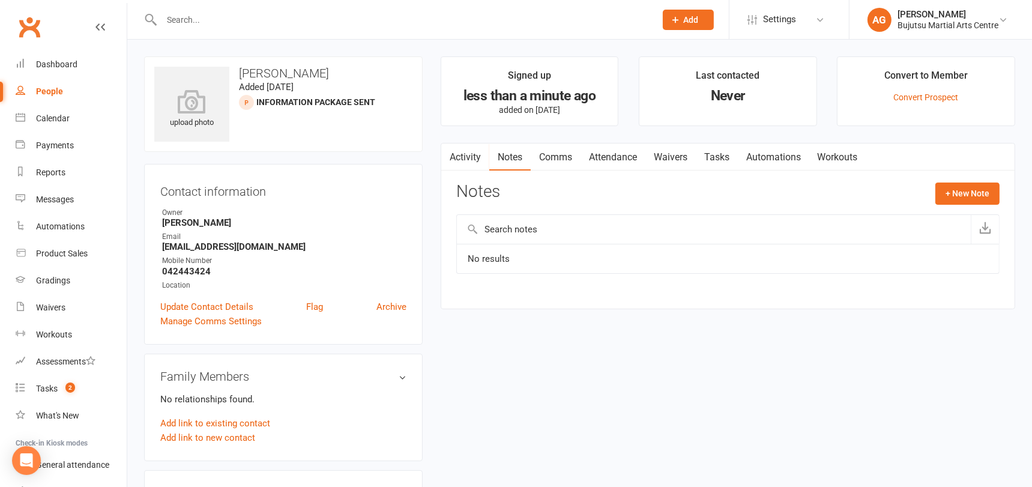
click at [470, 157] on link "Activity" at bounding box center [465, 157] width 48 height 28
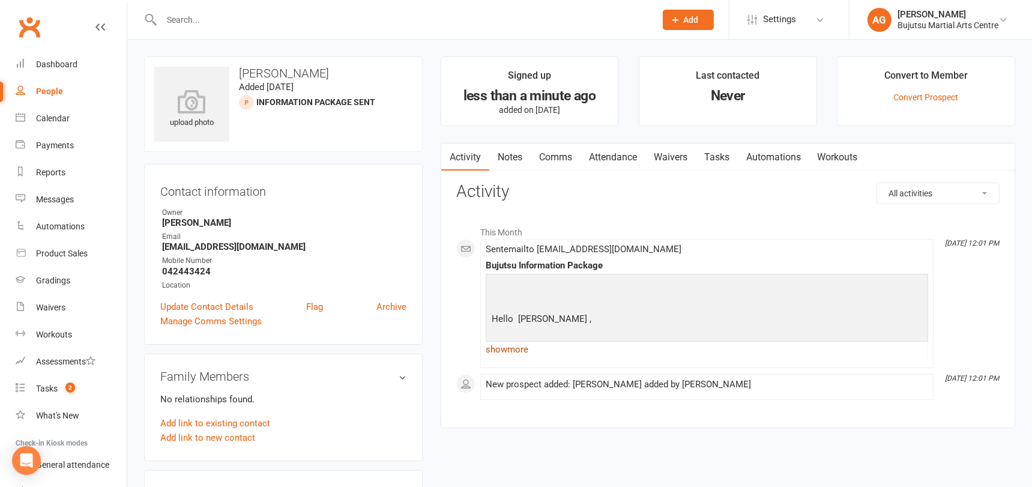
click at [519, 349] on link "show more" at bounding box center [706, 349] width 442 height 17
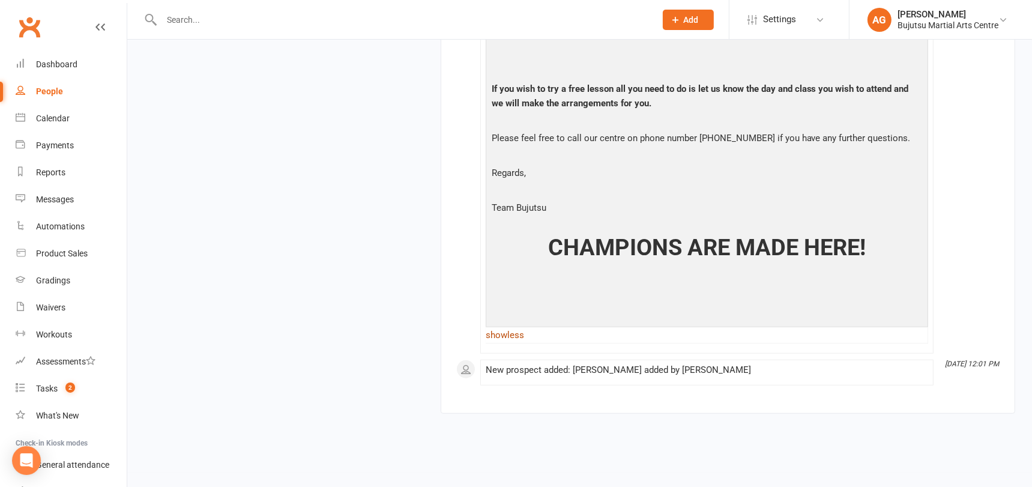
scroll to position [852, 0]
click at [505, 334] on link "show less" at bounding box center [706, 333] width 442 height 17
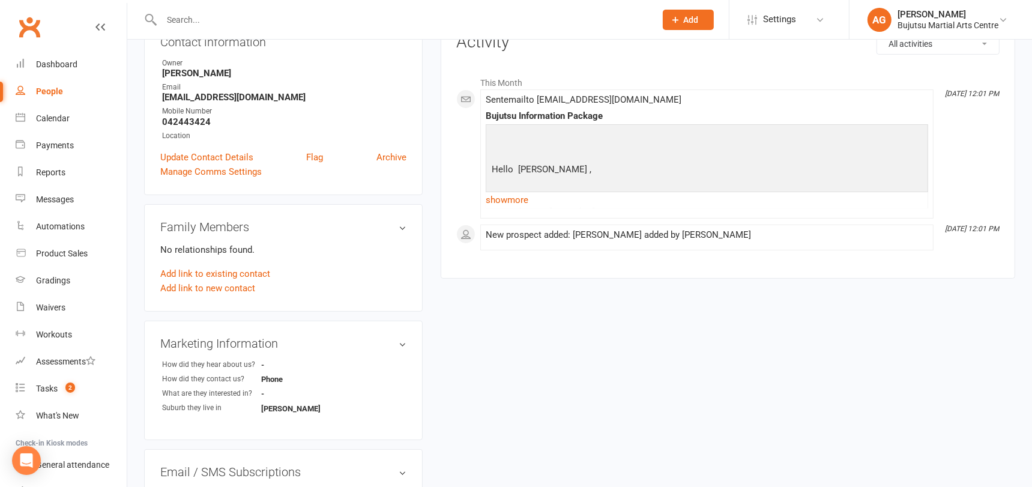
scroll to position [0, 0]
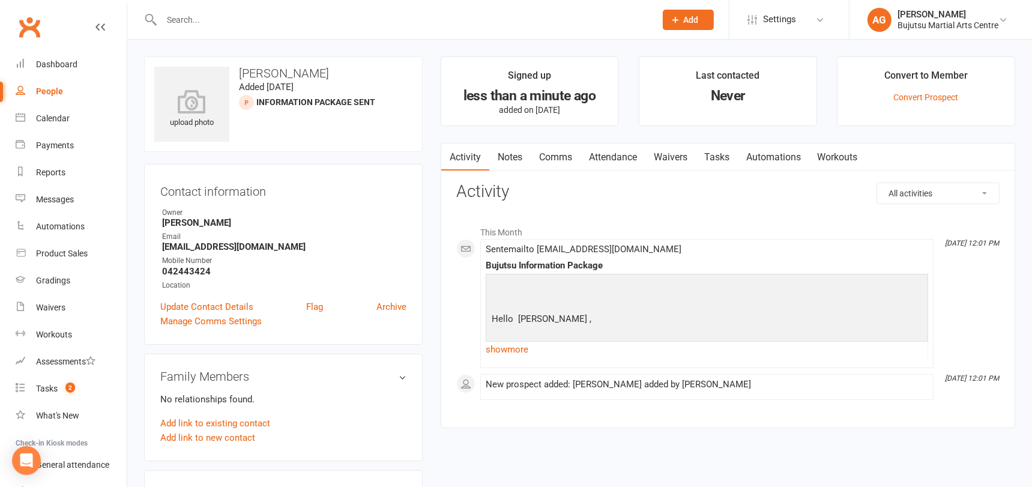
click at [515, 152] on link "Notes" at bounding box center [509, 157] width 41 height 28
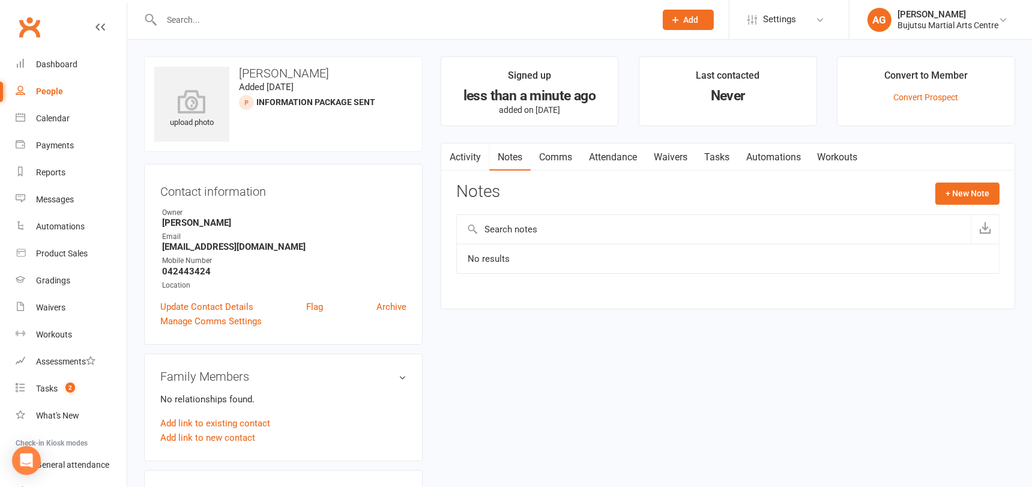
click at [475, 155] on link "Activity" at bounding box center [465, 157] width 48 height 28
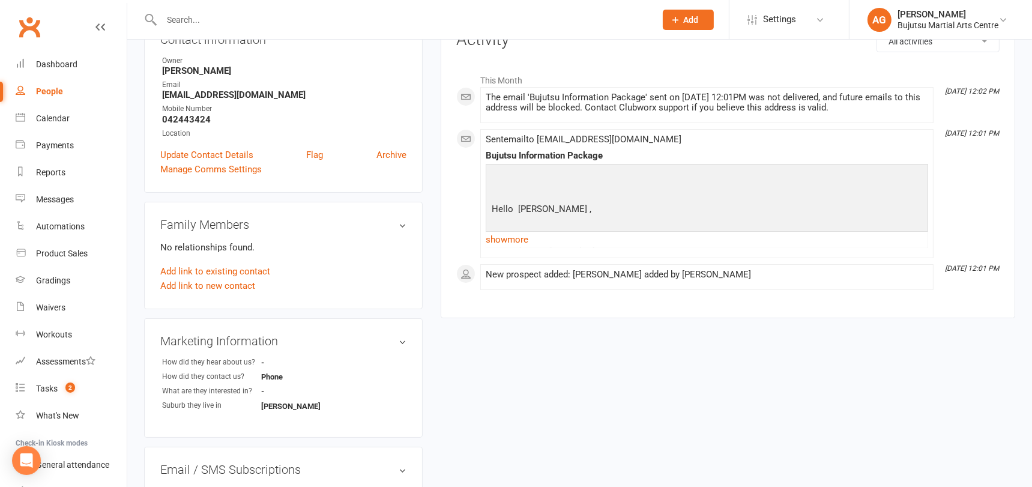
scroll to position [151, 0]
click at [514, 240] on link "show more" at bounding box center [706, 240] width 442 height 17
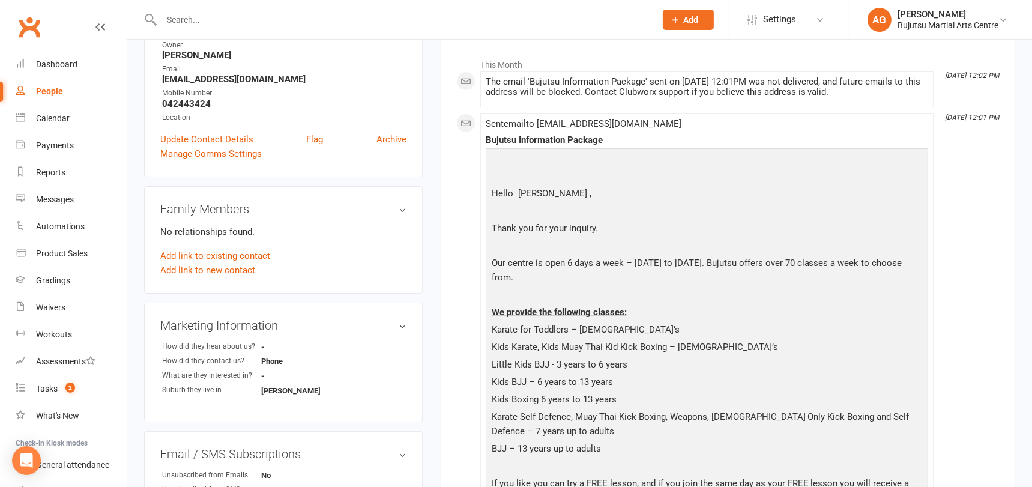
scroll to position [164, 0]
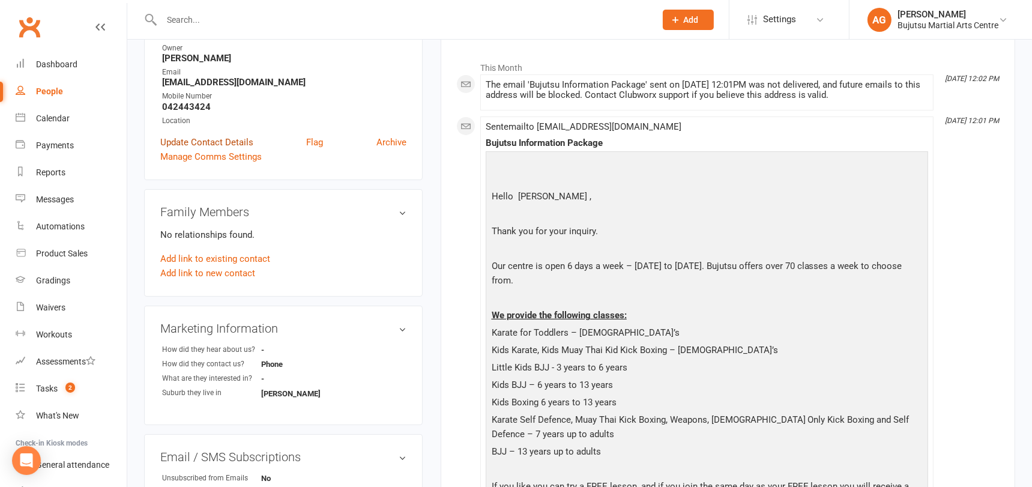
click at [212, 141] on link "Update Contact Details" at bounding box center [206, 142] width 93 height 14
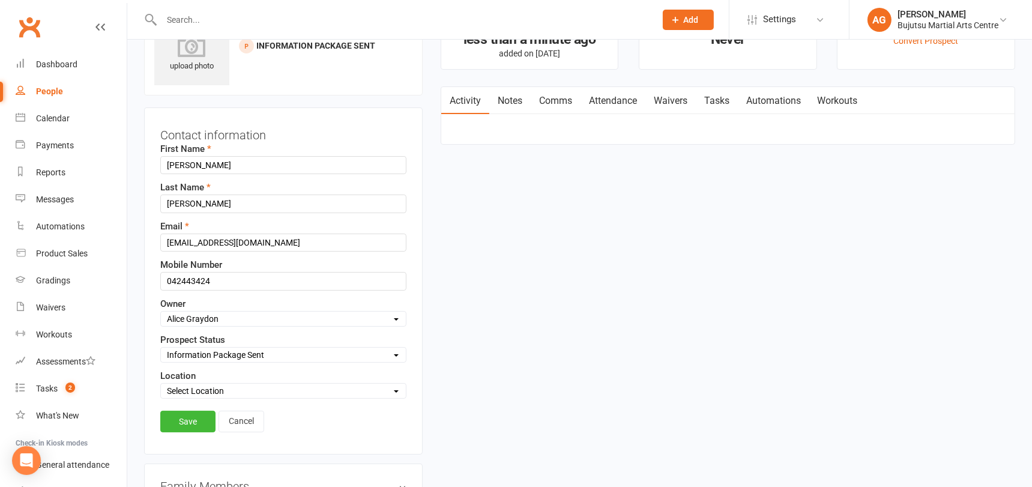
scroll to position [56, 0]
click at [512, 100] on link "Notes" at bounding box center [509, 102] width 41 height 28
click at [472, 98] on link "Activity" at bounding box center [465, 102] width 48 height 28
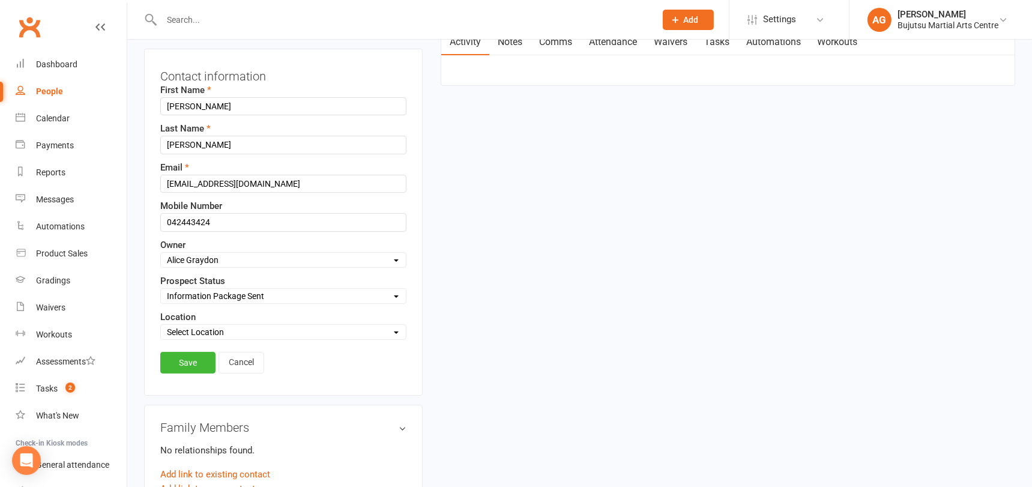
scroll to position [121, 0]
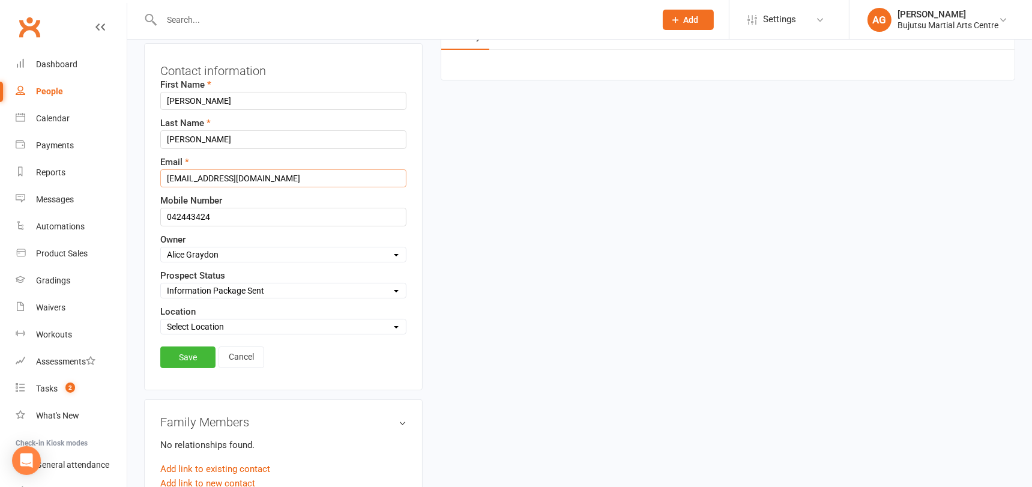
drag, startPoint x: 287, startPoint y: 180, endPoint x: 155, endPoint y: 173, distance: 132.8
click at [155, 173] on div "Contact information First Name Krisztian Last Name Torok Email kristiantorok257…" at bounding box center [283, 216] width 278 height 347
type input "admin@ktcoordinate.com"
click at [183, 350] on link "Save" at bounding box center [187, 357] width 55 height 22
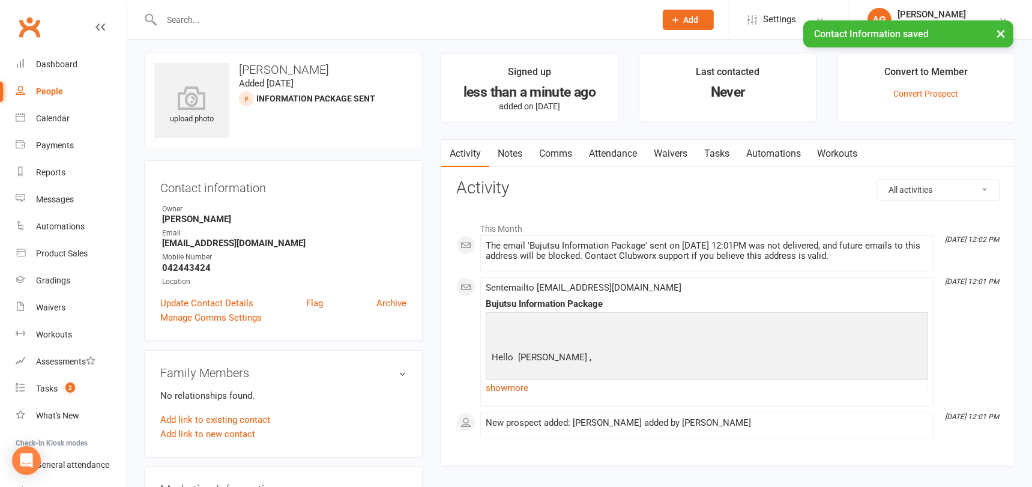
scroll to position [0, 0]
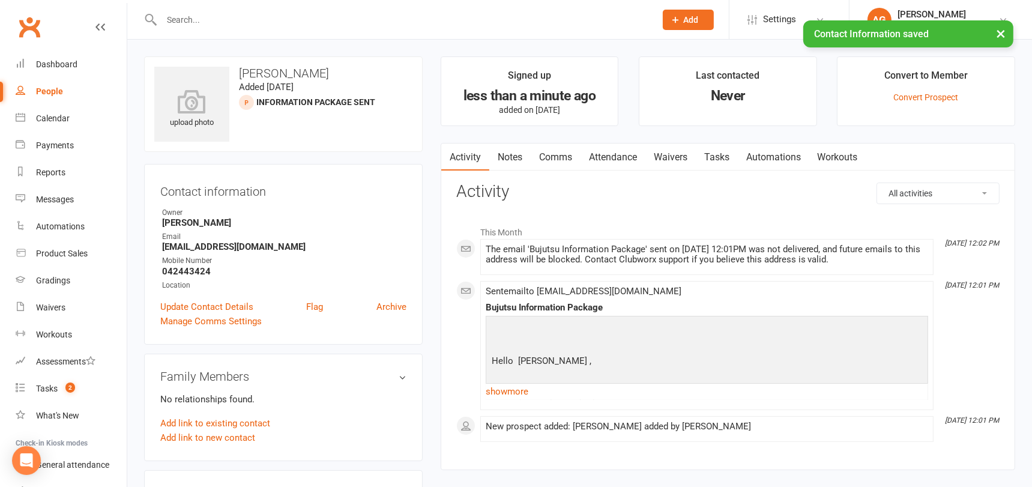
click at [560, 154] on link "Comms" at bounding box center [556, 157] width 50 height 28
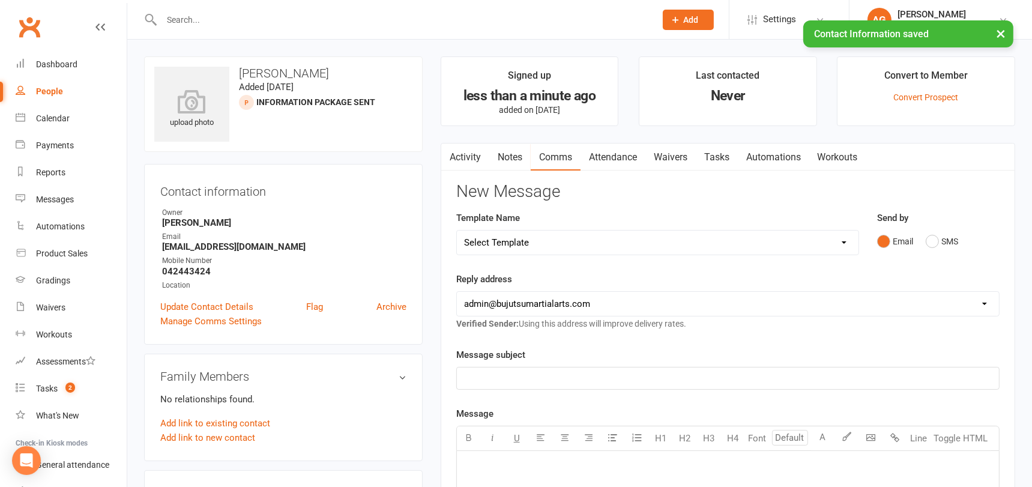
click at [660, 240] on select "Select Template [Email] Buddy Week [Email] Japan Karate Association Grading Adu…" at bounding box center [657, 242] width 401 height 24
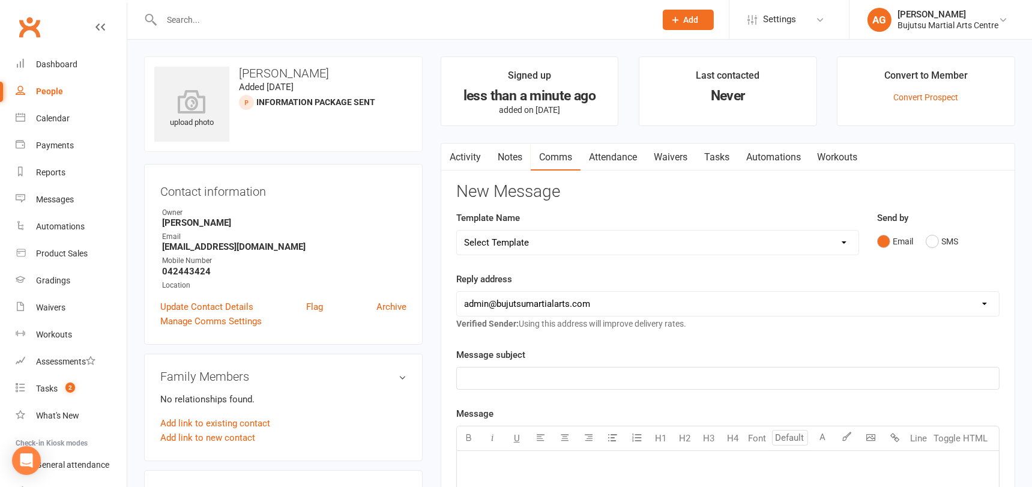
select select "22"
click at [457, 230] on select "Select Template [Email] Buddy Week [Email] Japan Karate Association Grading Adu…" at bounding box center [657, 242] width 401 height 24
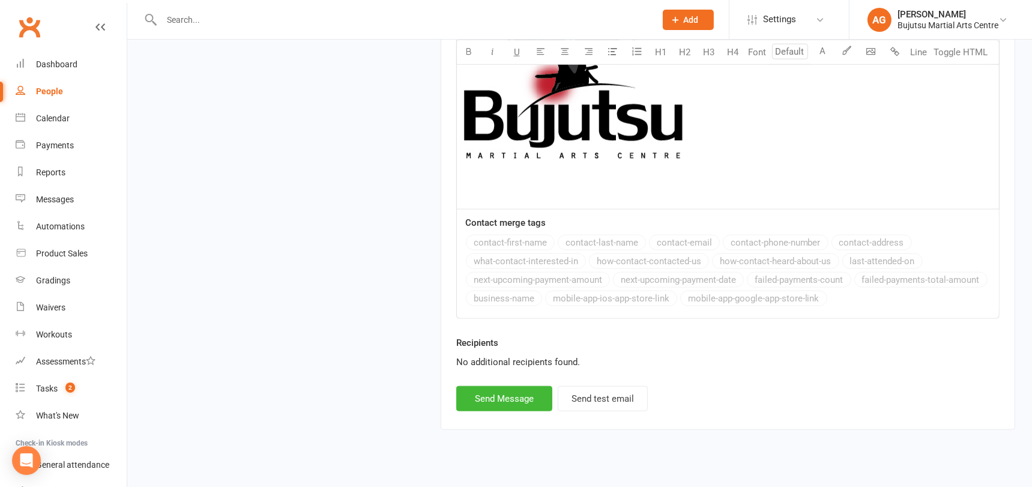
scroll to position [1496, 0]
click at [521, 385] on button "Send Message" at bounding box center [504, 397] width 96 height 25
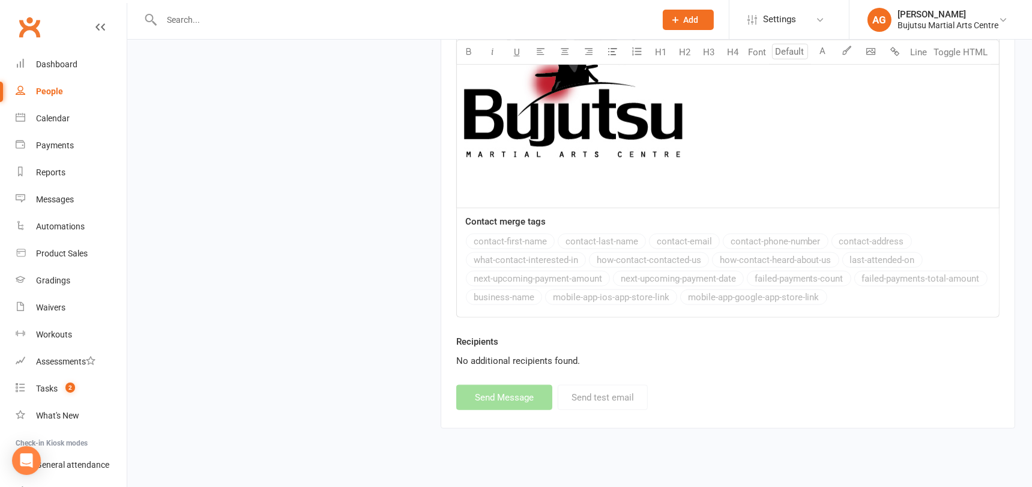
select select
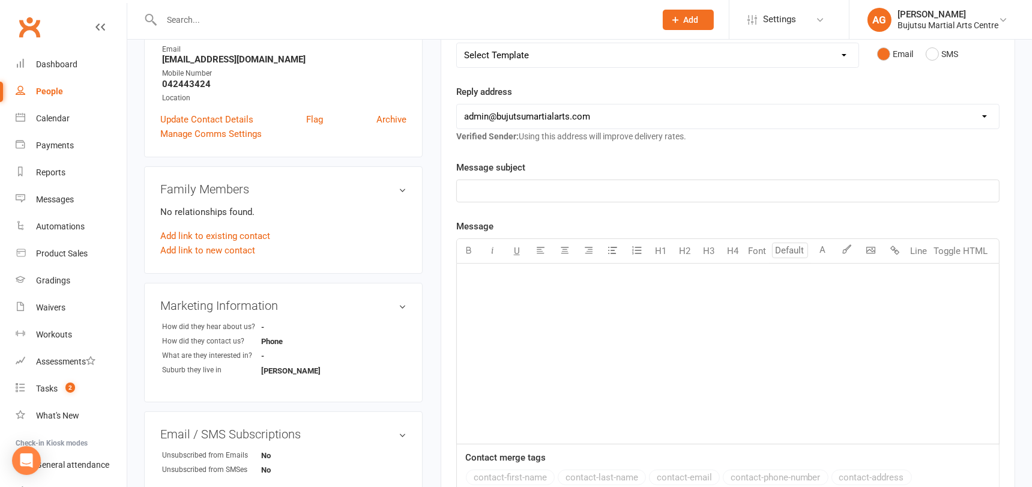
scroll to position [0, 0]
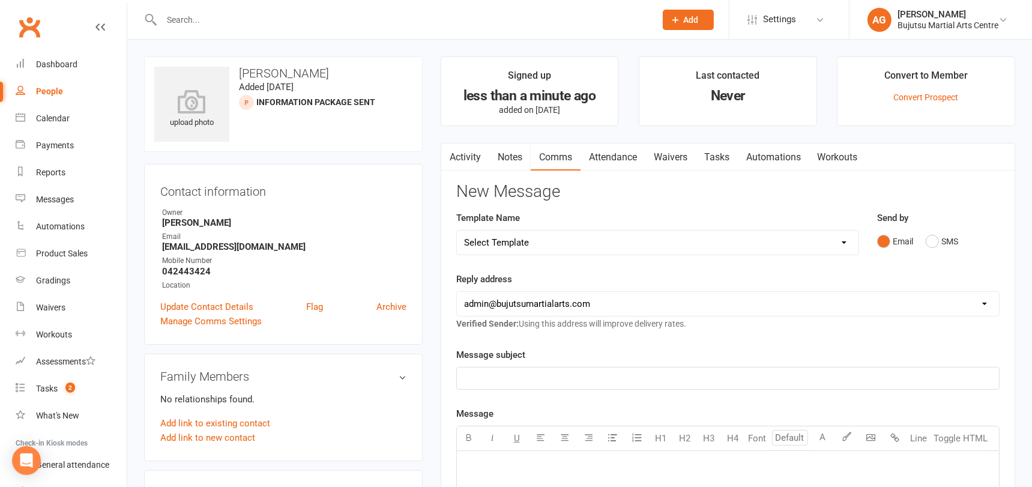
click at [470, 154] on link "Activity" at bounding box center [465, 157] width 48 height 28
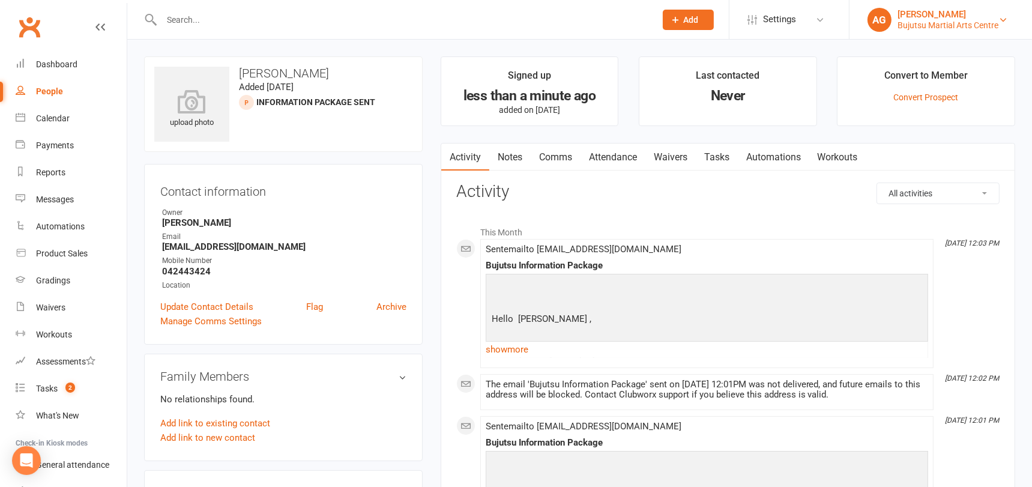
click at [906, 20] on div "Bujutsu Martial Arts Centre" at bounding box center [947, 25] width 101 height 11
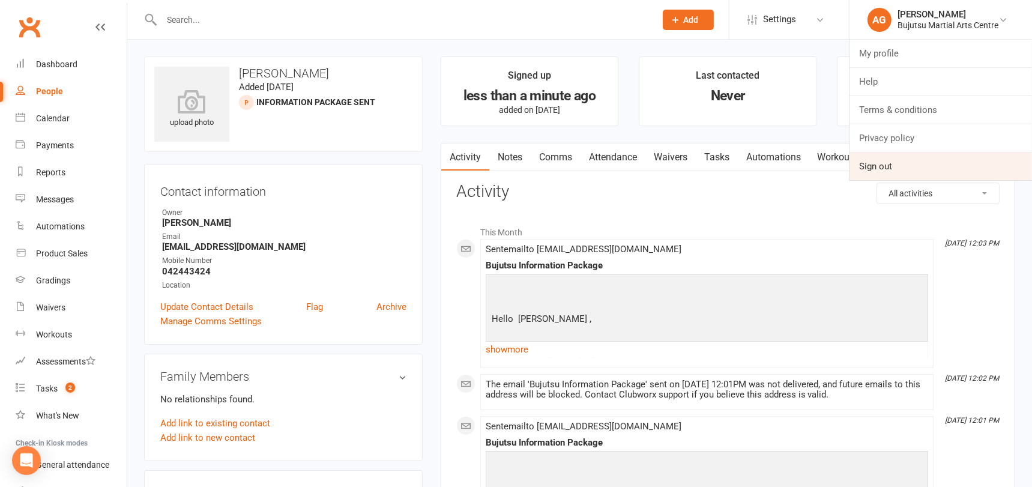
click at [880, 171] on link "Sign out" at bounding box center [940, 166] width 182 height 28
